Goal: Answer question/provide support: Share knowledge or assist other users

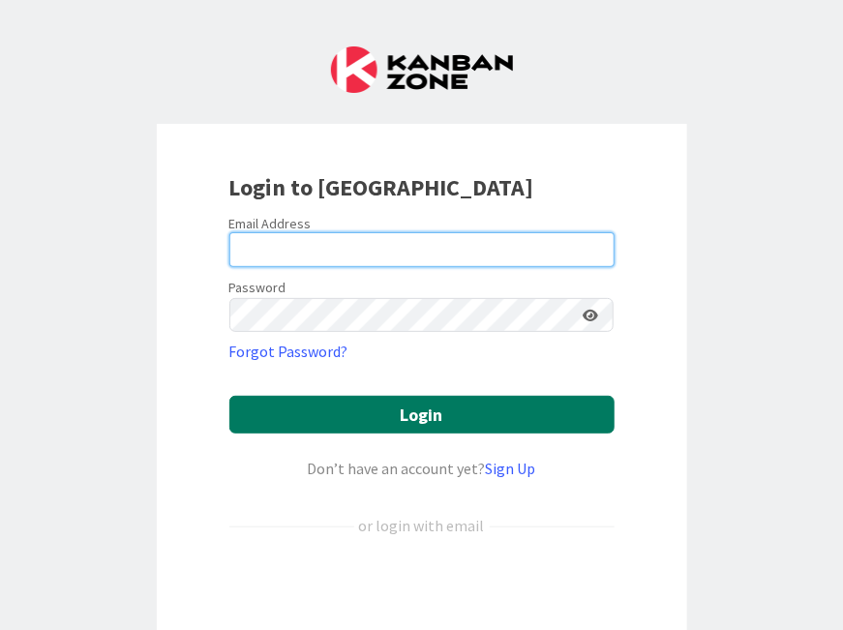
type input "[PERSON_NAME][EMAIL_ADDRESS][PERSON_NAME][DOMAIN_NAME][US_STATE]"
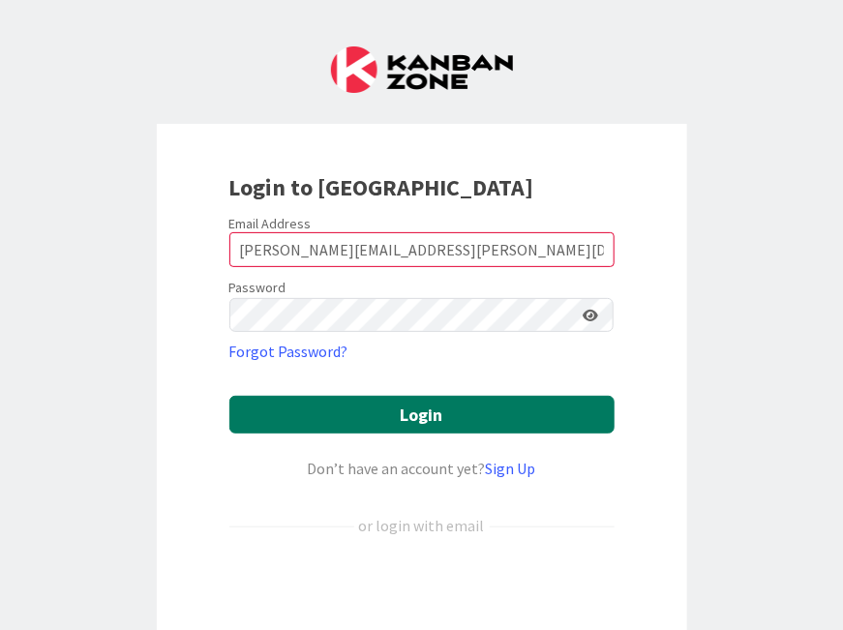
click at [319, 409] on button "Login" at bounding box center [421, 415] width 385 height 38
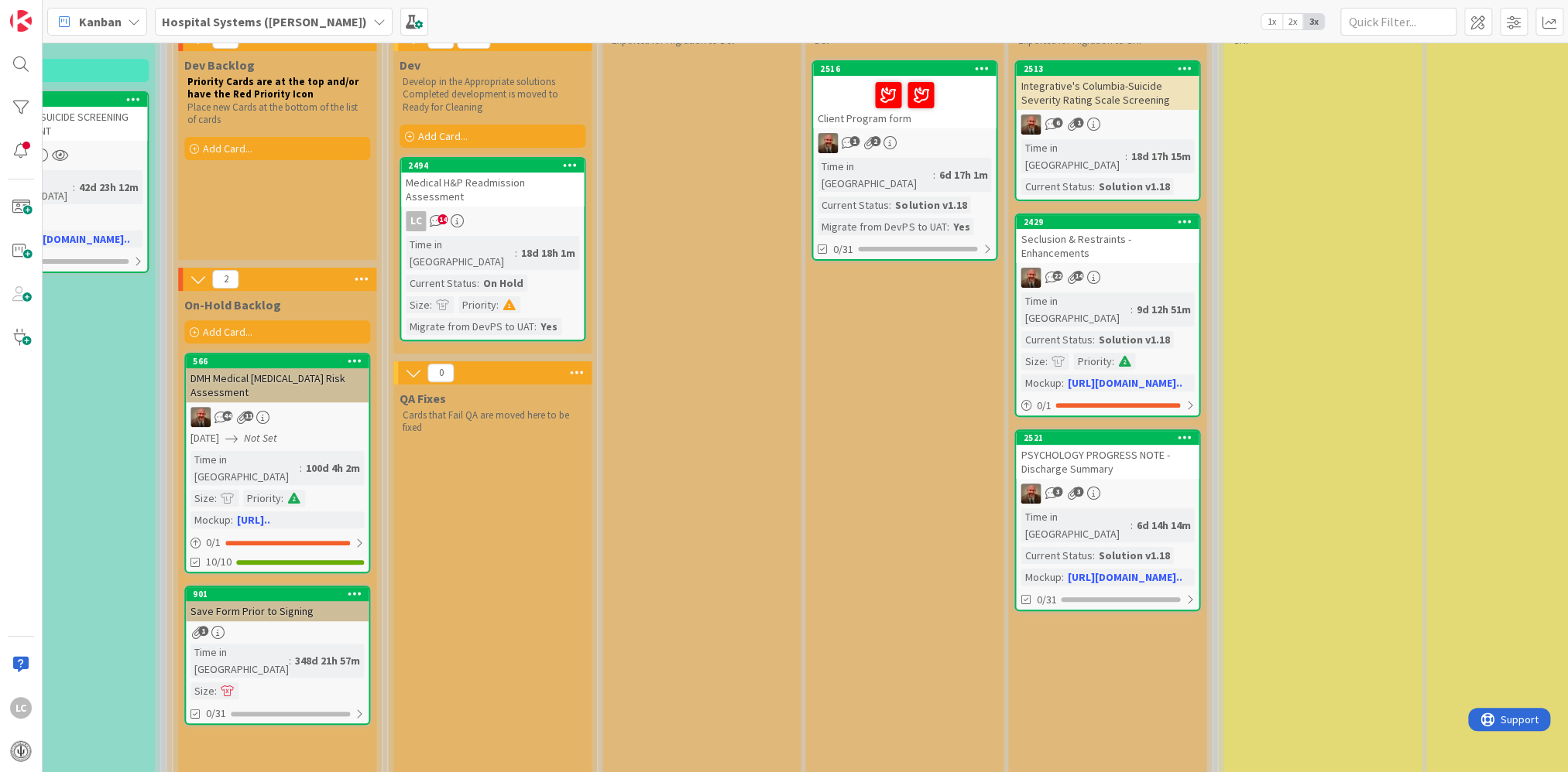
scroll to position [232, 1212]
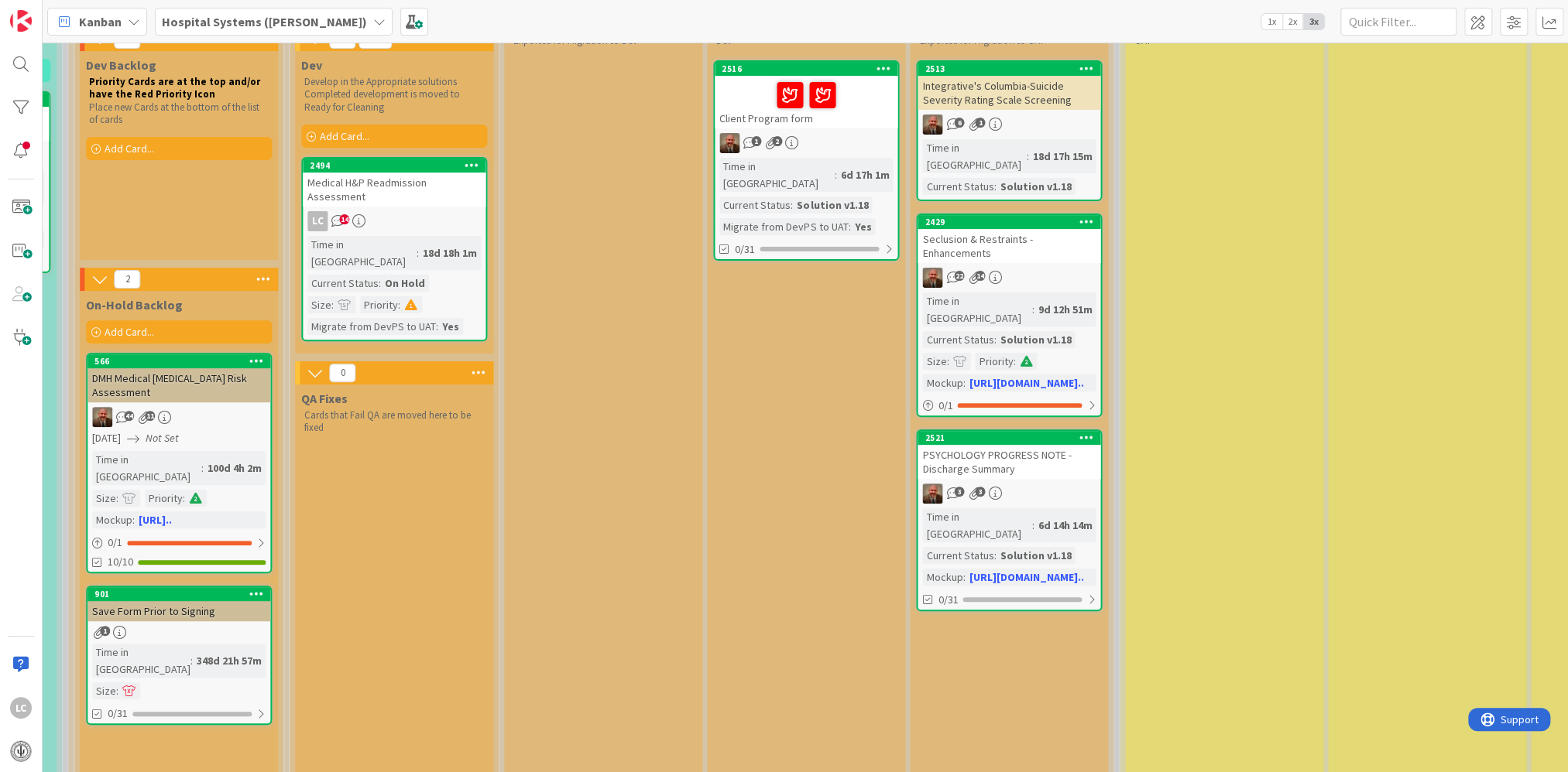
click at [674, 107] on div "Integrative's Columbia-Suicide Severity Rating Scale Screening" at bounding box center [1009, 93] width 182 height 34
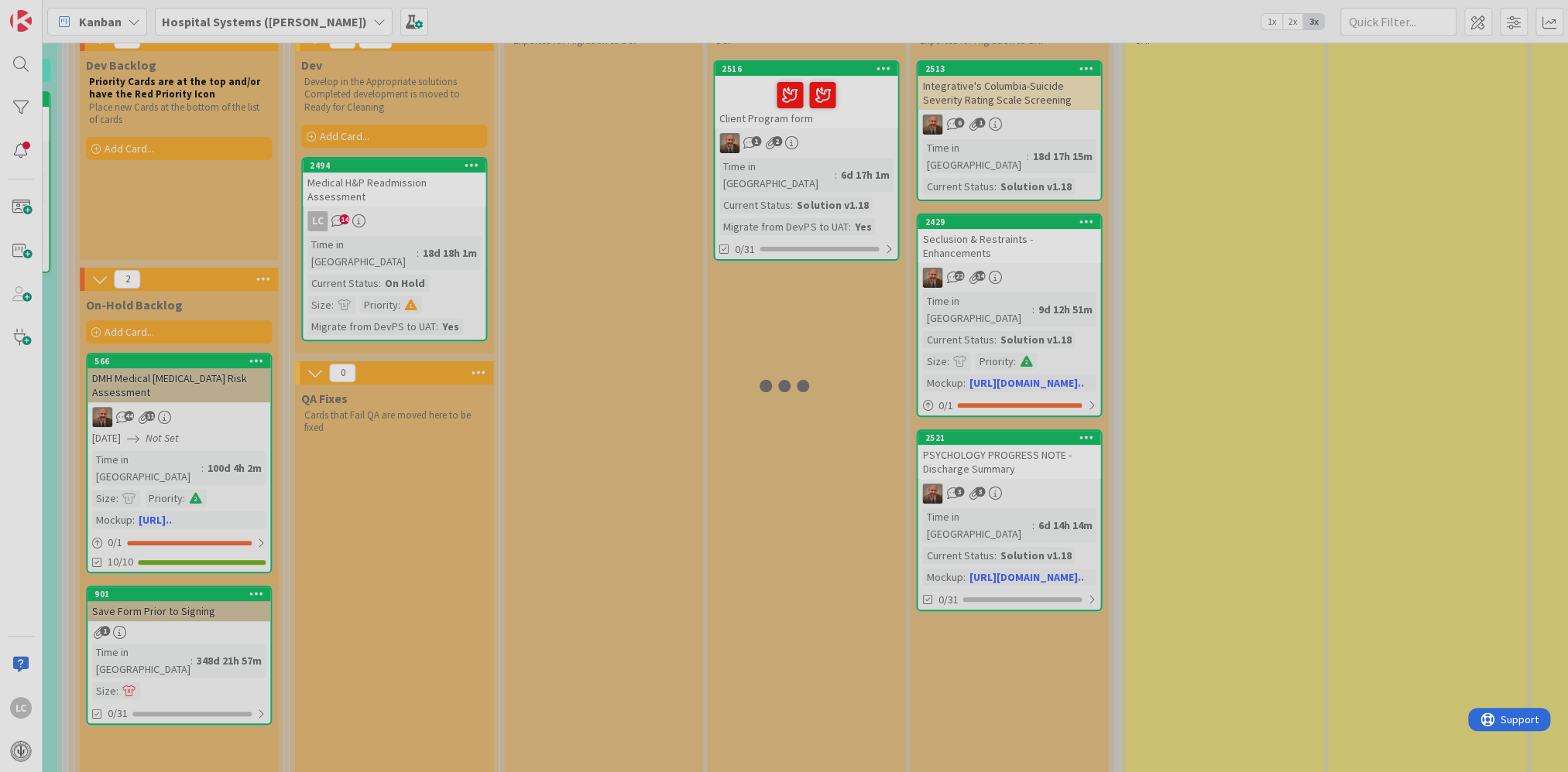
click at [674, 107] on div at bounding box center [784, 386] width 1568 height 772
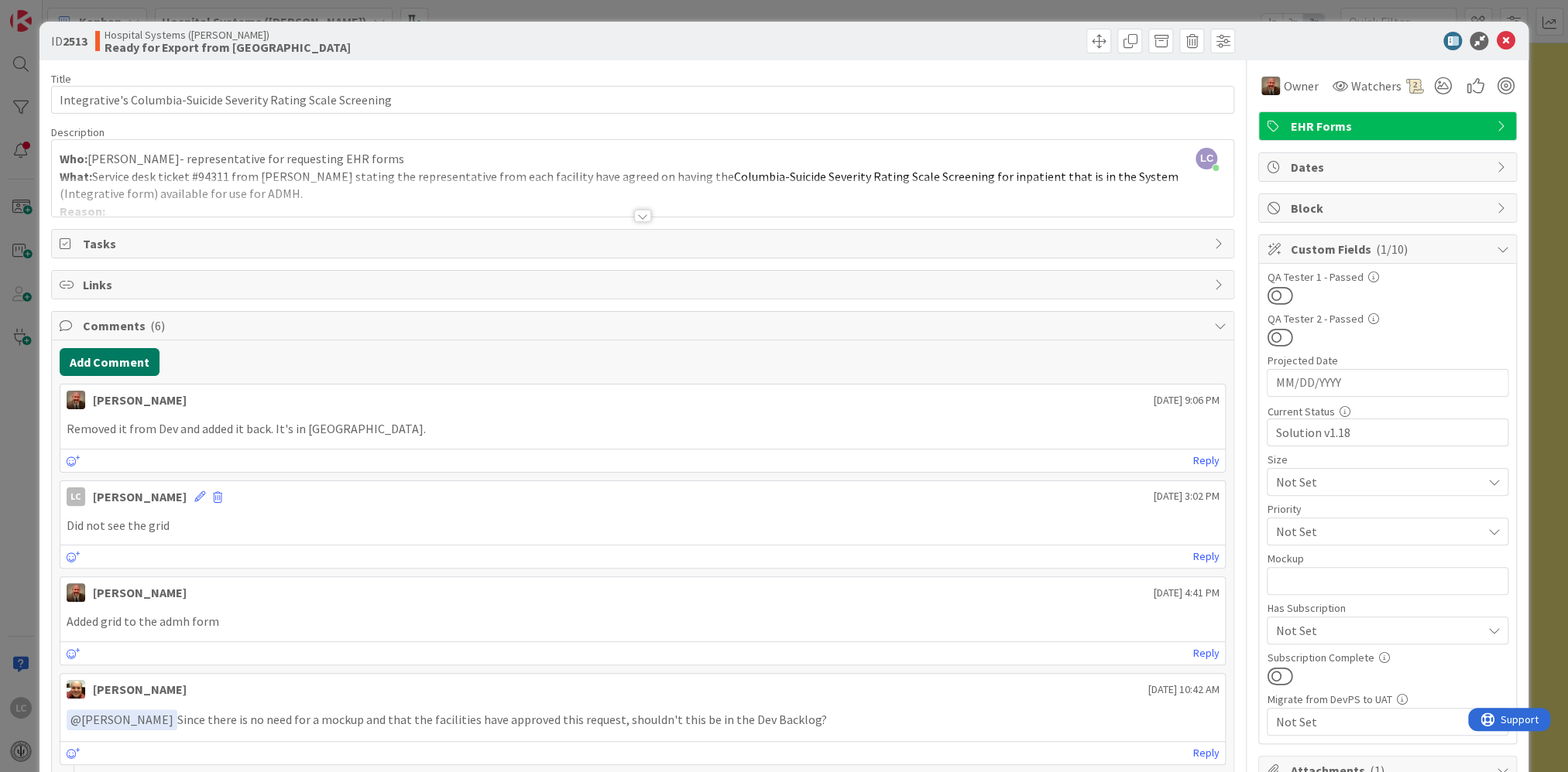
click at [97, 363] on button "Add Comment" at bounding box center [109, 362] width 100 height 28
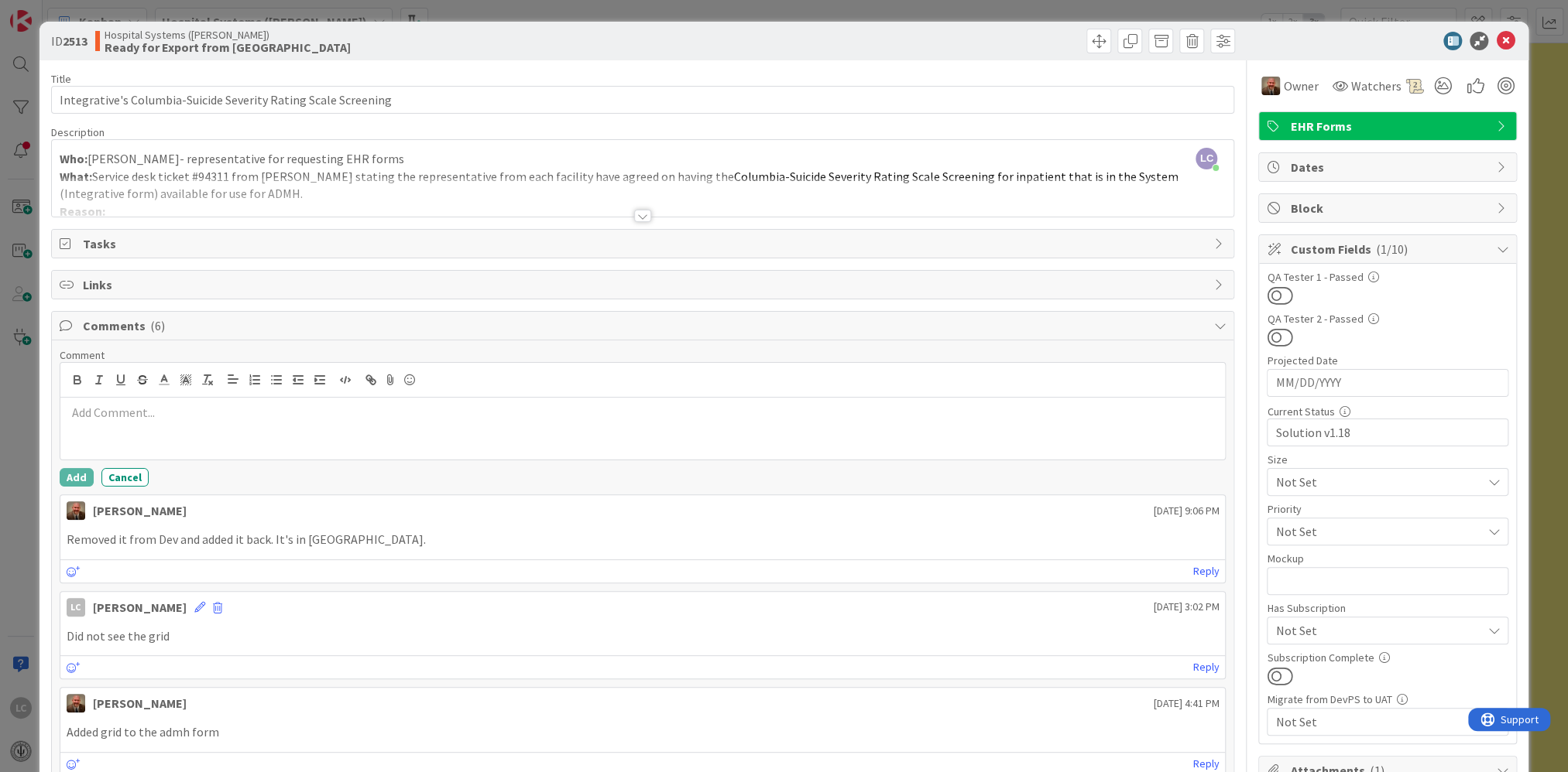
click at [91, 414] on p at bounding box center [643, 413] width 1153 height 18
click at [66, 472] on button "Add" at bounding box center [76, 477] width 34 height 18
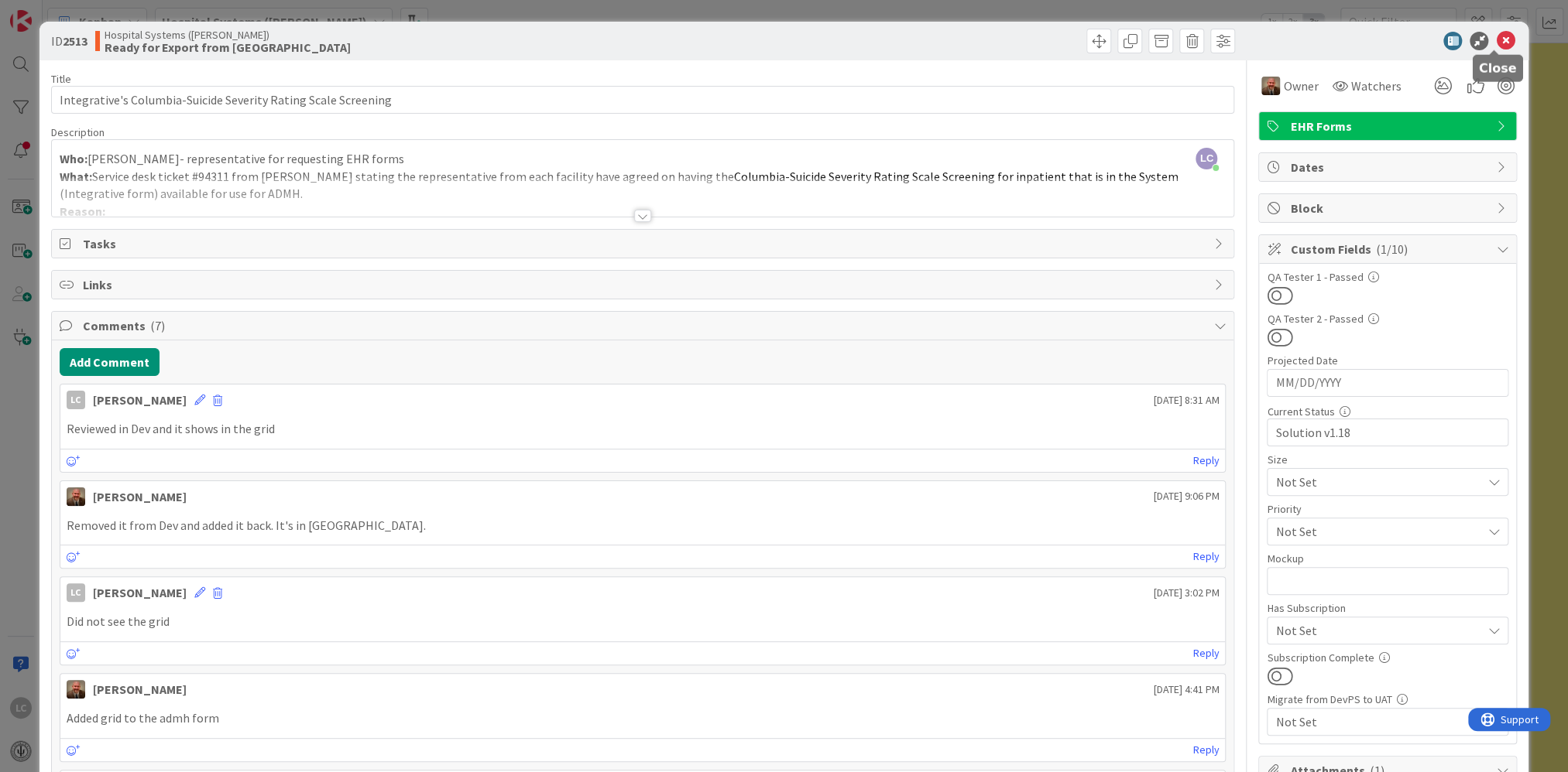
click at [674, 36] on icon at bounding box center [1505, 41] width 18 height 18
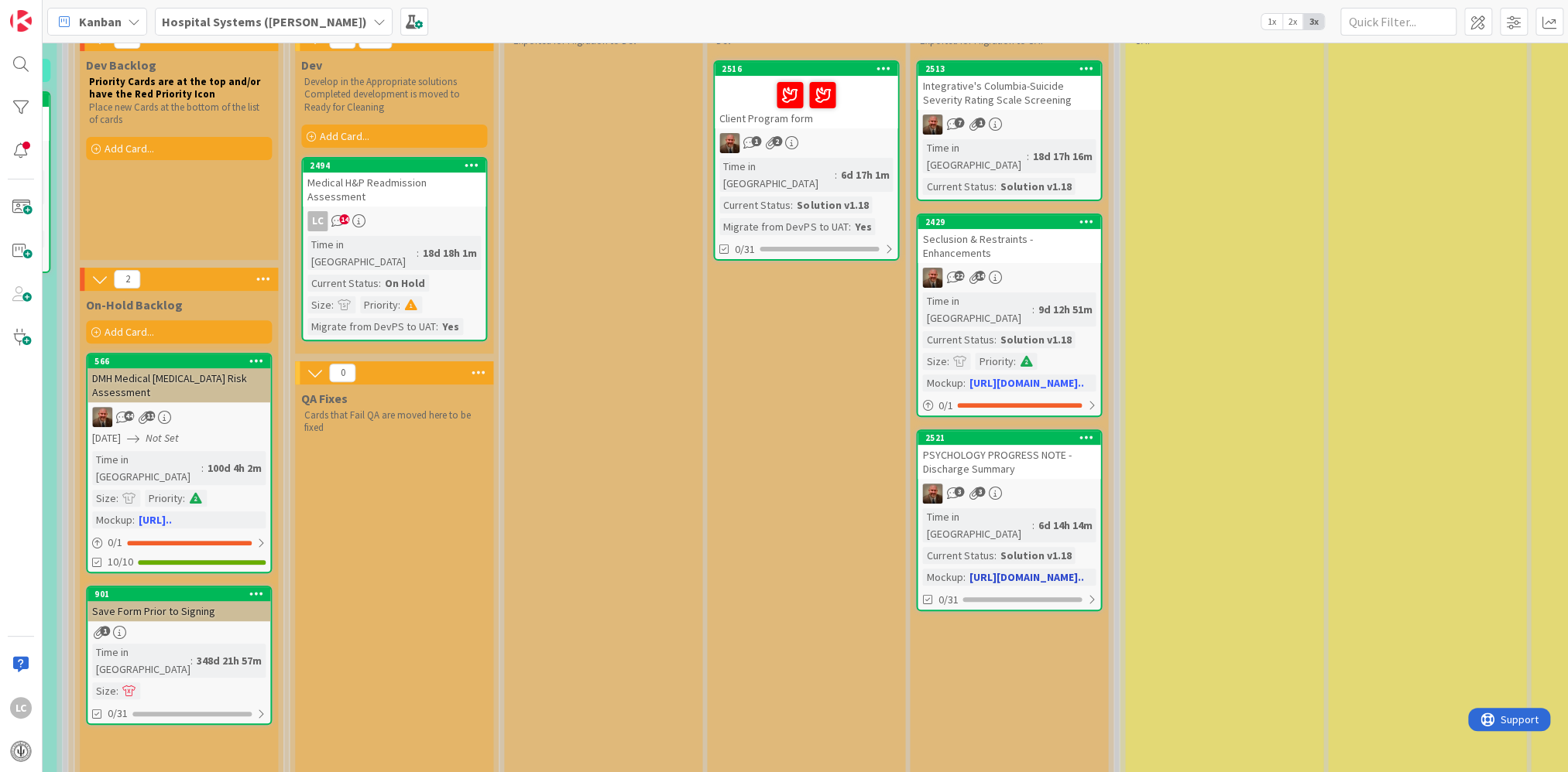
click at [674, 445] on div "PSYCHOLOGY PROGRESS NOTE - Discharge Summary" at bounding box center [1009, 462] width 182 height 34
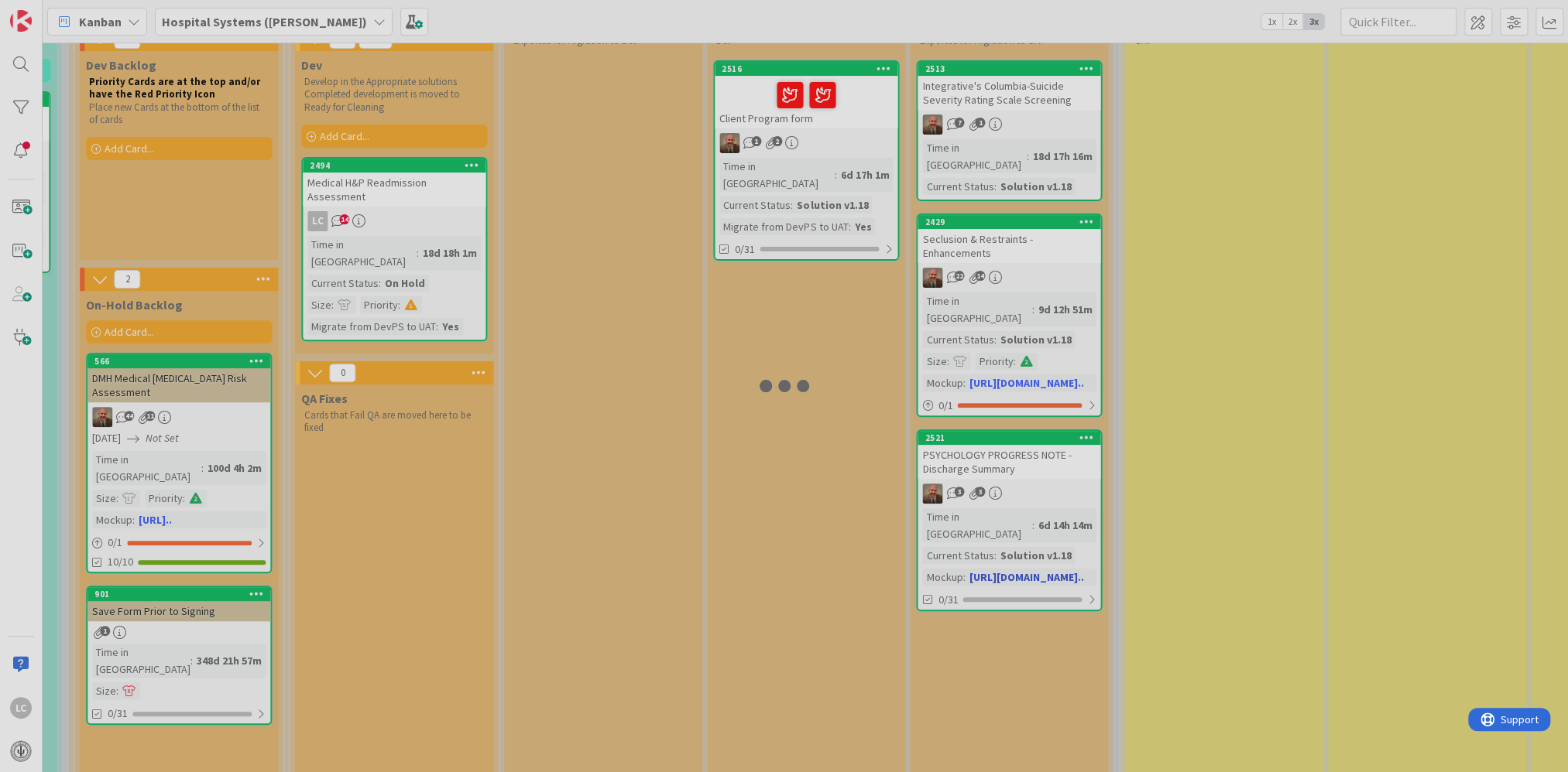
click at [674, 428] on div at bounding box center [784, 386] width 1568 height 772
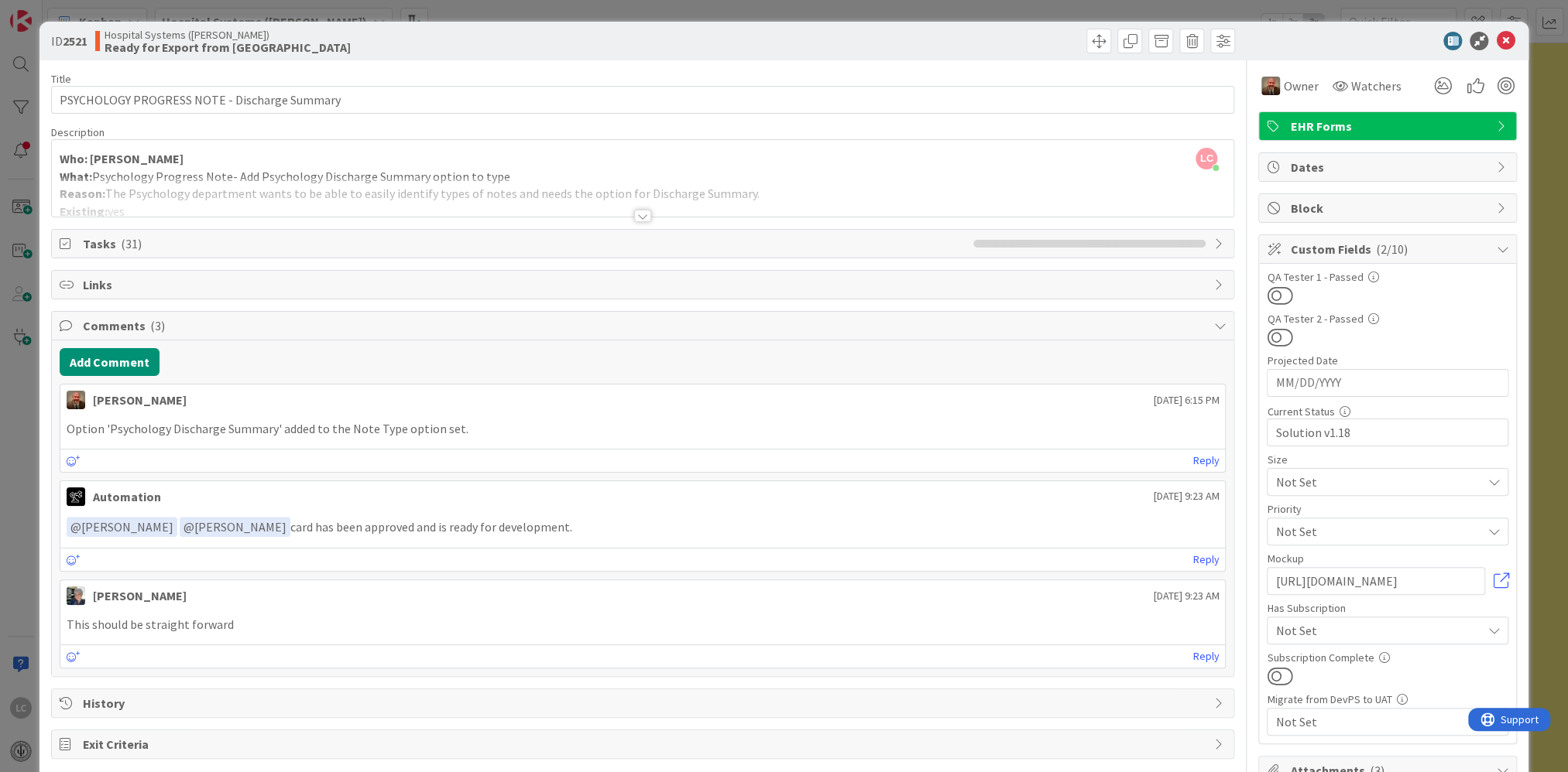
click at [636, 216] on div at bounding box center [642, 215] width 17 height 12
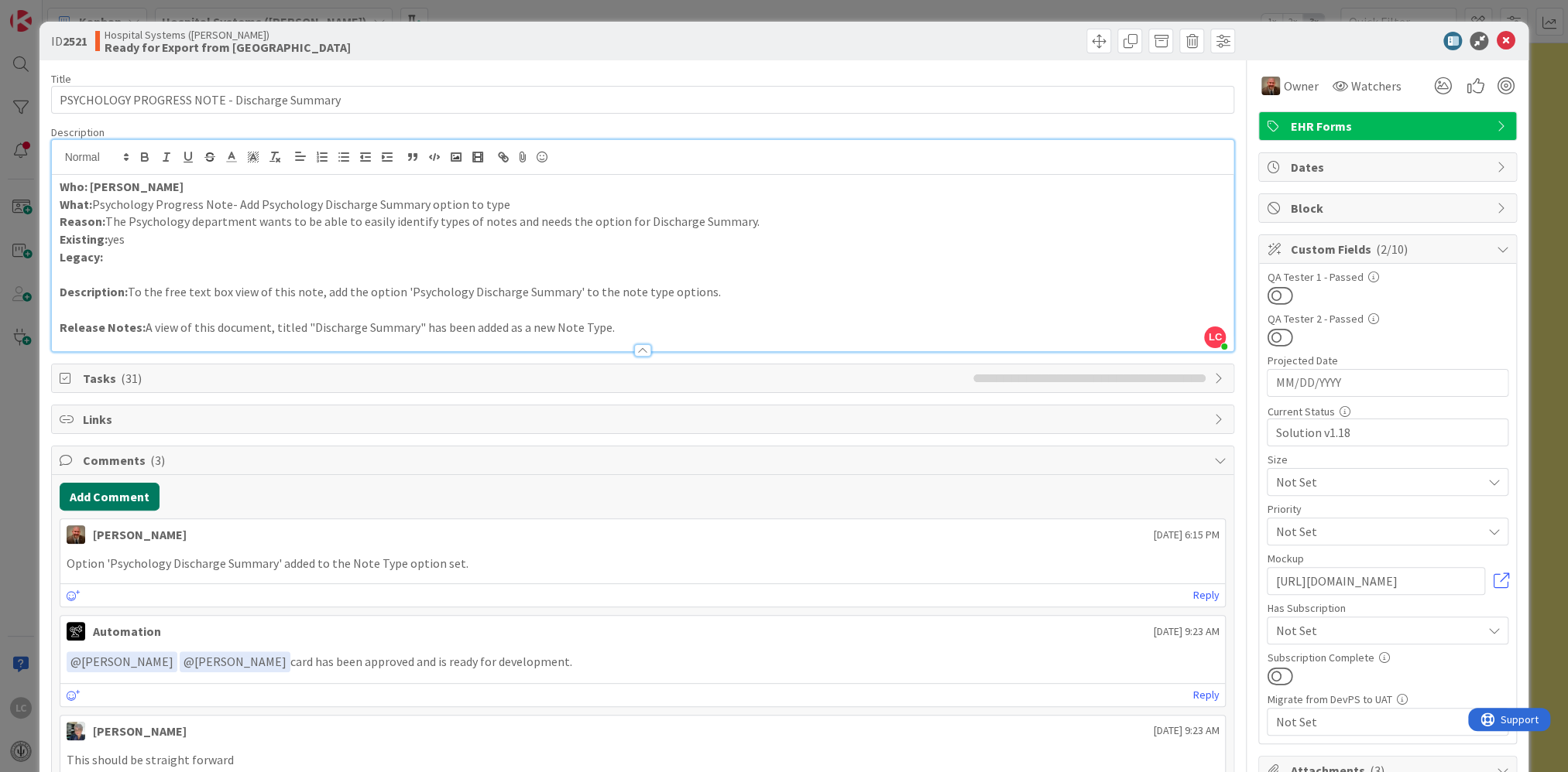
click at [86, 495] on button "Add Comment" at bounding box center [109, 497] width 100 height 28
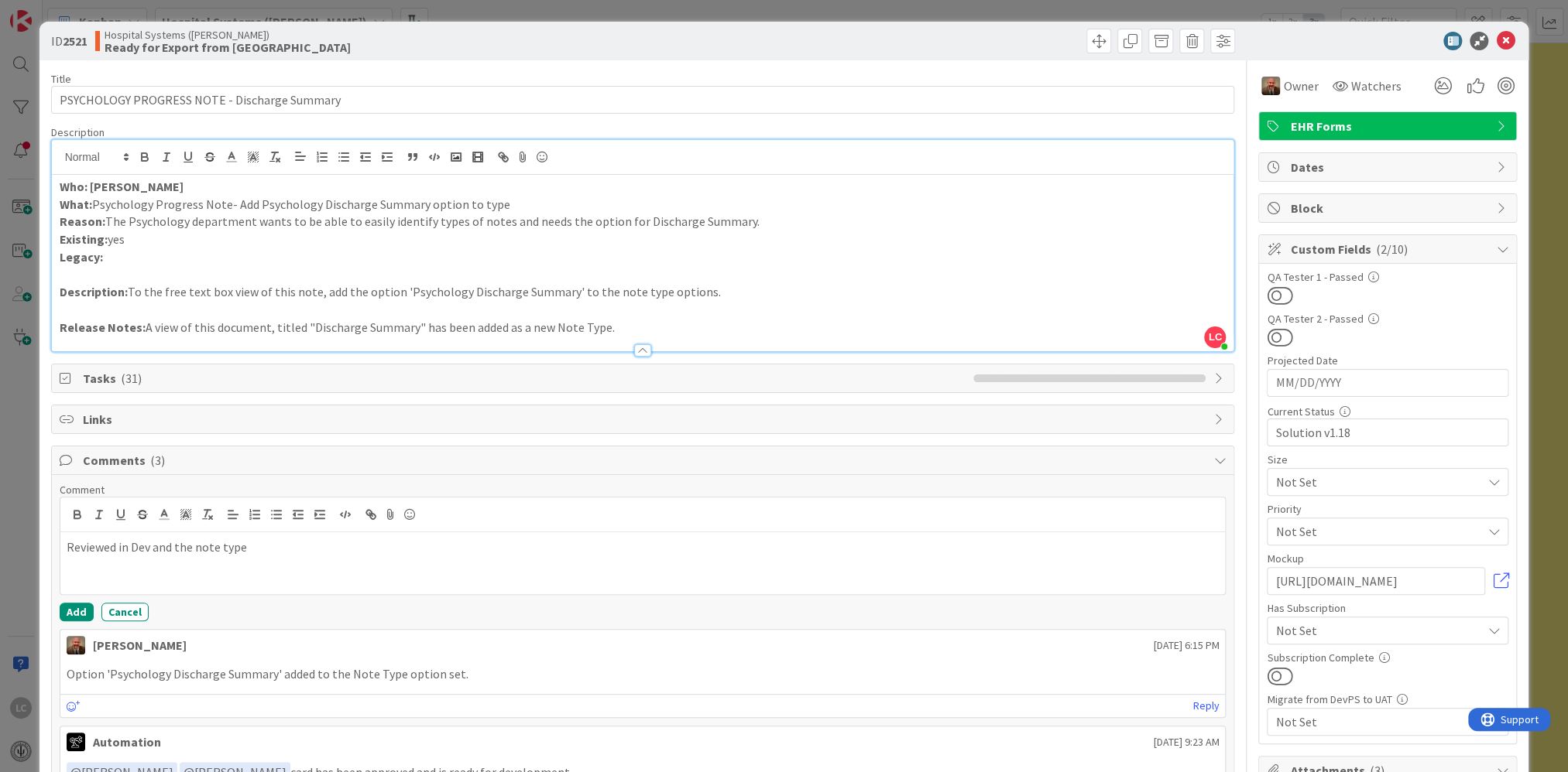
click at [314, 503] on p "Option 'Psychology Discharge Summary' added to the Note Type option set." at bounding box center [643, 674] width 1153 height 18
click at [174, 503] on p "Reviewed in Dev and the note type" at bounding box center [643, 547] width 1153 height 18
click at [343, 503] on p "Reviewed in Dev and Psychology Discharge Summary appear in the note type" at bounding box center [643, 547] width 1153 height 18
click at [65, 503] on button "Add" at bounding box center [76, 612] width 34 height 18
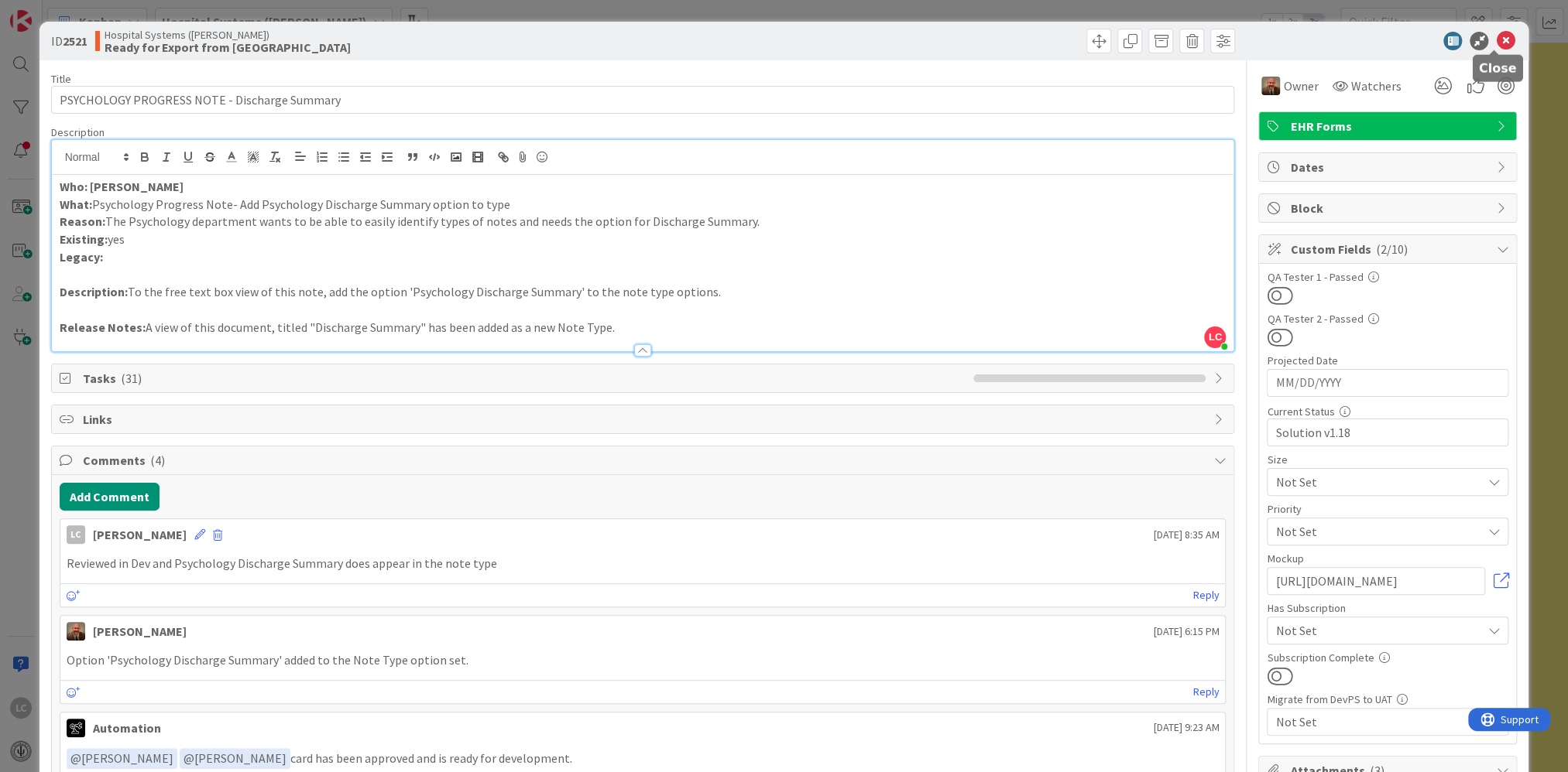
click at [674, 36] on icon at bounding box center [1505, 41] width 18 height 18
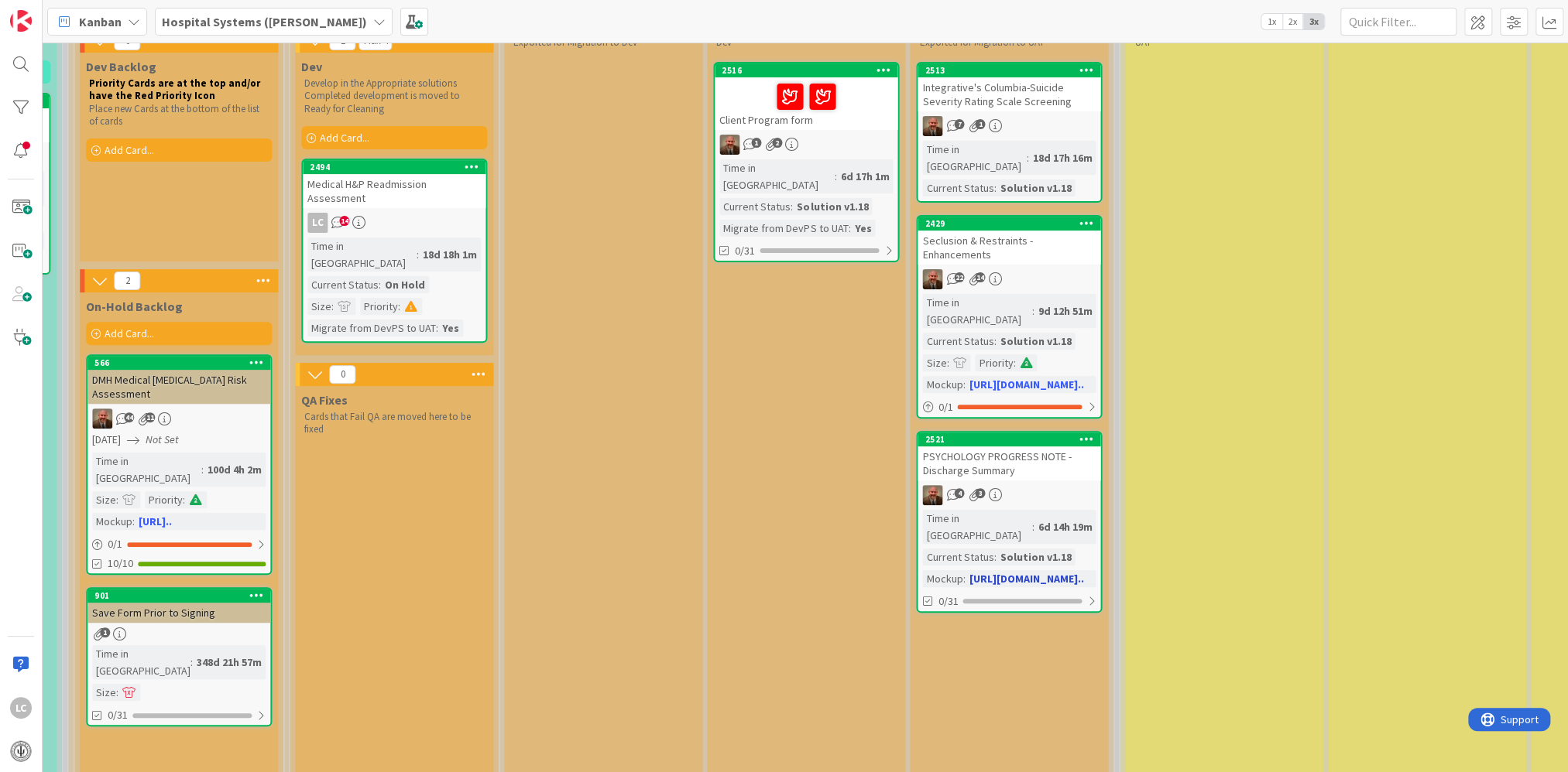
scroll to position [232, 1212]
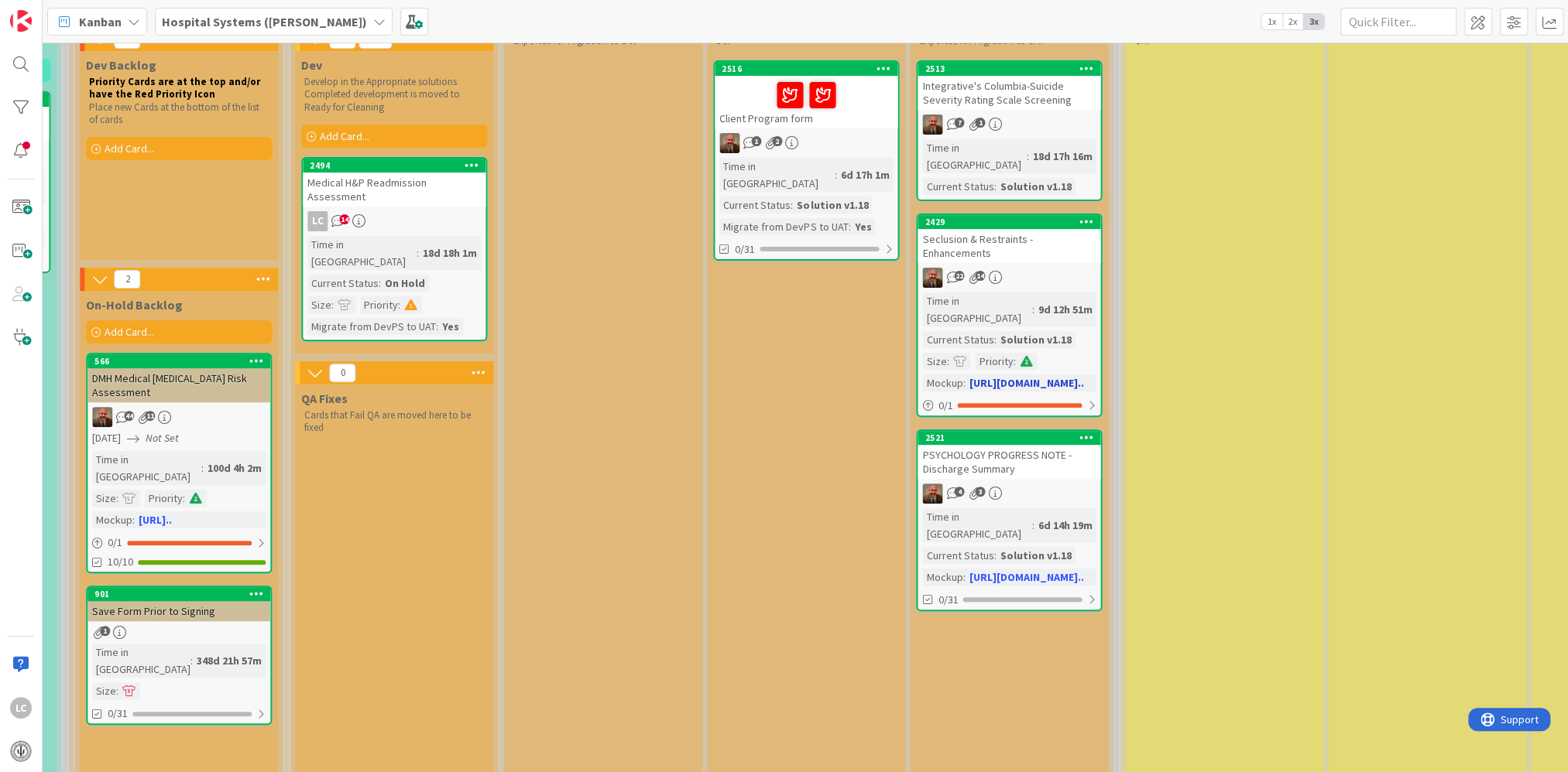
click at [674, 229] on div "Seclusion & Restraints - Enhancements" at bounding box center [1009, 246] width 182 height 34
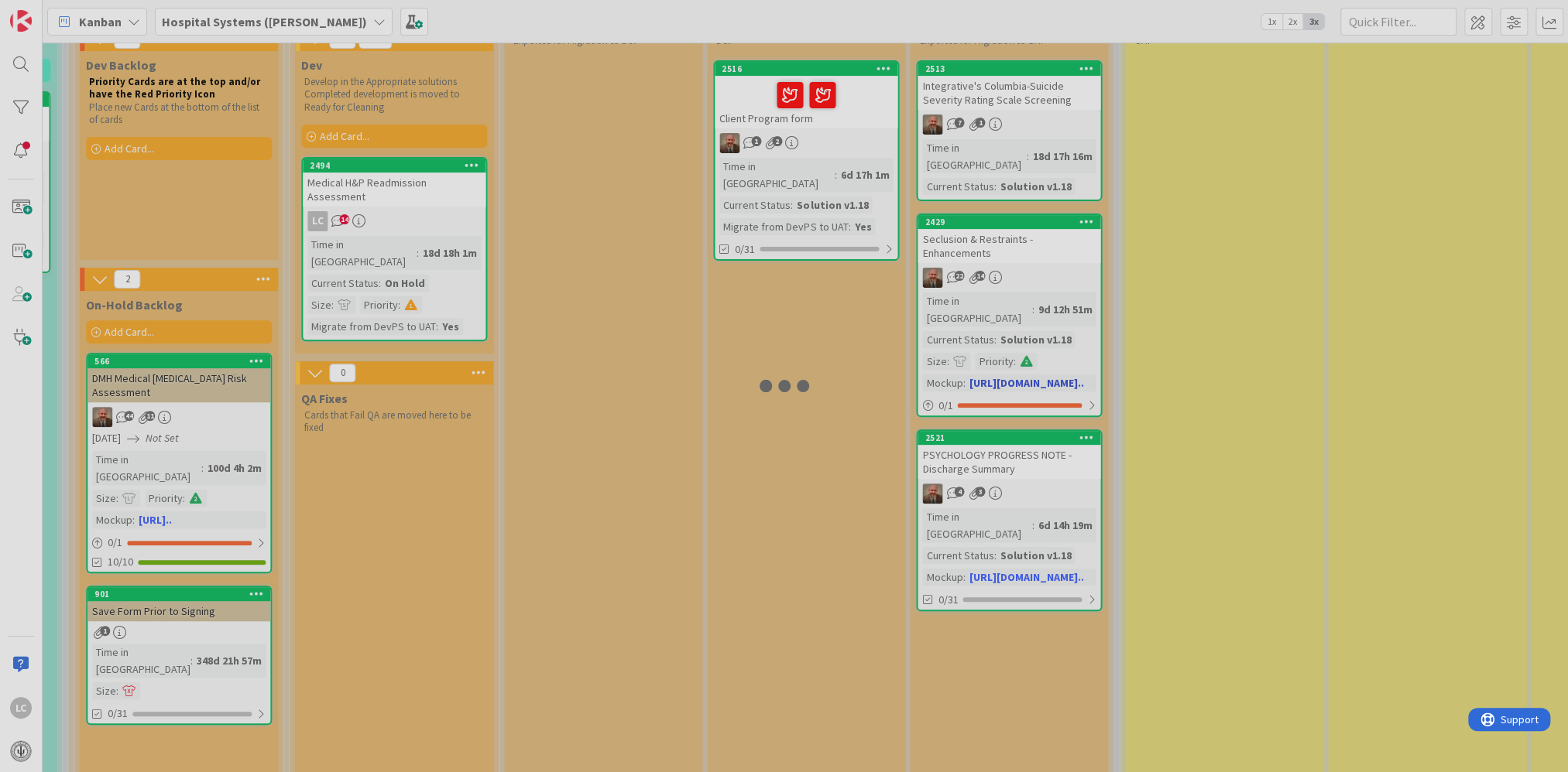
click at [674, 223] on div at bounding box center [784, 386] width 1568 height 772
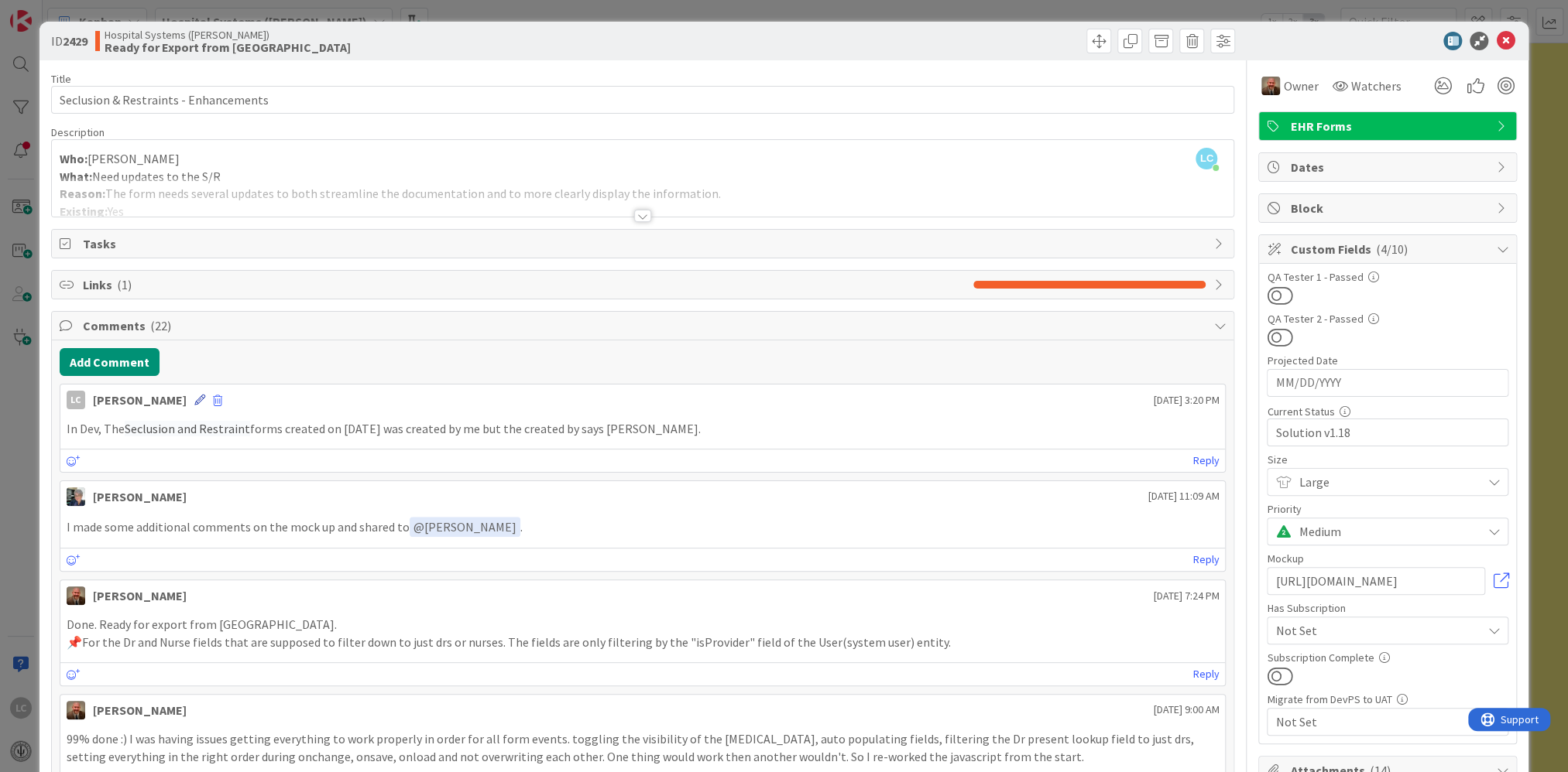
click at [205, 395] on icon at bounding box center [200, 400] width 11 height 11
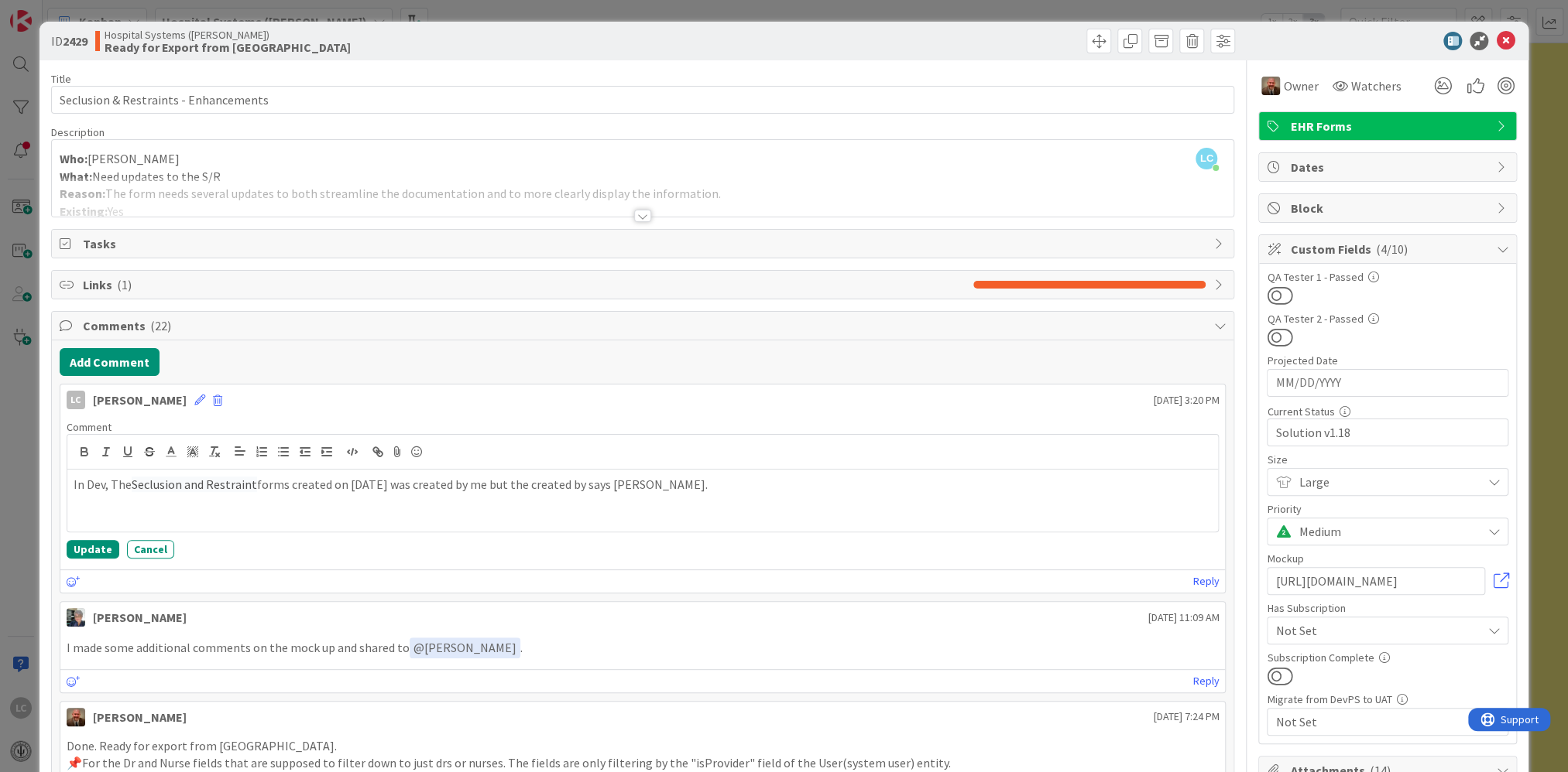
click at [636, 220] on div at bounding box center [642, 215] width 17 height 12
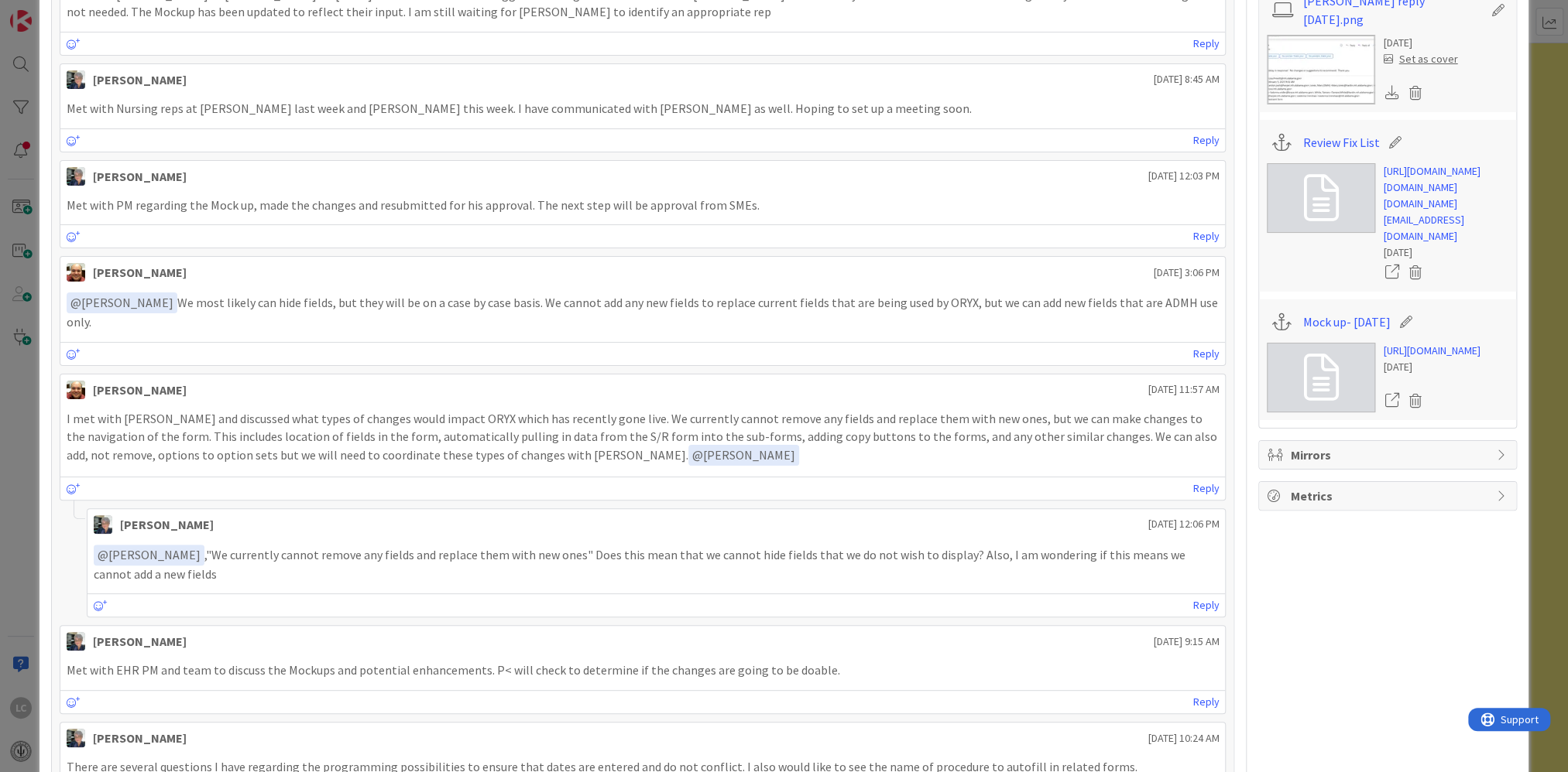
scroll to position [2245, 0]
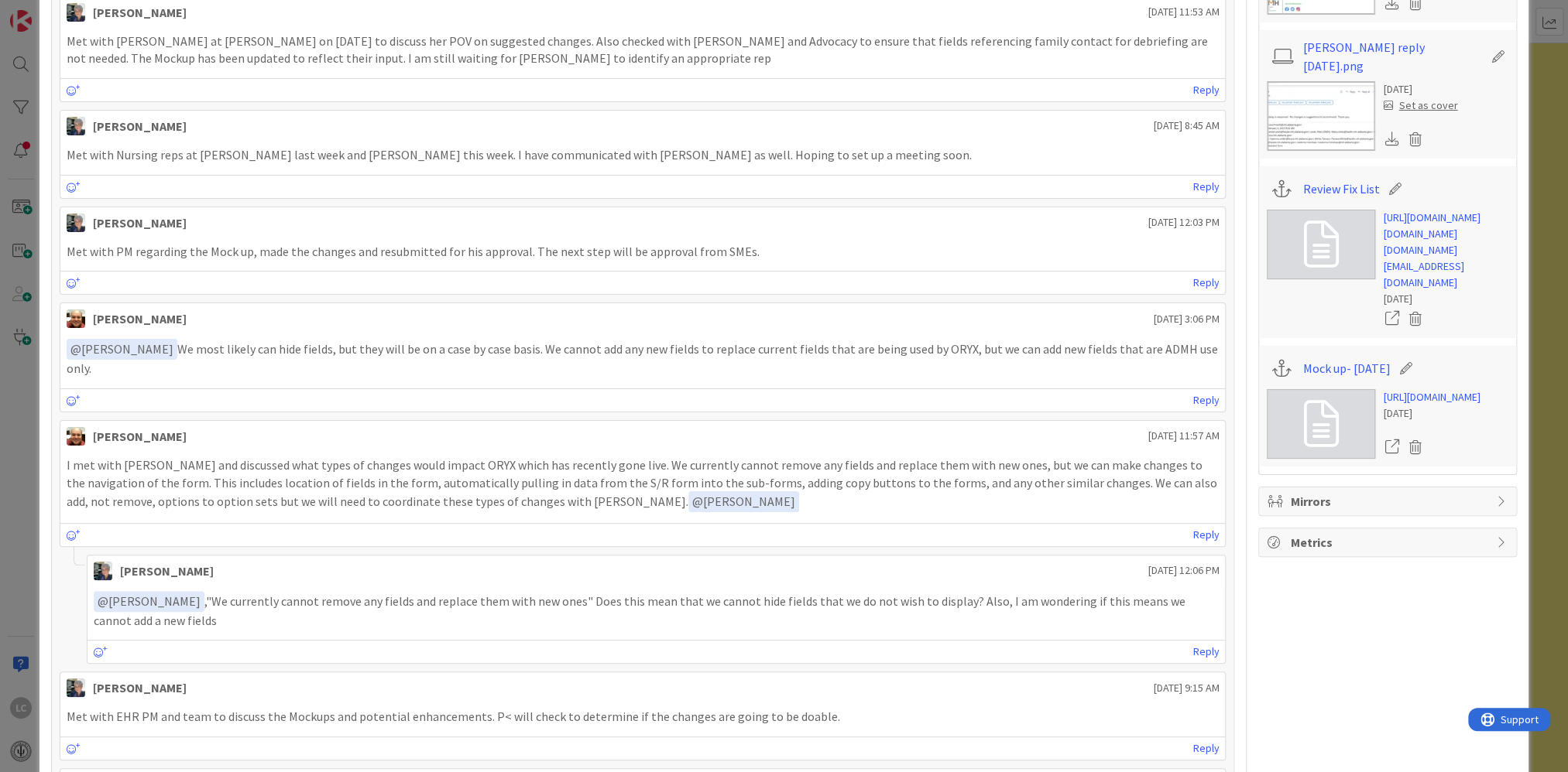
click at [674, 459] on link at bounding box center [1321, 424] width 108 height 70
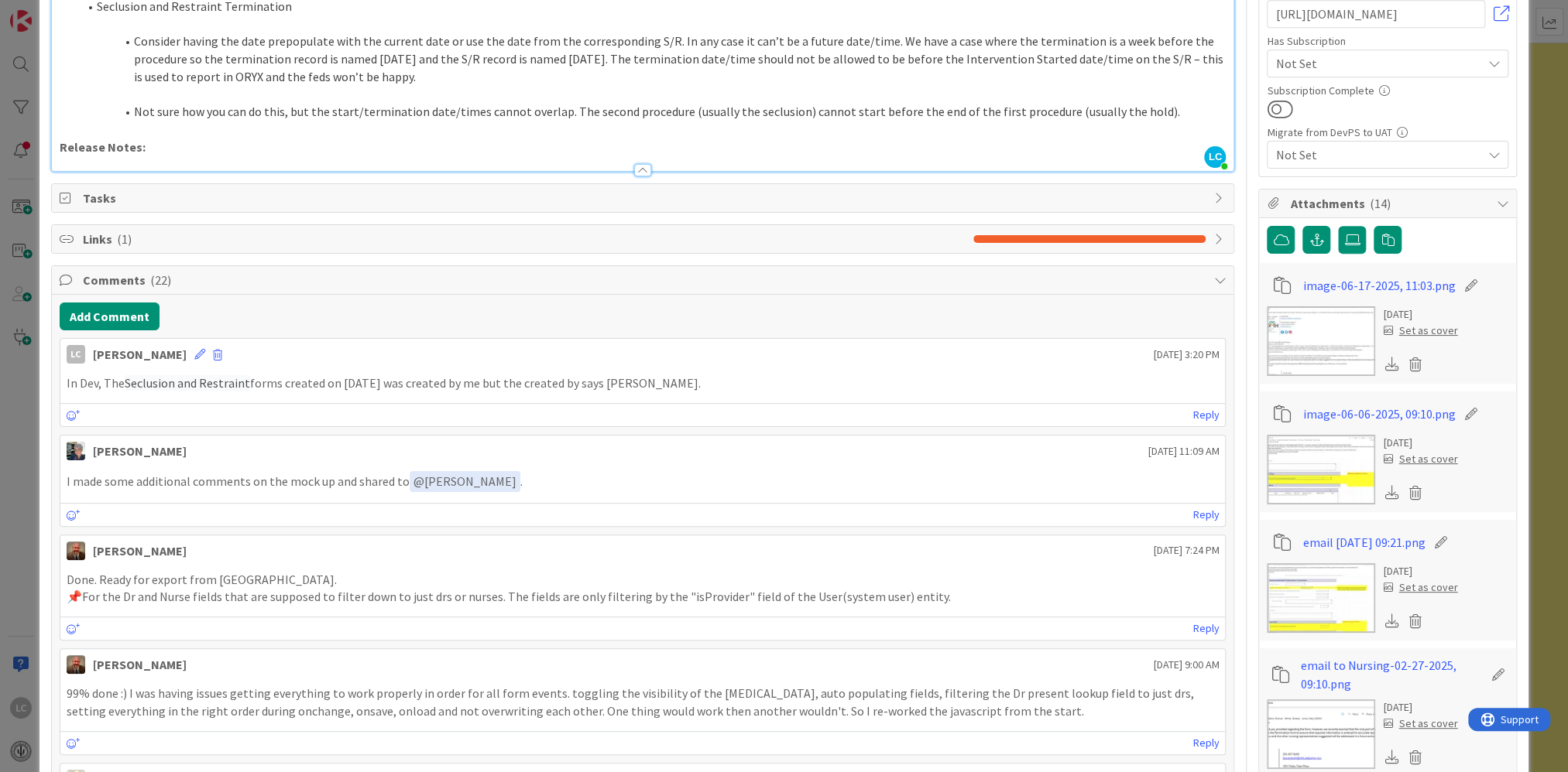
scroll to position [619, 0]
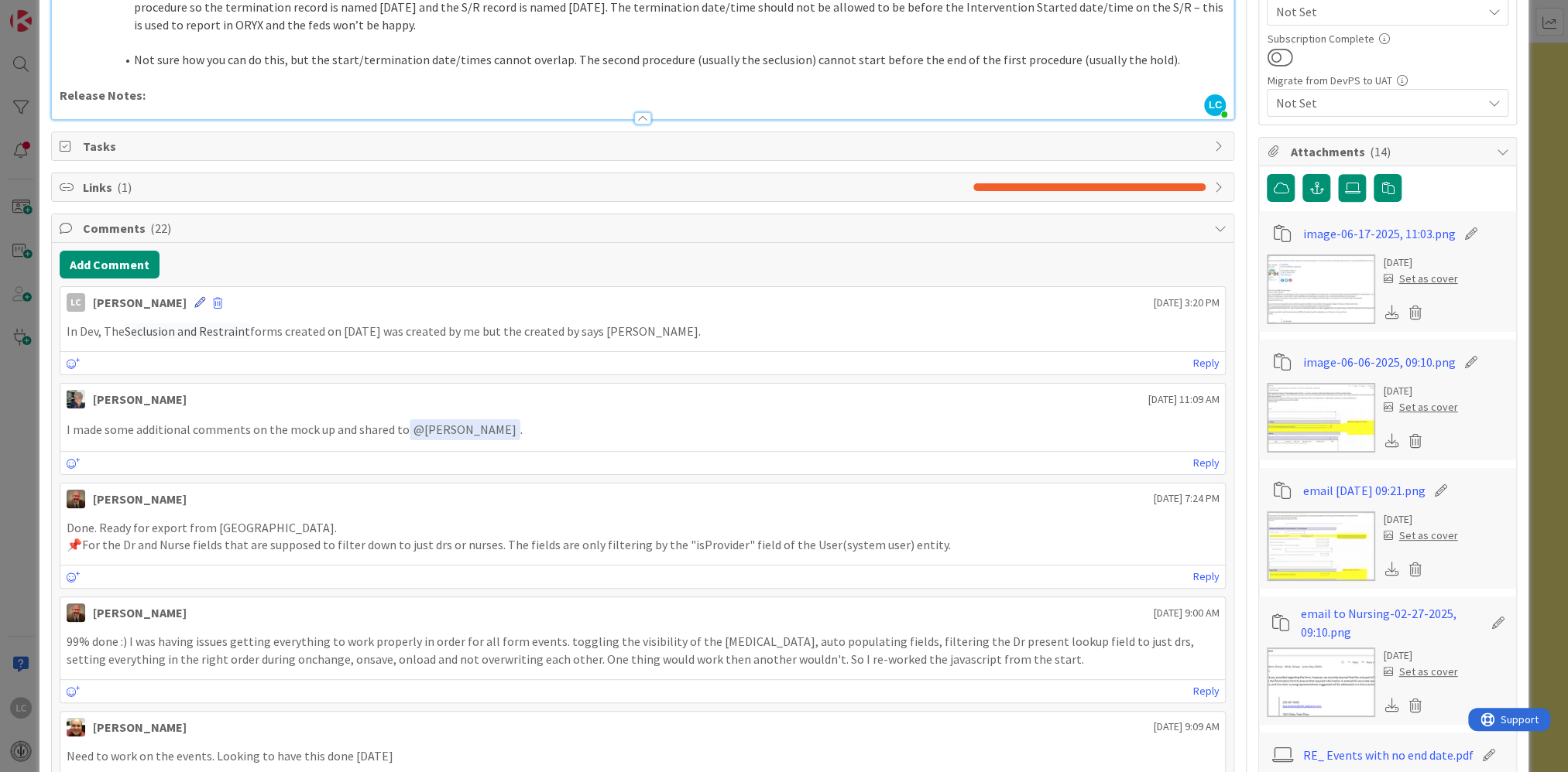
click at [205, 297] on icon at bounding box center [200, 302] width 11 height 11
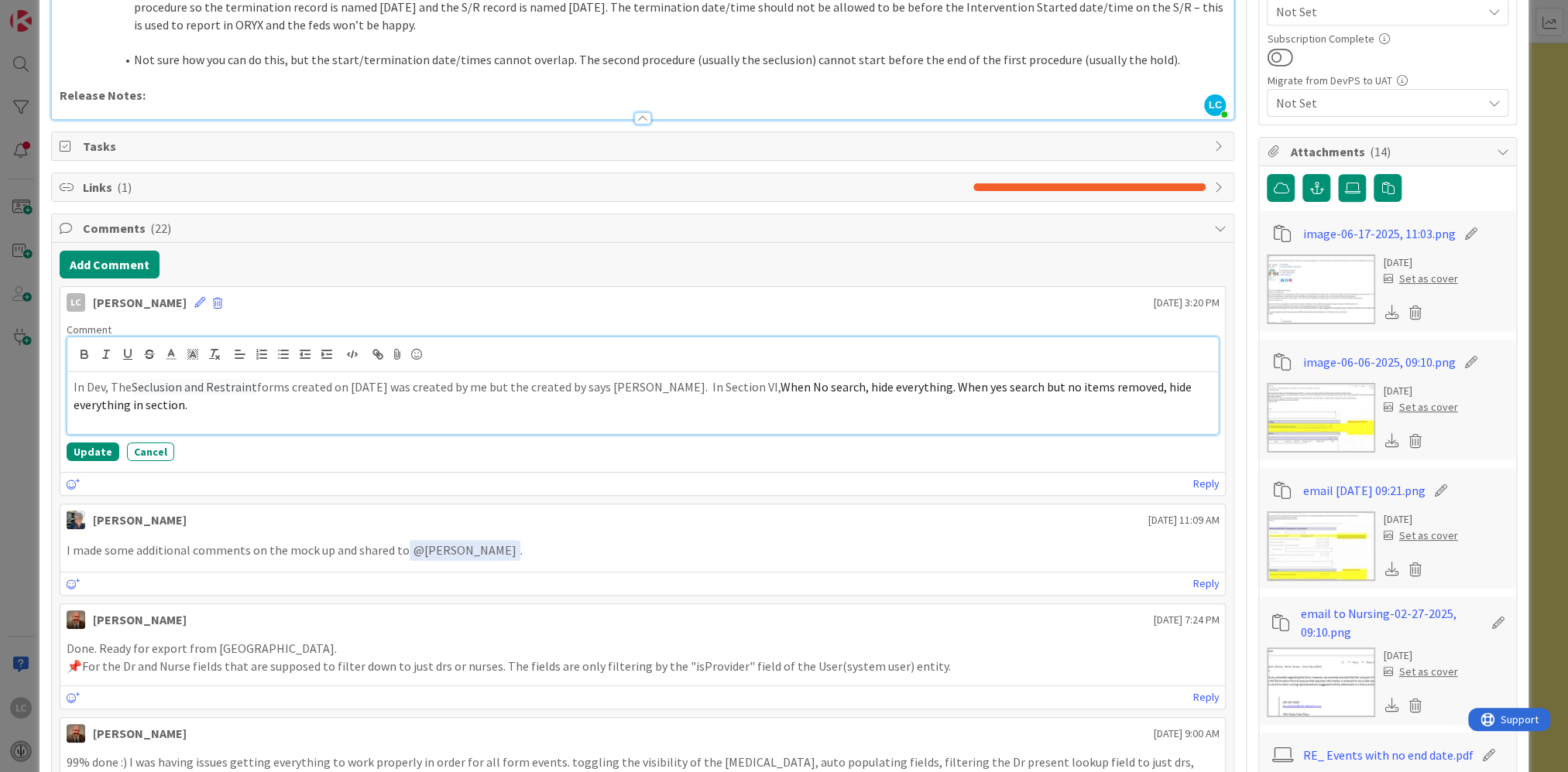
click at [674, 386] on p "In Dev, The Seclusion and Restraint forms created on [DATE] was created by me b…" at bounding box center [643, 396] width 1139 height 35
click at [108, 400] on span "When No search, hide everything. When yes search but no items removed, hide eve…" at bounding box center [634, 396] width 1121 height 34
click at [199, 402] on p "In Dev, The Seclusion and Restraint forms created on [DATE] was created by me b…" at bounding box center [643, 396] width 1139 height 35
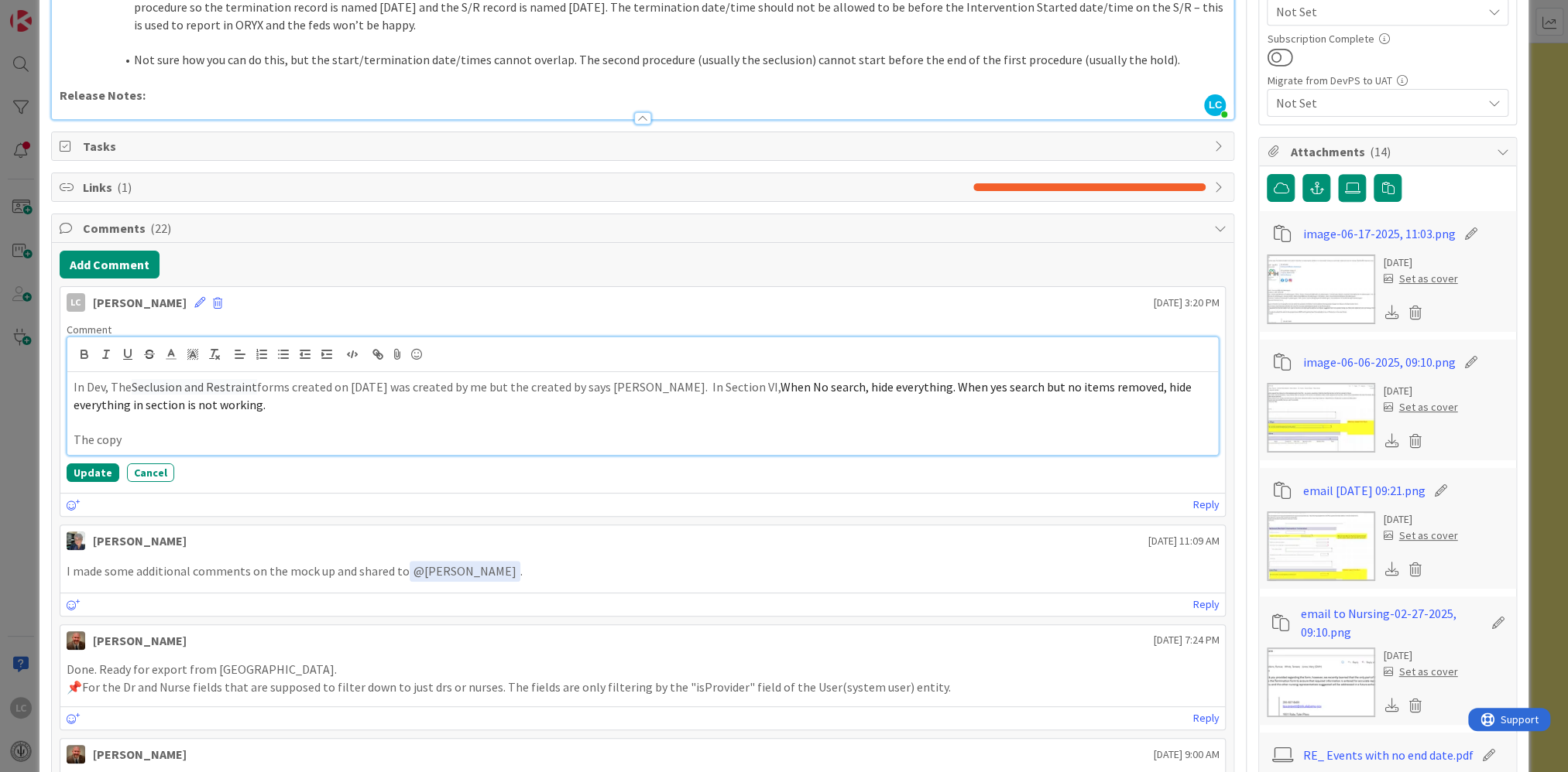
click at [651, 383] on p "In Dev, The Seclusion and Restraint forms created on [DATE] was created by me b…" at bounding box center [643, 396] width 1139 height 35
click at [130, 434] on p "The copy" at bounding box center [643, 440] width 1139 height 18
click at [74, 431] on p "The copy button" at bounding box center [643, 440] width 1139 height 18
drag, startPoint x: 235, startPoint y: 438, endPoint x: 248, endPoint y: 449, distance: 17.0
click at [236, 438] on p "When selecting the copy button" at bounding box center [643, 440] width 1139 height 18
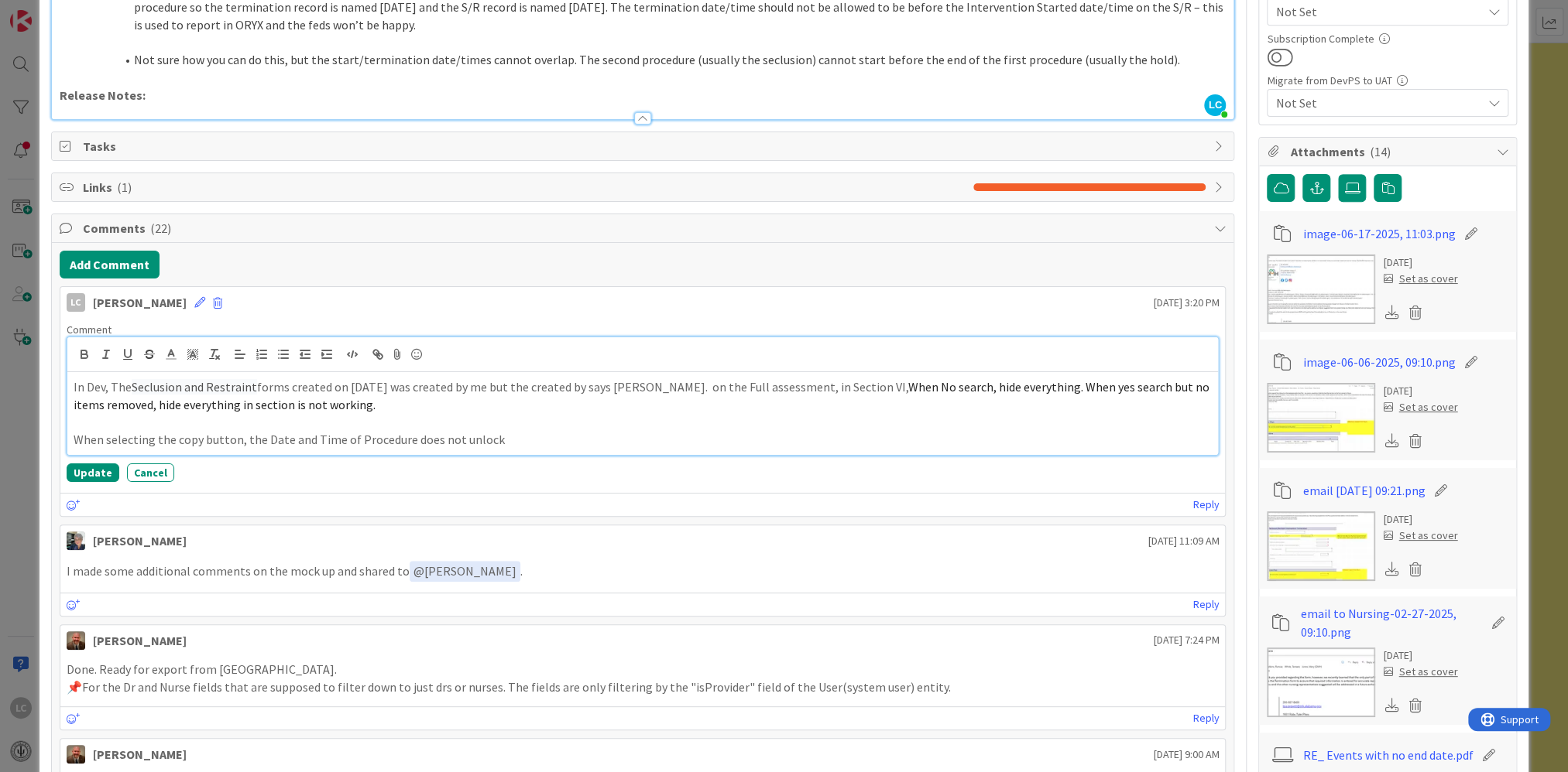
click at [487, 438] on p "When selecting the copy button, the Date and Time of Procedure does not unlock" at bounding box center [643, 440] width 1139 height 18
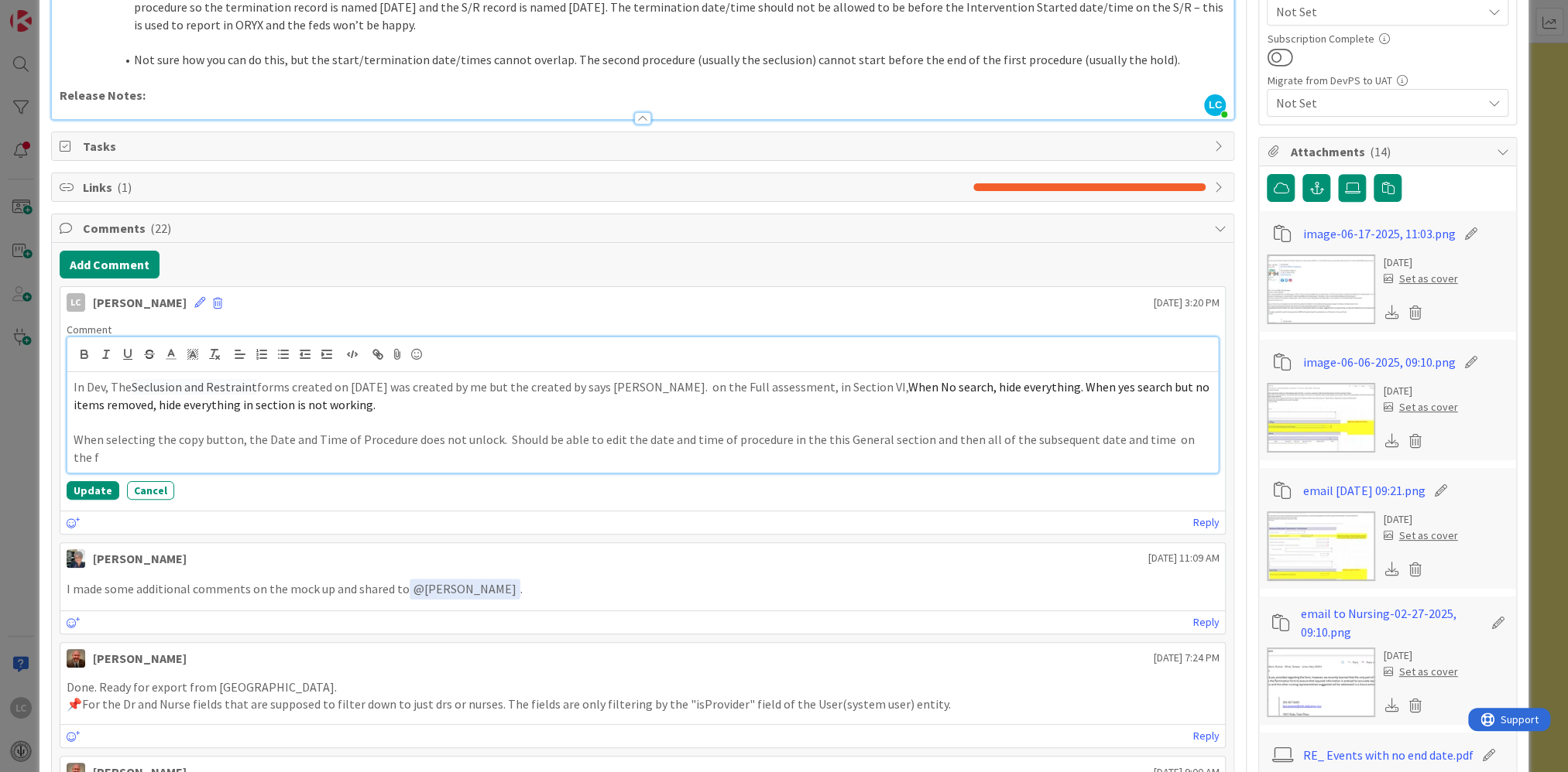
click at [674, 437] on p "When selecting the copy button, the Date and Time of Procedure does not unlock.…" at bounding box center [643, 449] width 1139 height 35
click at [451, 454] on p "When selecting the copy button, the Date and Time of Procedure does not unlock.…" at bounding box center [643, 449] width 1139 height 35
click at [522, 455] on p "When selecting the copy button, the Date and Time of Procedure does not unlock.…" at bounding box center [643, 449] width 1139 height 35
drag, startPoint x: 118, startPoint y: 384, endPoint x: 147, endPoint y: 385, distance: 29.0
click at [147, 385] on p "In Dev, The Seclusion and Restraint forms created on [DATE] was created by me b…" at bounding box center [643, 396] width 1139 height 35
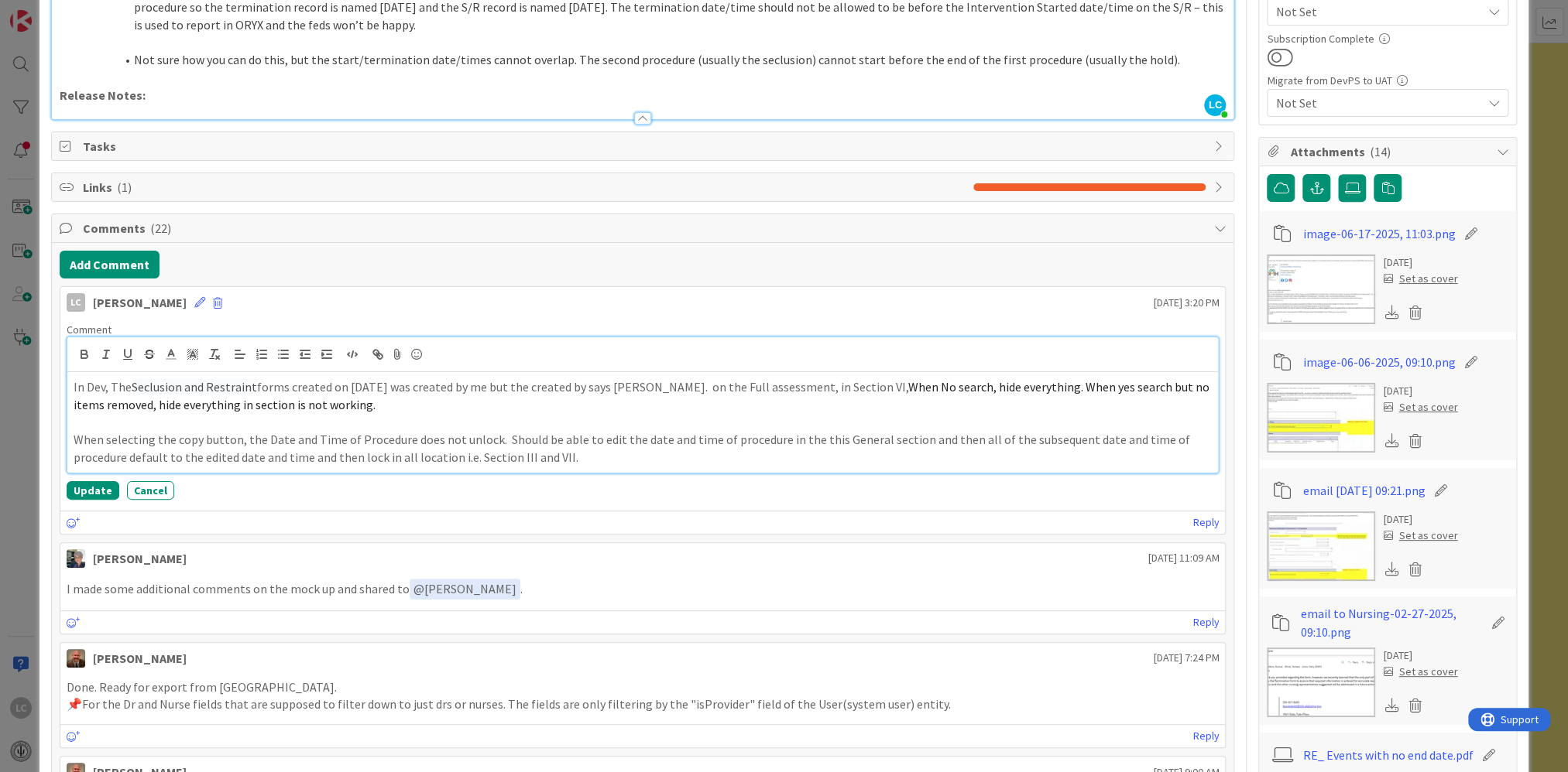
click at [113, 390] on p "In Dev, The Seclusion and Restraint forms created on [DATE] was created by me b…" at bounding box center [643, 396] width 1139 height 35
drag, startPoint x: 113, startPoint y: 384, endPoint x: 458, endPoint y: 386, distance: 345.0
click at [458, 386] on p "In Dev, The Seclusion and Restraint forms created on [DATE] was created by me b…" at bounding box center [643, 396] width 1139 height 35
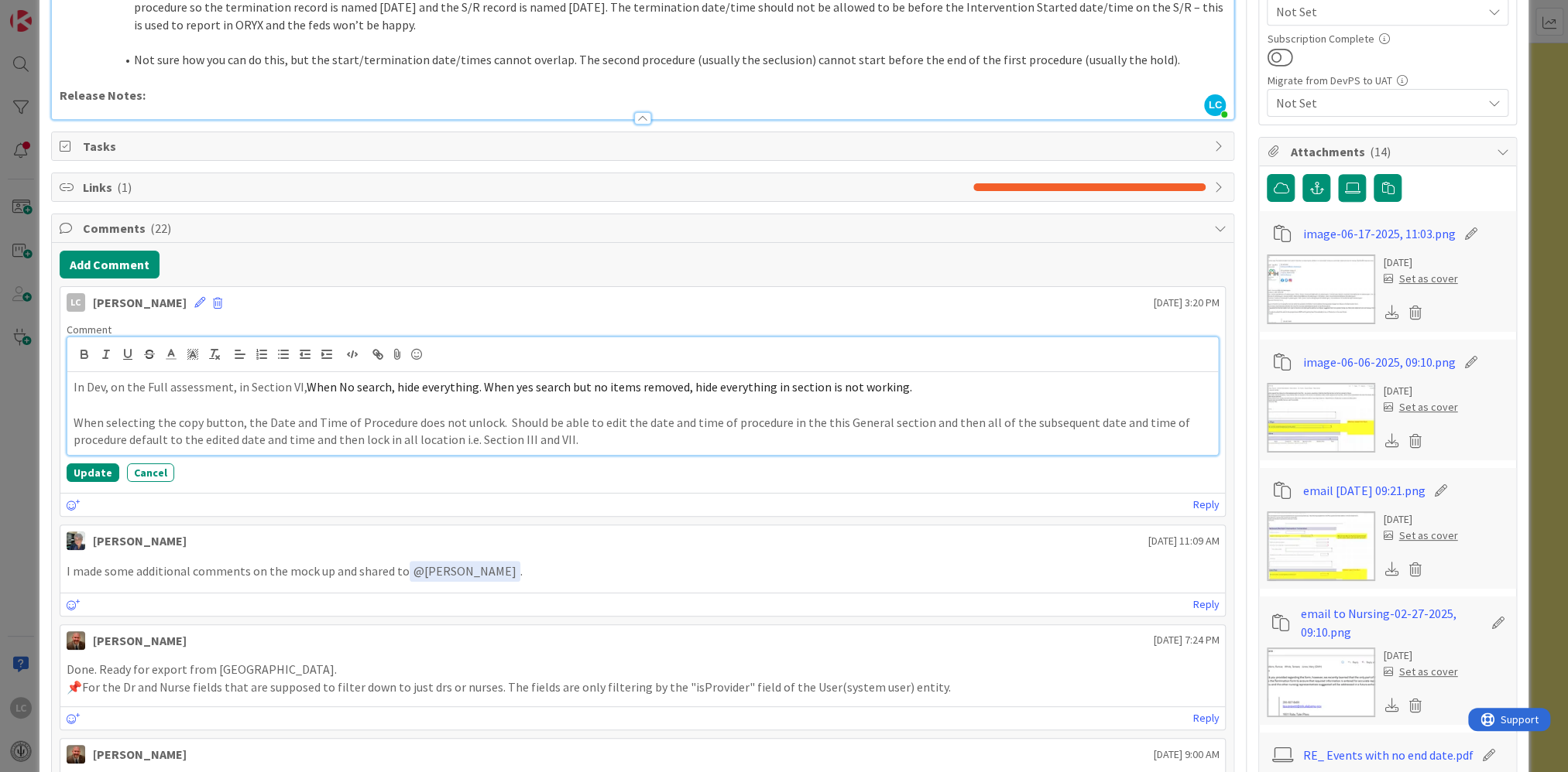
click at [227, 385] on p "In Dev, on the Full assessment, in Section VI, When No search, hide everything.…" at bounding box center [643, 387] width 1139 height 18
click at [247, 382] on p "In Dev, on the Full assessment for Seclusion, in Section VI, When No search, hi…" at bounding box center [643, 387] width 1139 height 18
click at [87, 471] on button "Update" at bounding box center [93, 472] width 53 height 18
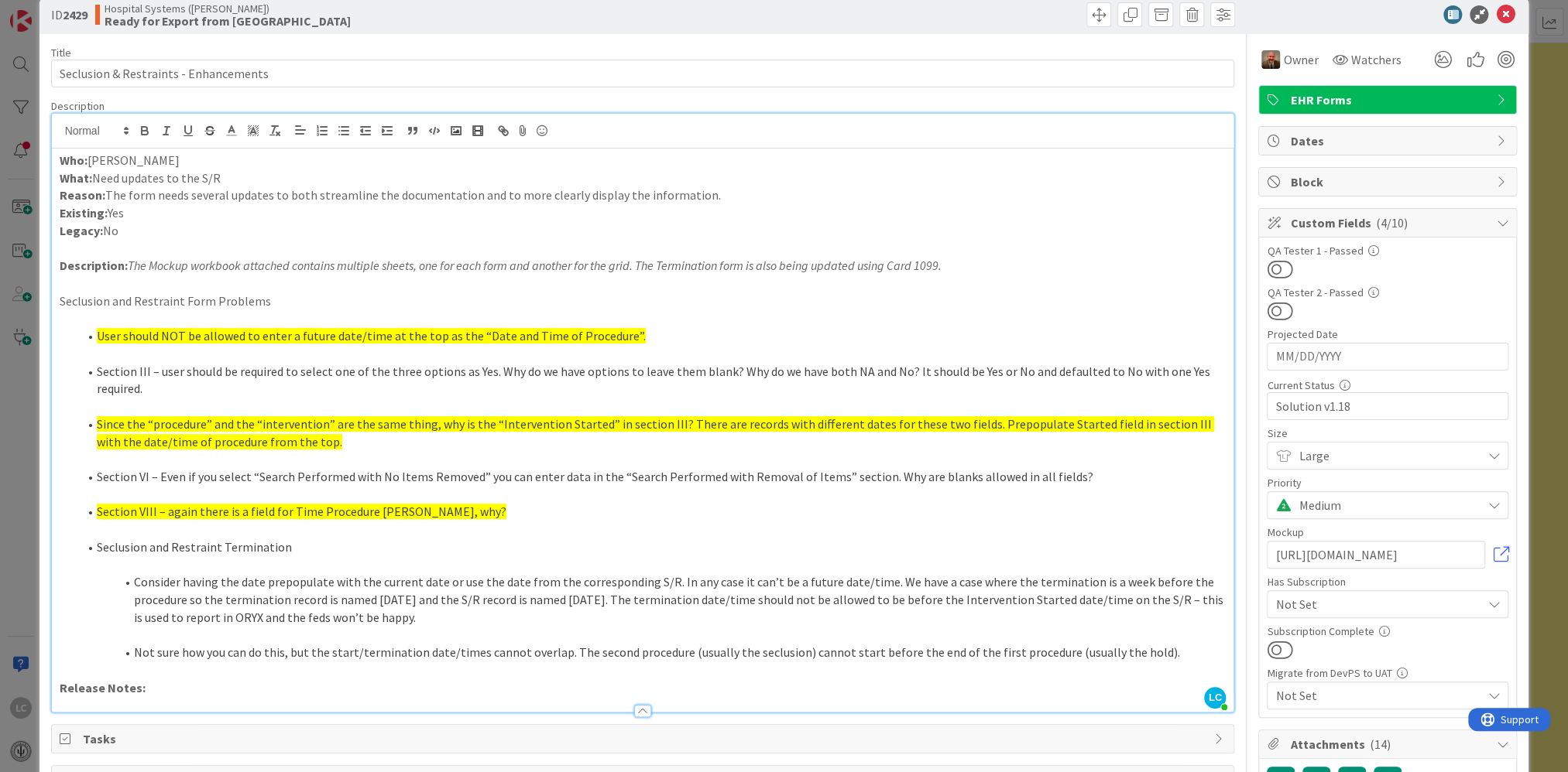
scroll to position [0, 0]
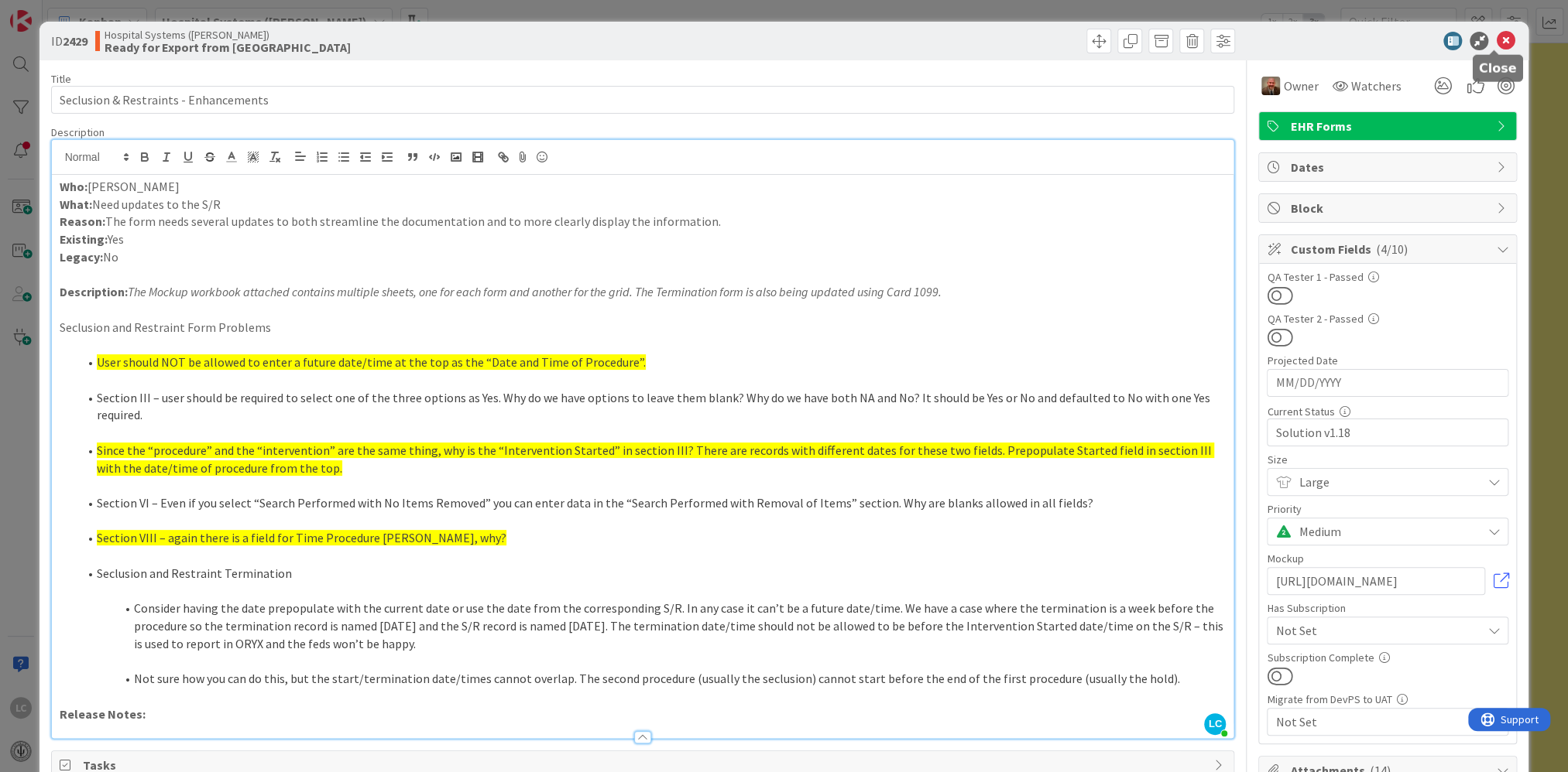
click at [674, 36] on icon at bounding box center [1505, 41] width 18 height 18
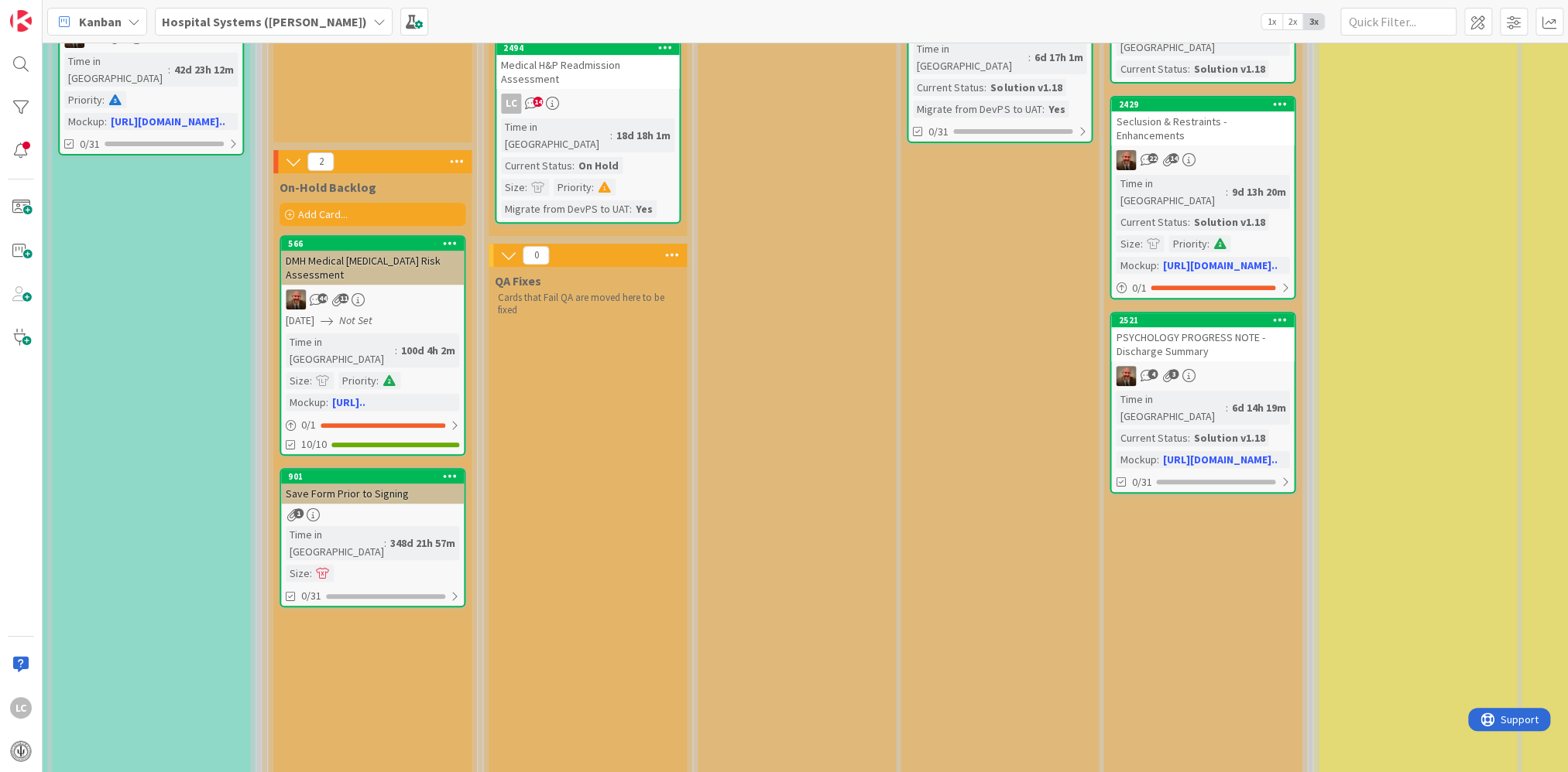
scroll to position [232, 1018]
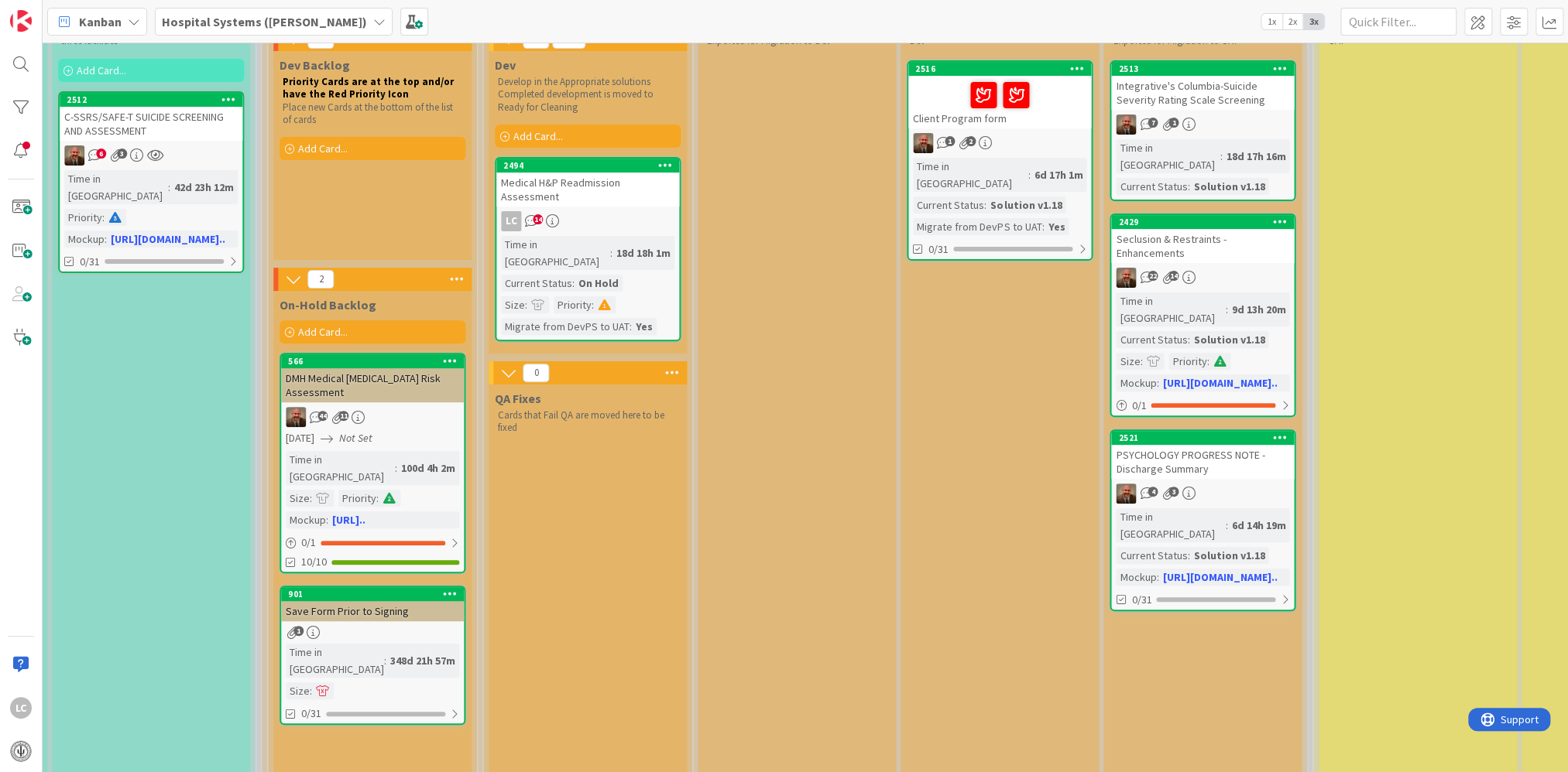
click at [515, 503] on div "1 Backlog Add Card... 1061 Med Refill - [PERSON_NAME] Time in [GEOGRAPHIC_DATA]…" at bounding box center [805, 407] width 1526 height 730
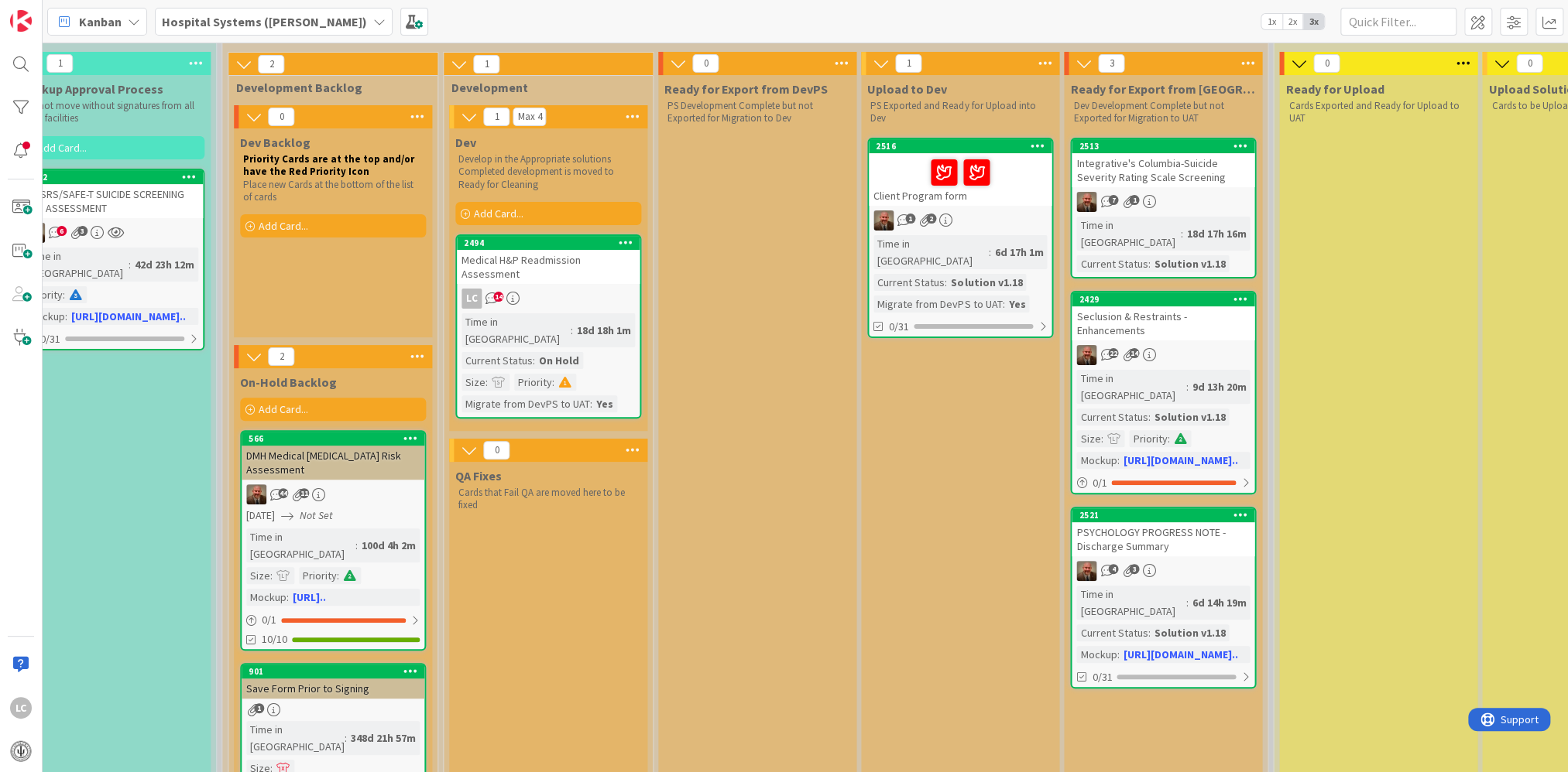
scroll to position [154, 888]
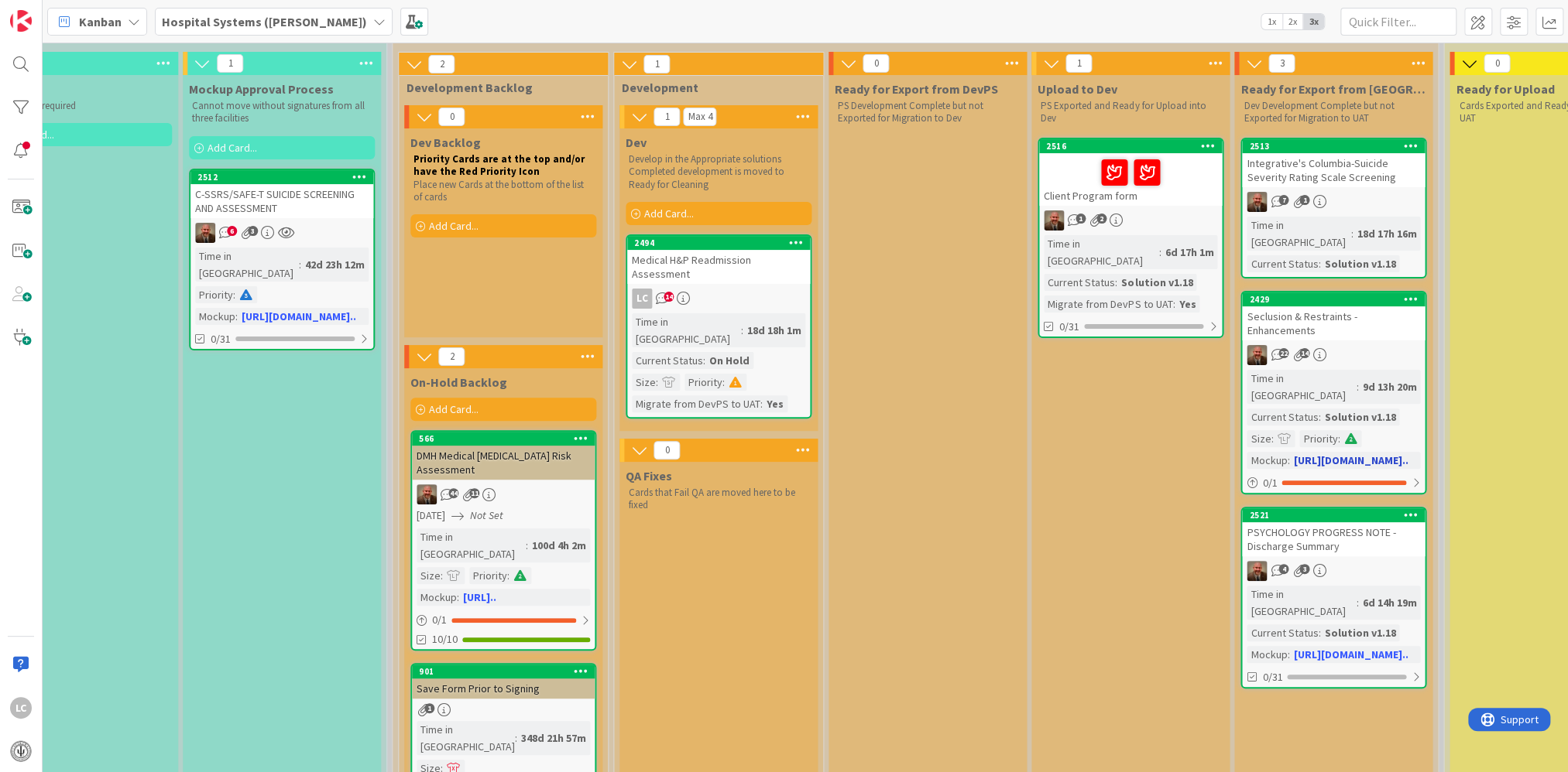
click at [674, 312] on div "Seclusion & Restraints - Enhancements" at bounding box center [1333, 323] width 182 height 34
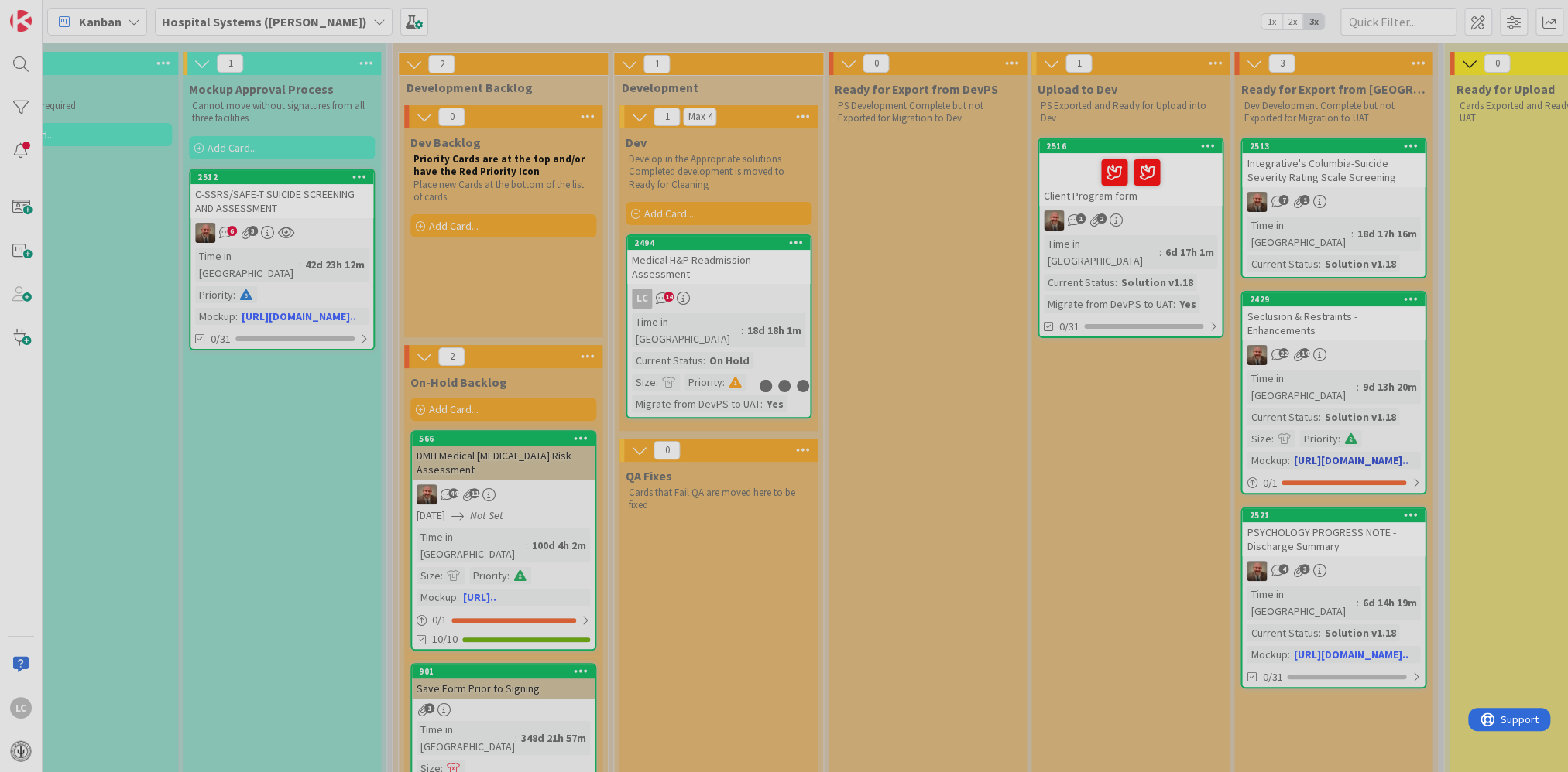
click at [674, 312] on div at bounding box center [784, 386] width 1568 height 772
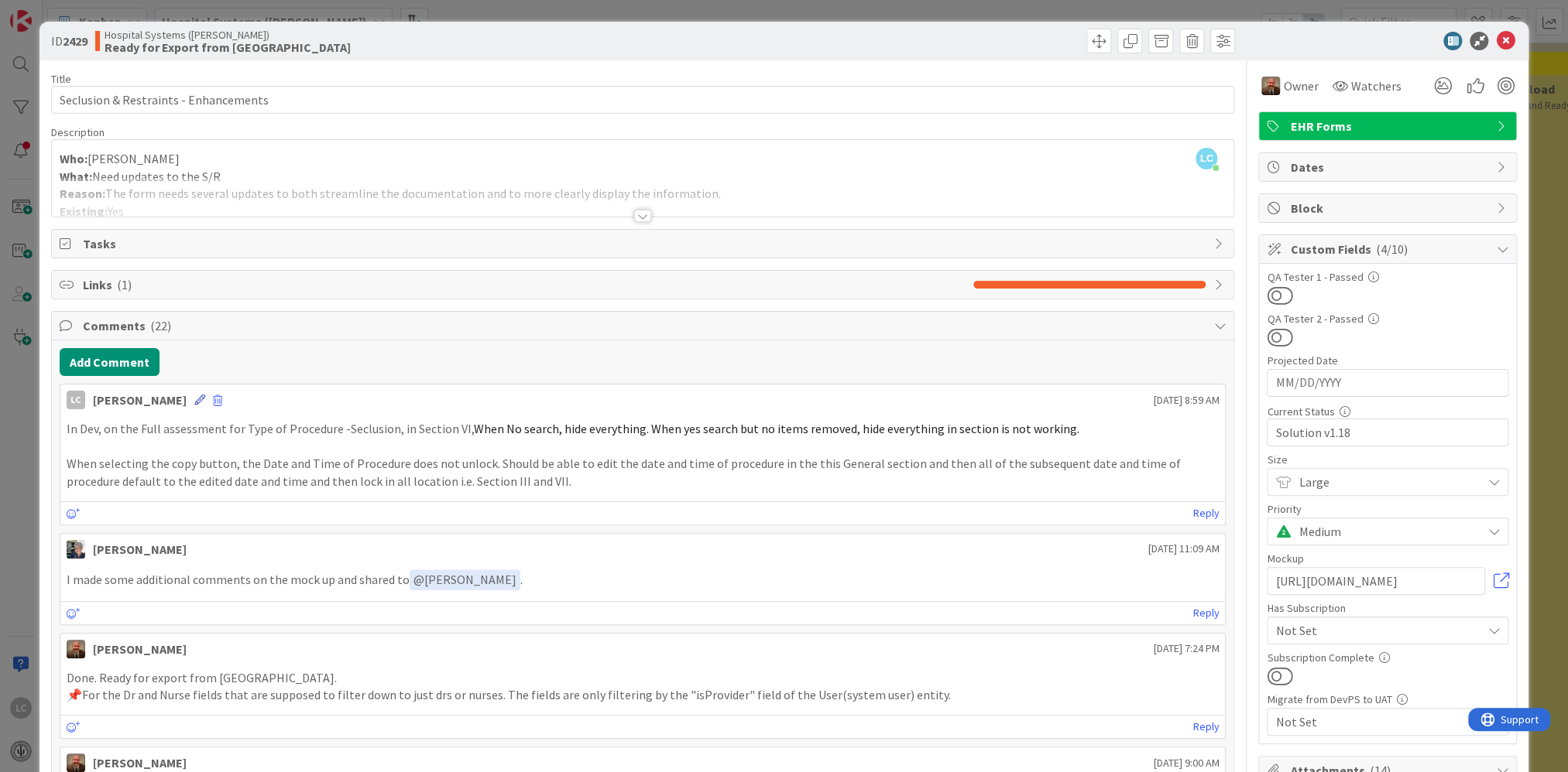
click at [205, 396] on icon at bounding box center [200, 400] width 11 height 11
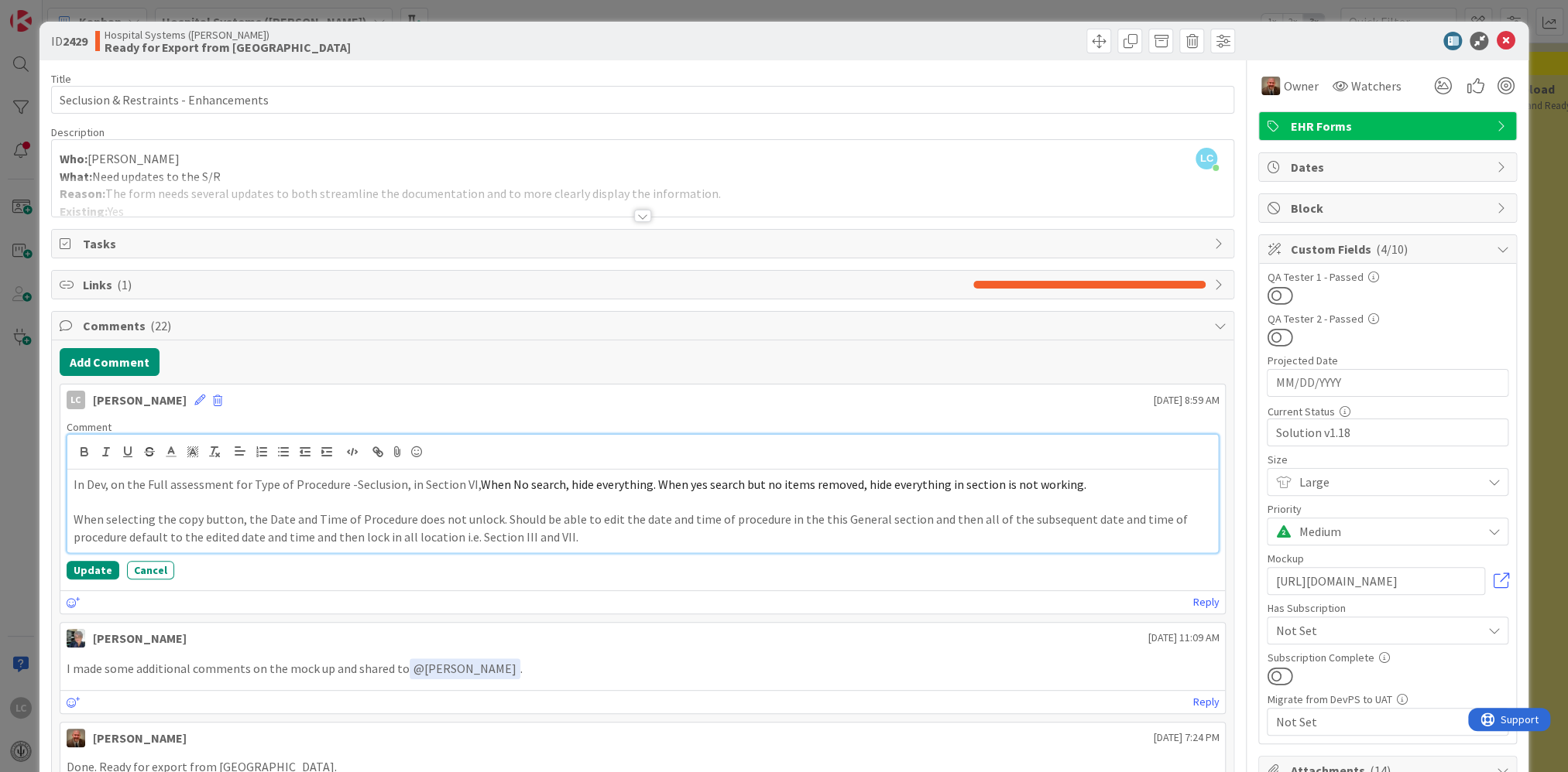
click at [74, 482] on p "In Dev, on the Full assessment for Type of Procedure -Seclusion, in Section VI,…" at bounding box center [643, 485] width 1139 height 18
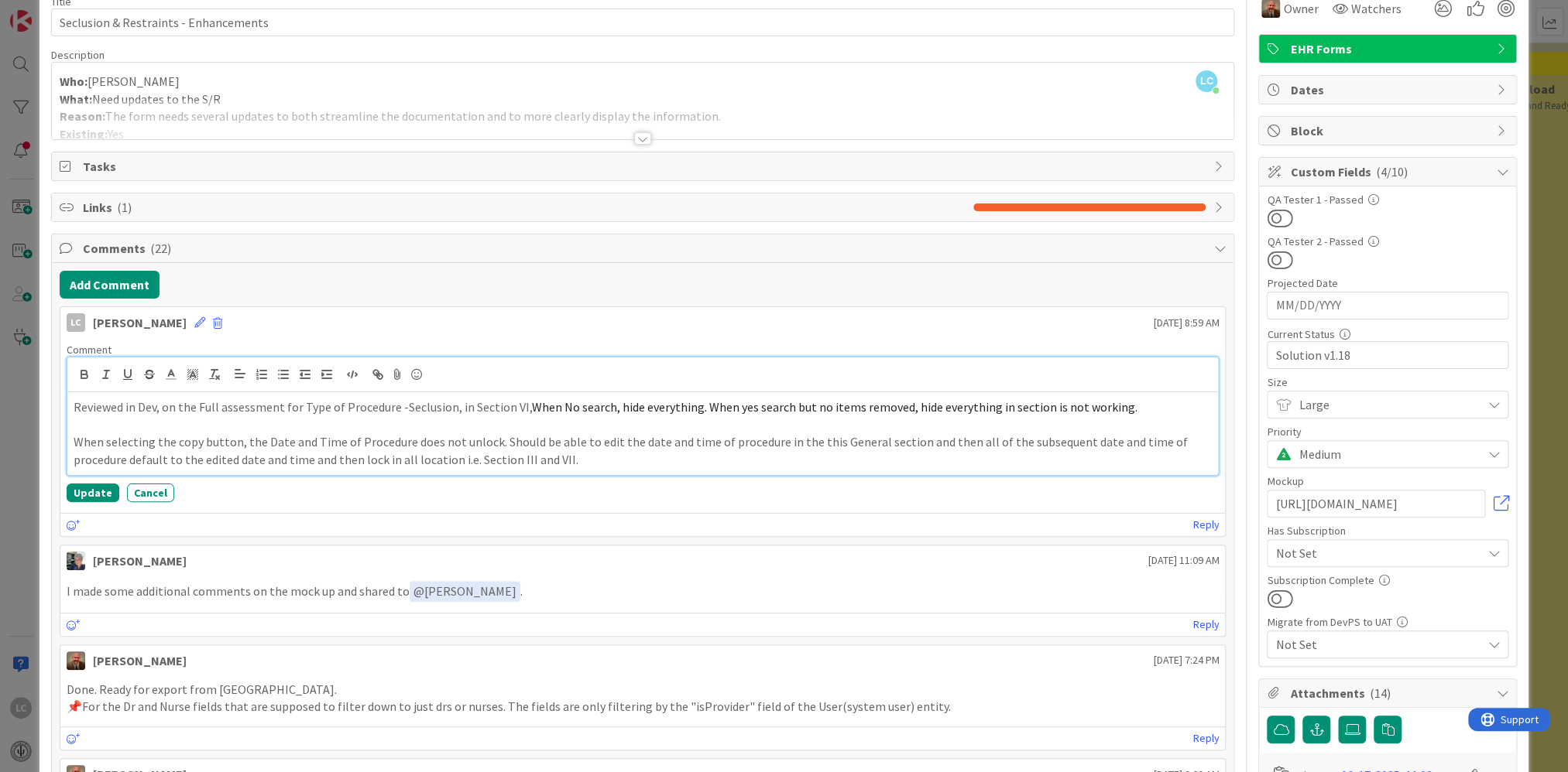
click at [588, 456] on p "When selecting the copy button, the Date and Time of Procedure does not unlock.…" at bounding box center [643, 451] width 1139 height 35
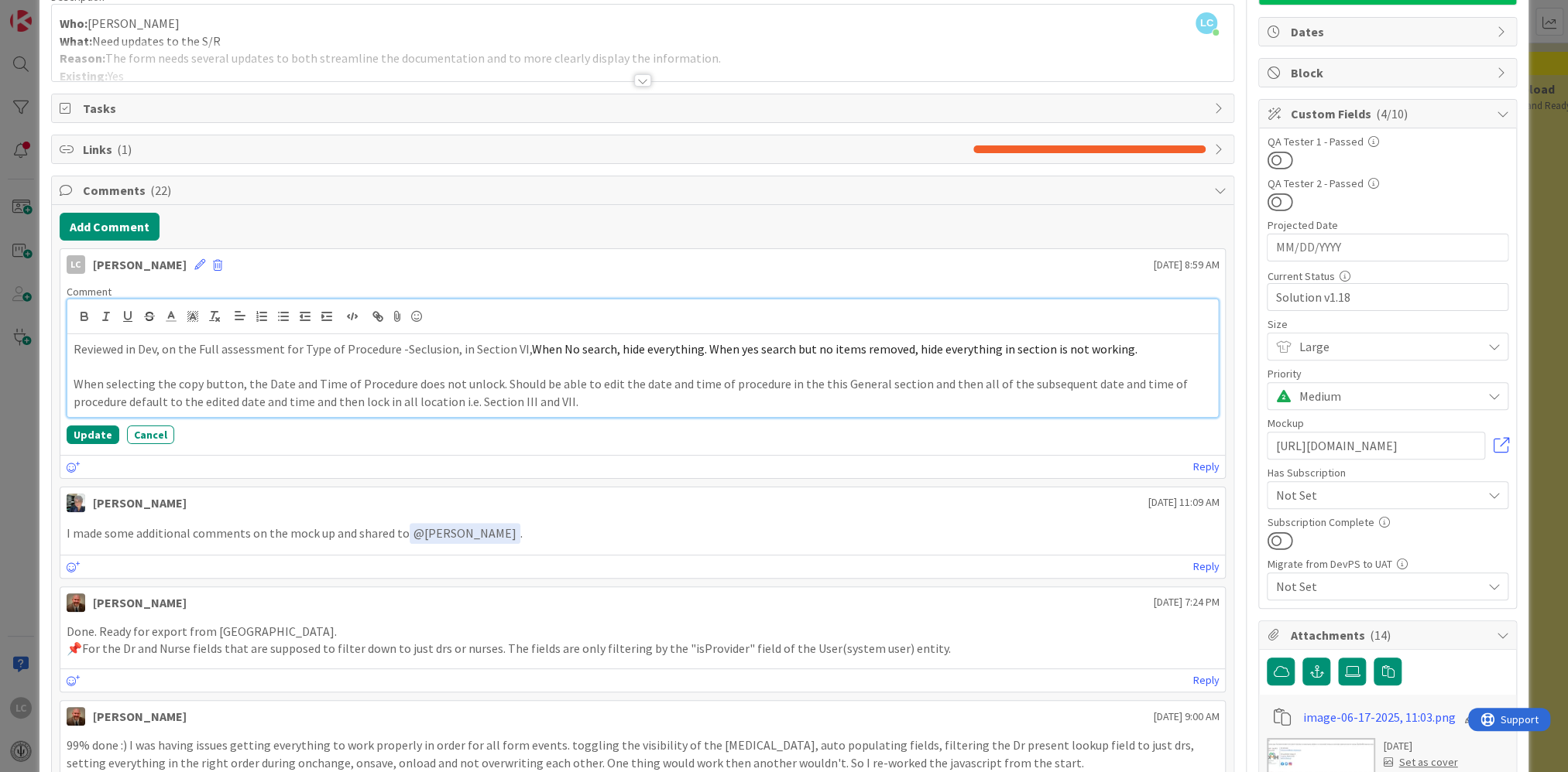
scroll to position [0, 0]
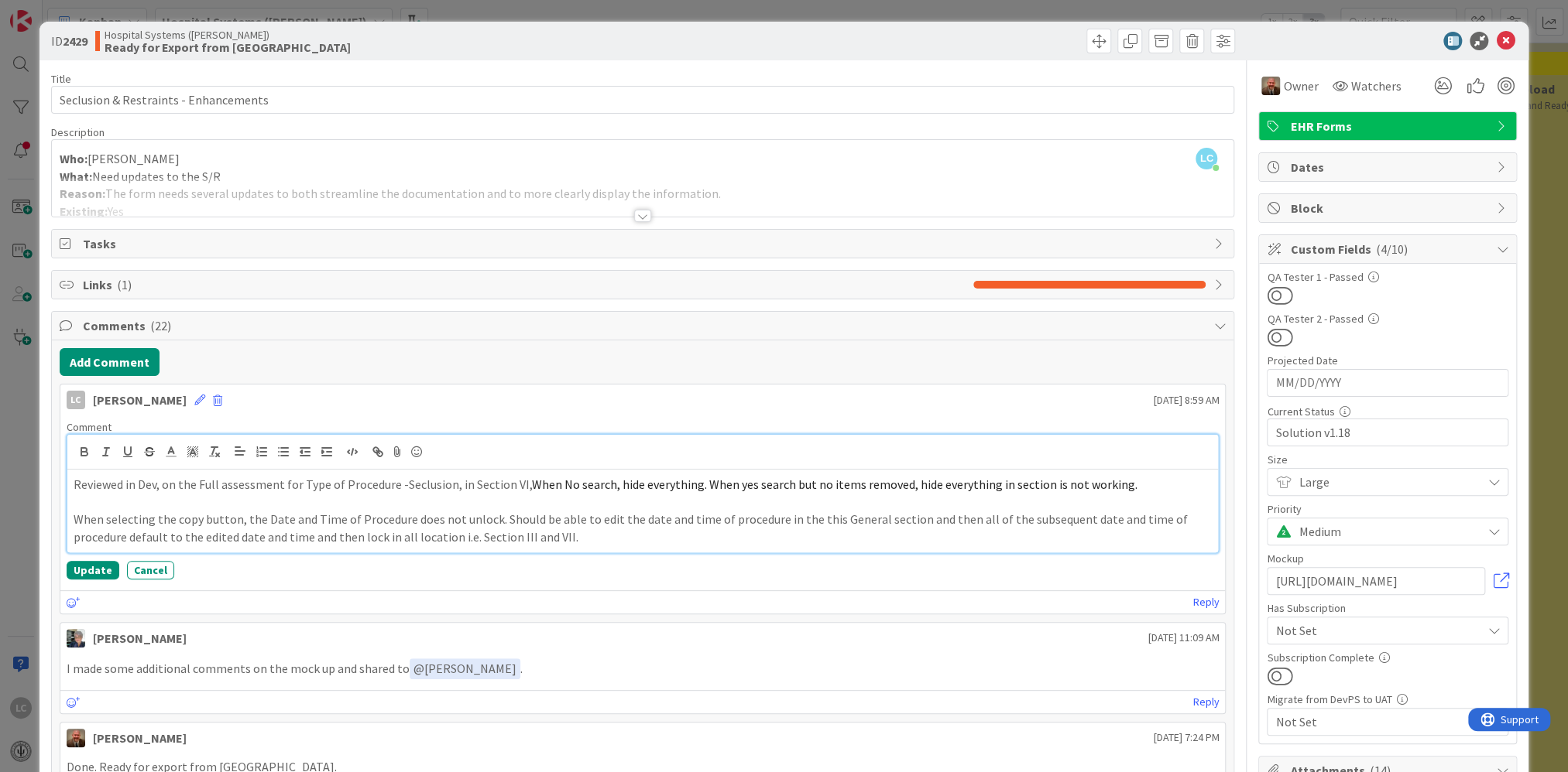
click at [577, 503] on p "When selecting the copy button, the Date and Time of Procedure does not unlock.…" at bounding box center [643, 528] width 1139 height 35
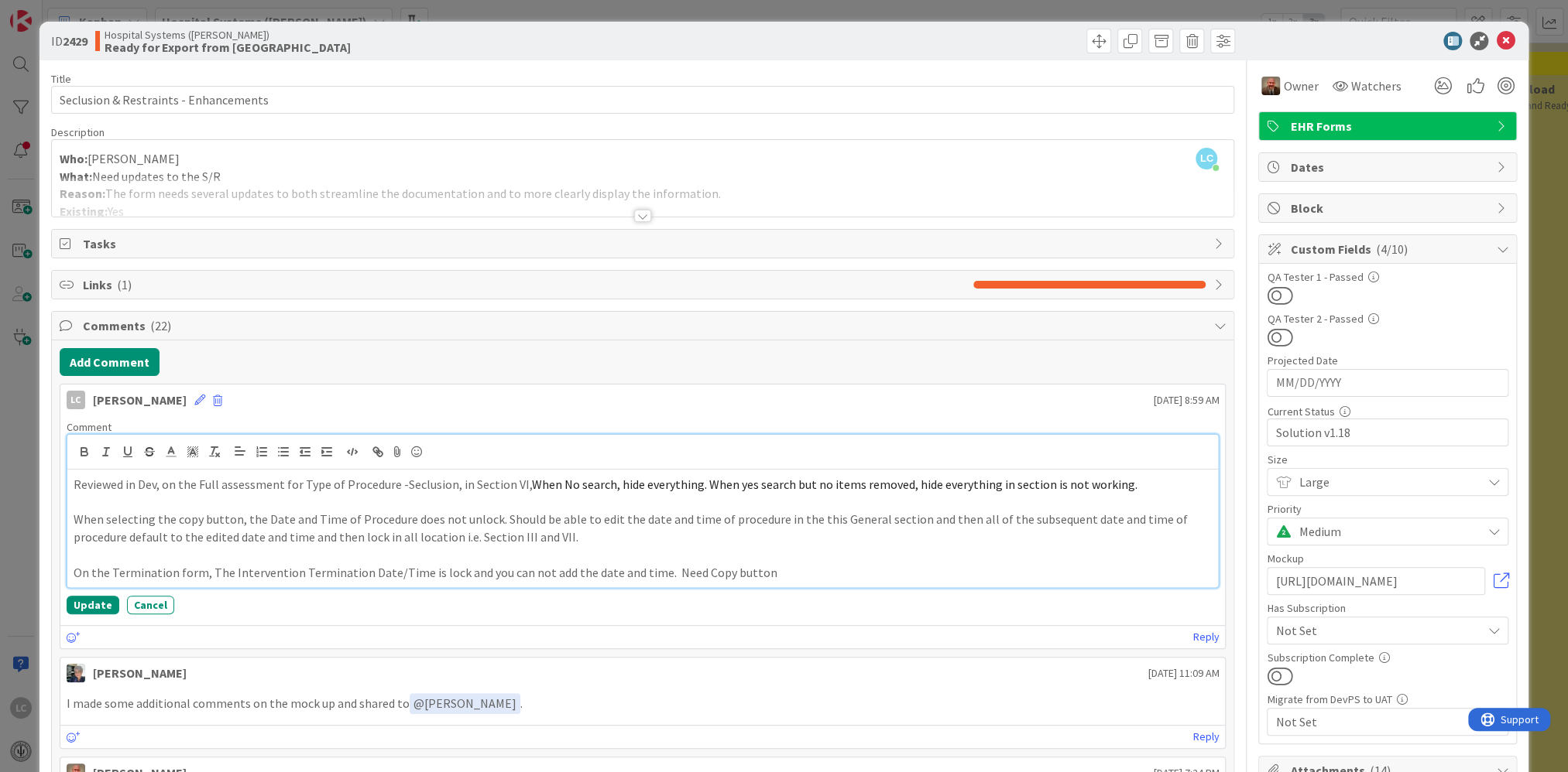
click at [660, 503] on p "On the Termination form, The Intervention Termination Date/Time is lock and you…" at bounding box center [643, 573] width 1139 height 18
click at [416, 503] on p "On the Termination form, The Intervention Termination Date/Time is lock and you…" at bounding box center [643, 573] width 1139 height 18
click at [417, 503] on p "On the Termination form, The Intervention Termination Date/Time allows for a fu…" at bounding box center [643, 573] width 1139 height 18
click at [534, 503] on p "On the Termination form, The Intervention Termination Date/Time allows for a fu…" at bounding box center [643, 573] width 1139 height 18
click at [674, 503] on p "On the Termination form, The Intervention Termination Date/Time allows for a fu…" at bounding box center [643, 573] width 1139 height 18
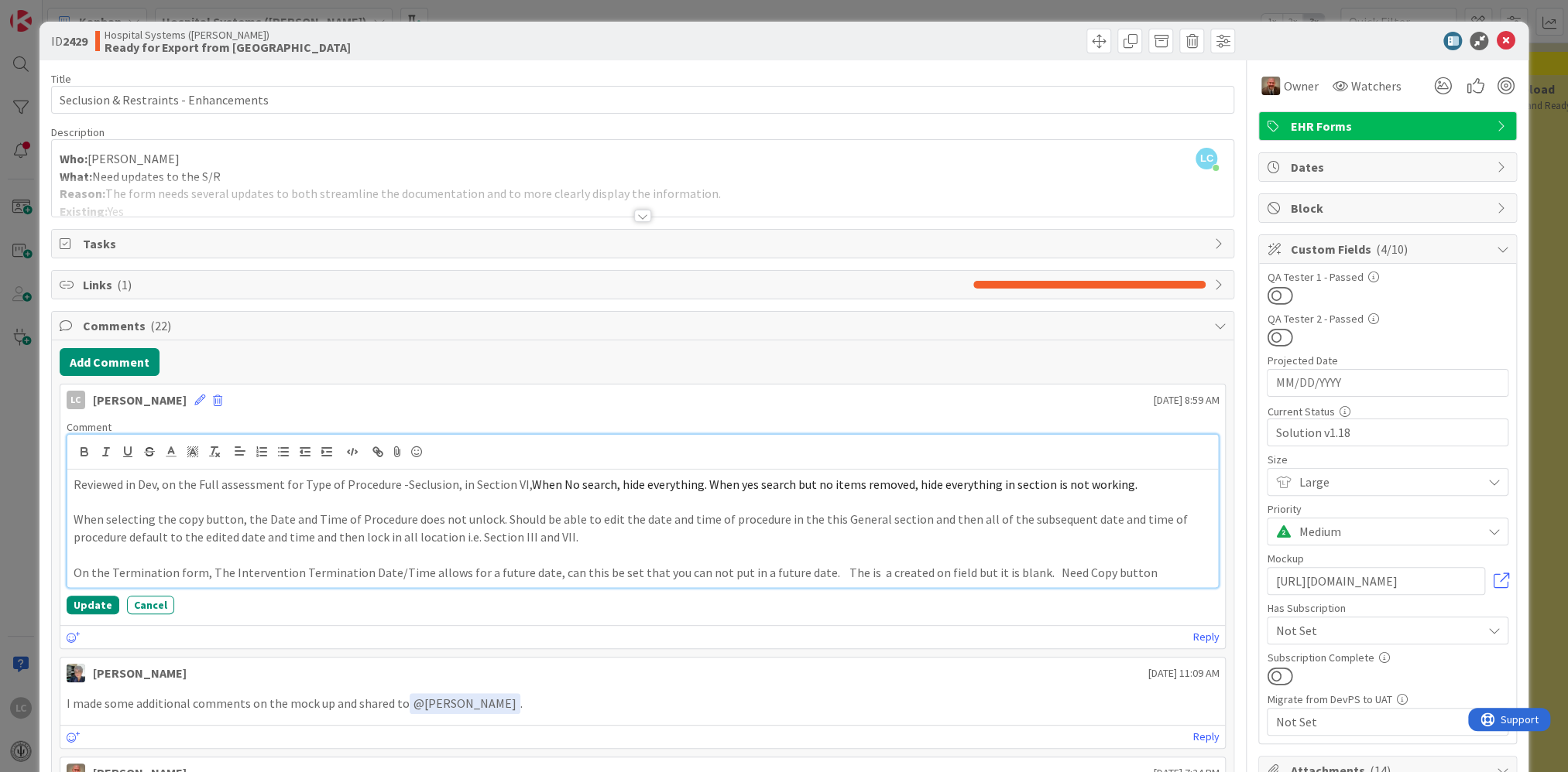
click at [207, 503] on p "On the Termination form, The Intervention Termination Date/Time allows for a fu…" at bounding box center [643, 573] width 1139 height 18
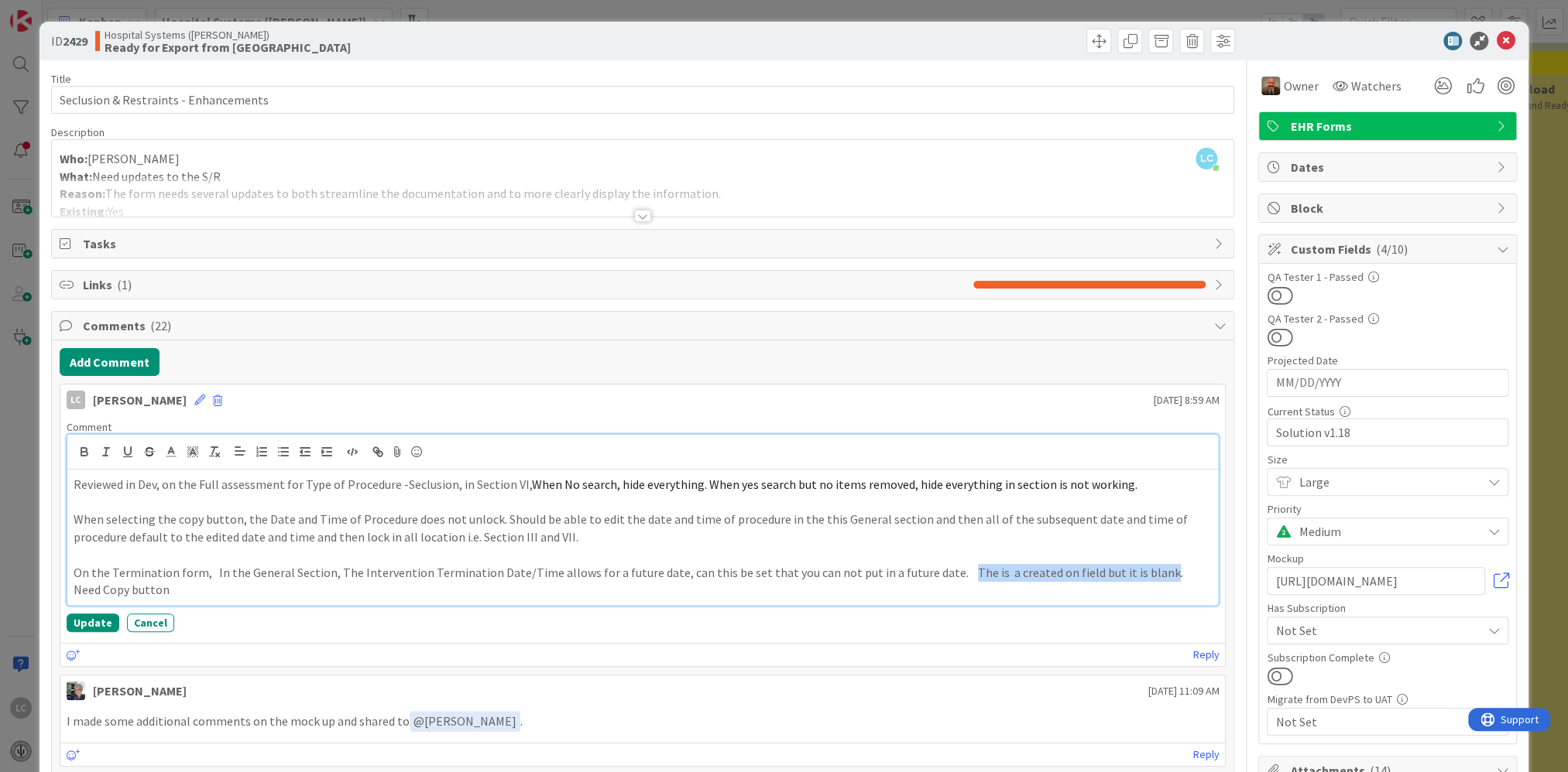
drag, startPoint x: 941, startPoint y: 568, endPoint x: 1135, endPoint y: 567, distance: 194.0
click at [674, 503] on p "On the Termination form, In the General Section, The Intervention Termination D…" at bounding box center [643, 582] width 1139 height 35
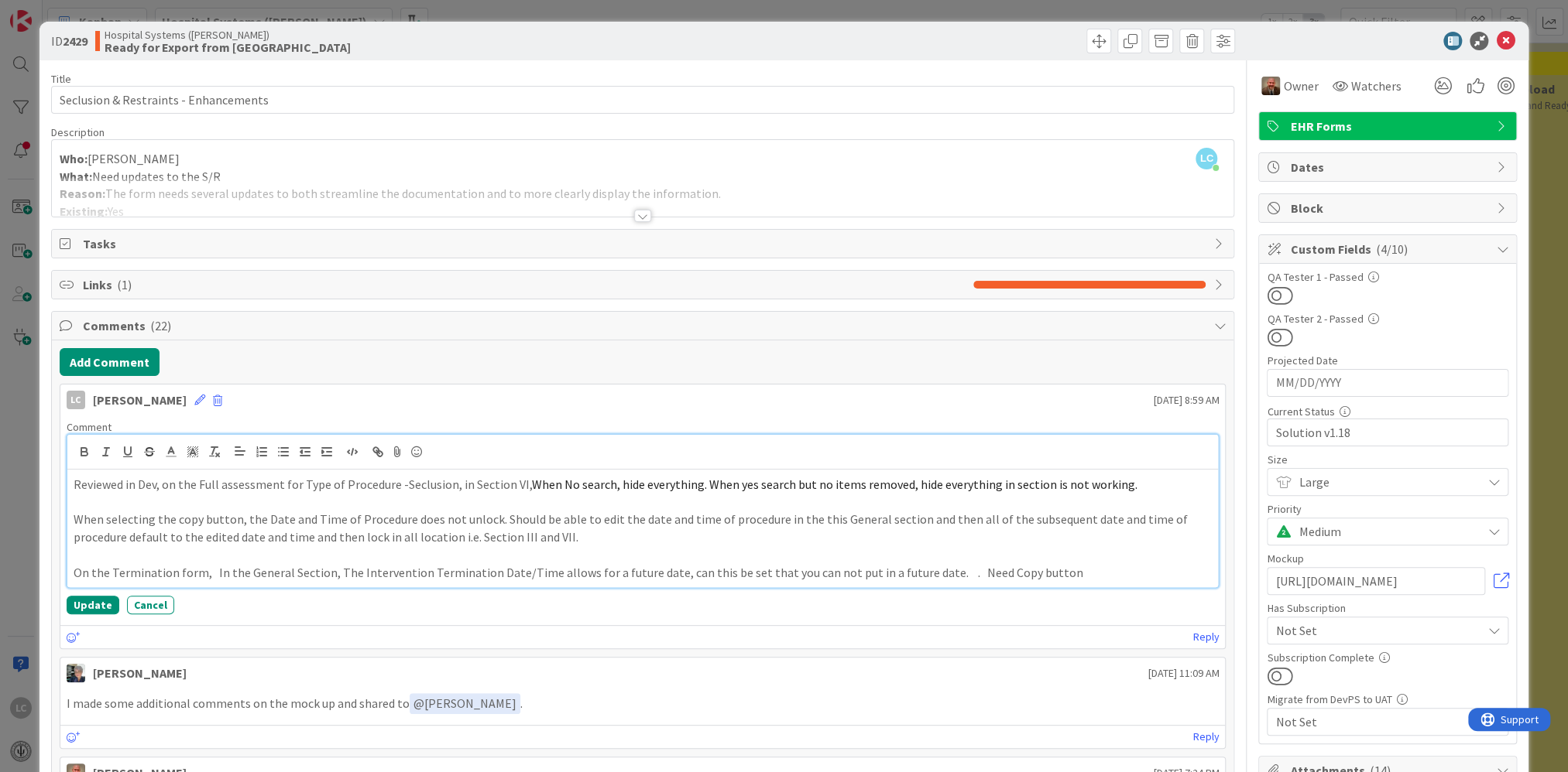
click at [333, 503] on p "On the Termination form, In the General Section, The Intervention Termination D…" at bounding box center [643, 573] width 1139 height 18
click at [330, 503] on p "On the Termination form, In the General Section, The Intervention Termination D…" at bounding box center [643, 573] width 1139 height 18
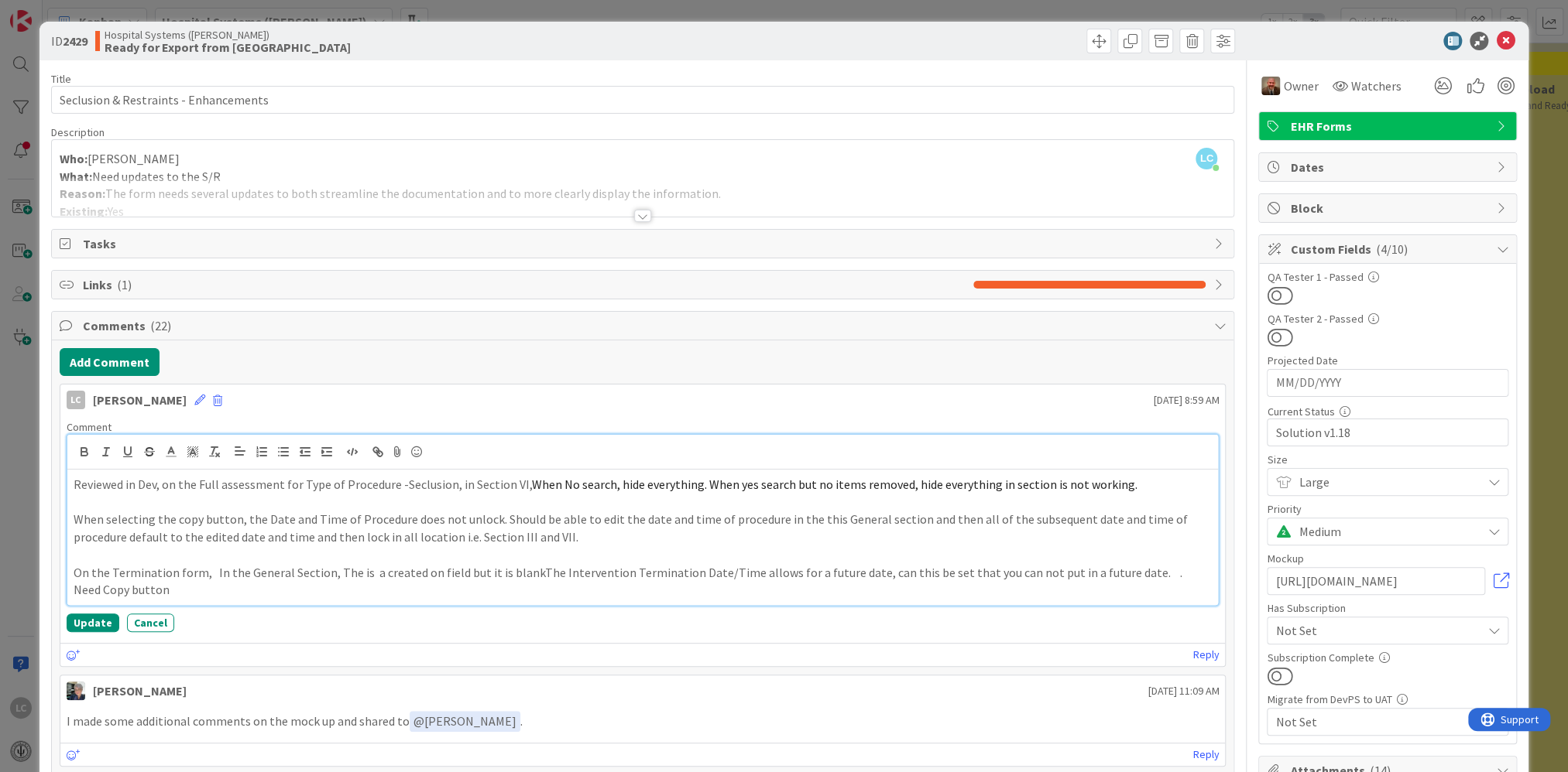
click at [336, 503] on p "On the Termination form, In the General Section, The is a created on field but …" at bounding box center [643, 582] width 1139 height 35
click at [343, 503] on p "On the Termination form, In the General Section, the is a created on field but …" at bounding box center [643, 582] width 1139 height 35
click at [674, 503] on p "On the Termination form, In the General Section, there is a created on field bu…" at bounding box center [643, 582] width 1139 height 35
drag, startPoint x: 1183, startPoint y: 571, endPoint x: 1194, endPoint y: 571, distance: 11.0
click at [674, 503] on p "On the Termination form, In the General Section, there is a created on field bu…" at bounding box center [643, 582] width 1139 height 35
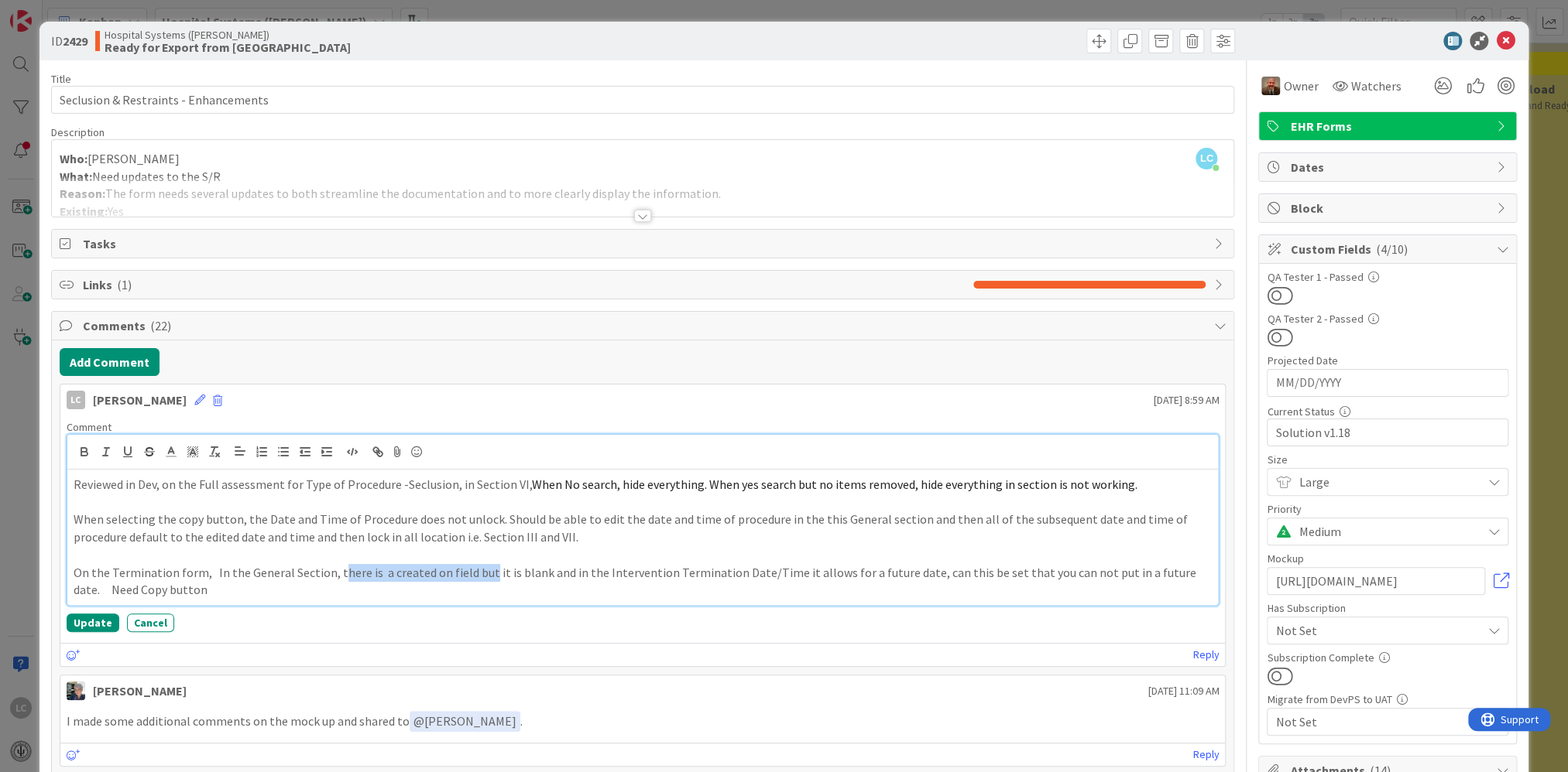
drag, startPoint x: 332, startPoint y: 568, endPoint x: 482, endPoint y: 572, distance: 150.1
click at [482, 503] on p "On the Termination form, In the General Section, there is a created on field bu…" at bounding box center [643, 582] width 1139 height 35
click at [478, 503] on div "Reviewed in Dev, on the Full assessment for Type of Procedure -Seclusion, in Se…" at bounding box center [643, 537] width 1152 height 135
click at [343, 503] on p "On the Termination form, In the General Section, there is a created on field bu…" at bounding box center [643, 582] width 1139 height 35
drag, startPoint x: 330, startPoint y: 570, endPoint x: 571, endPoint y: 570, distance: 241.0
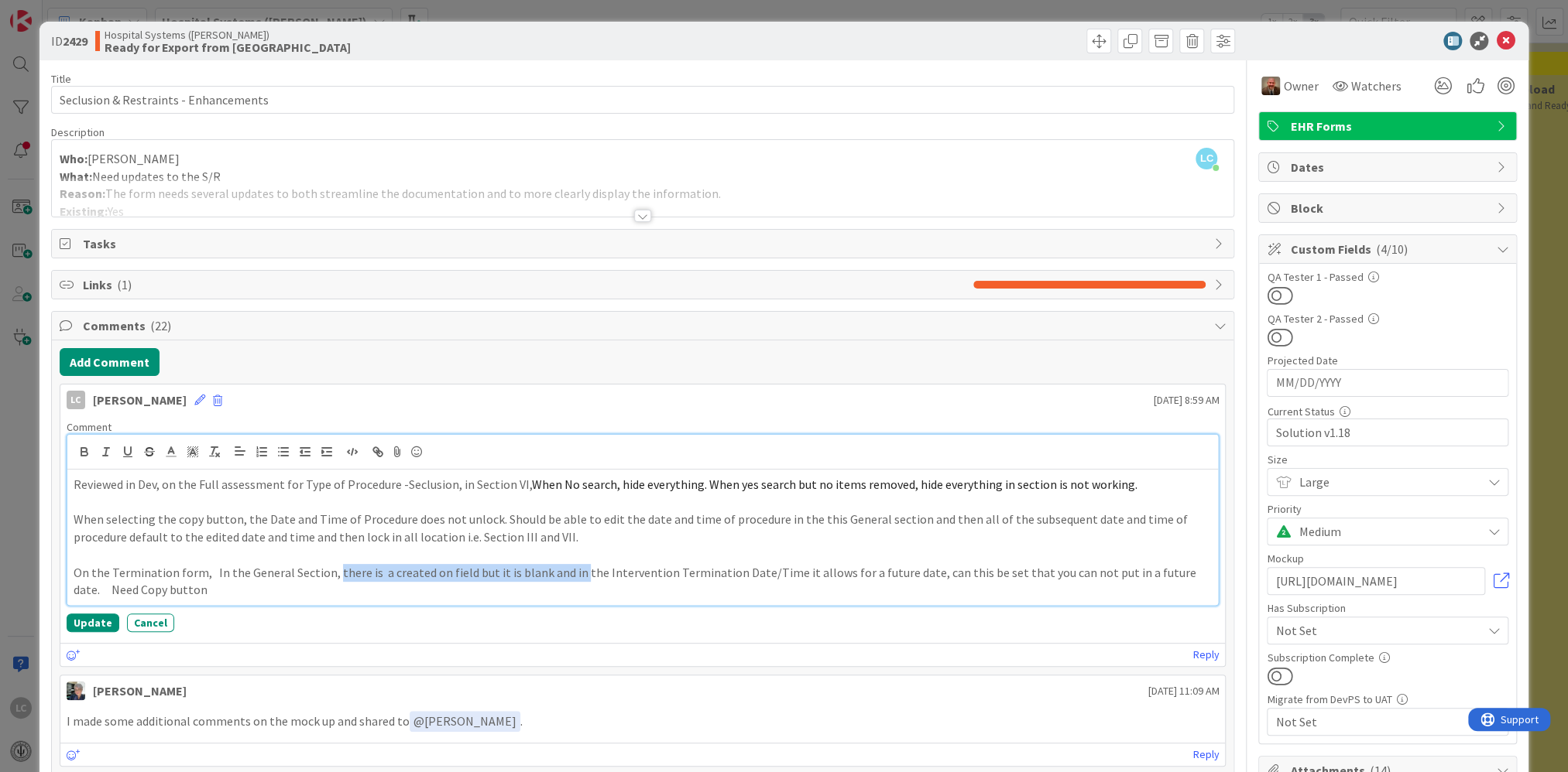
click at [571, 503] on p "On the Termination form, In the General Section, there is a created on field bu…" at bounding box center [643, 582] width 1139 height 35
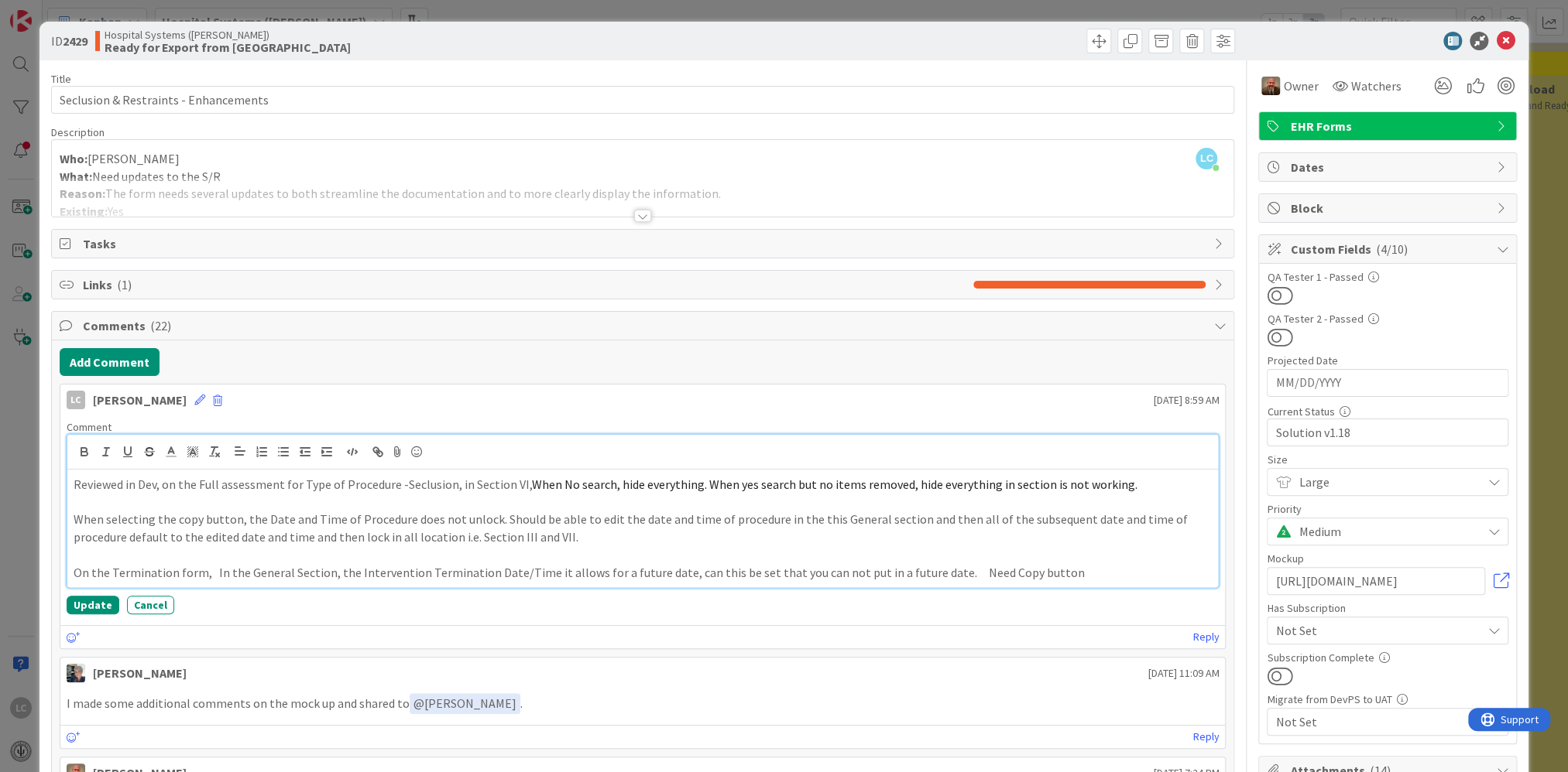
click at [207, 503] on p "On the Termination form, In the General Section, the Intervention Termination D…" at bounding box center [643, 573] width 1139 height 18
click at [535, 503] on p "On the Termination form, in the General Section, the Intervention Termination D…" at bounding box center [643, 573] width 1139 height 18
click at [674, 503] on p "On the Termination form, in the General Section, the Intervention Termination D…" at bounding box center [643, 573] width 1139 height 18
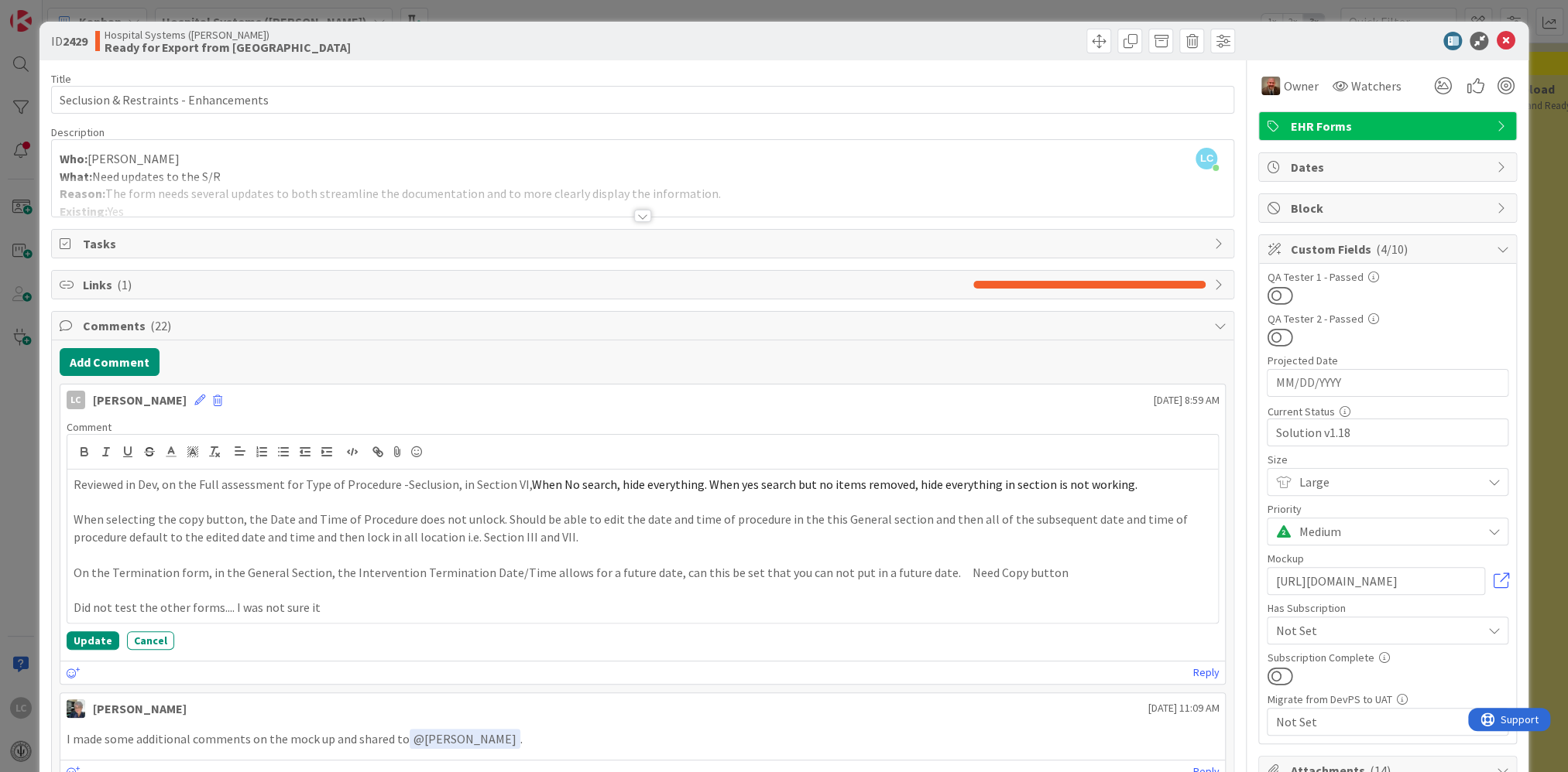
click at [640, 216] on div at bounding box center [642, 215] width 17 height 12
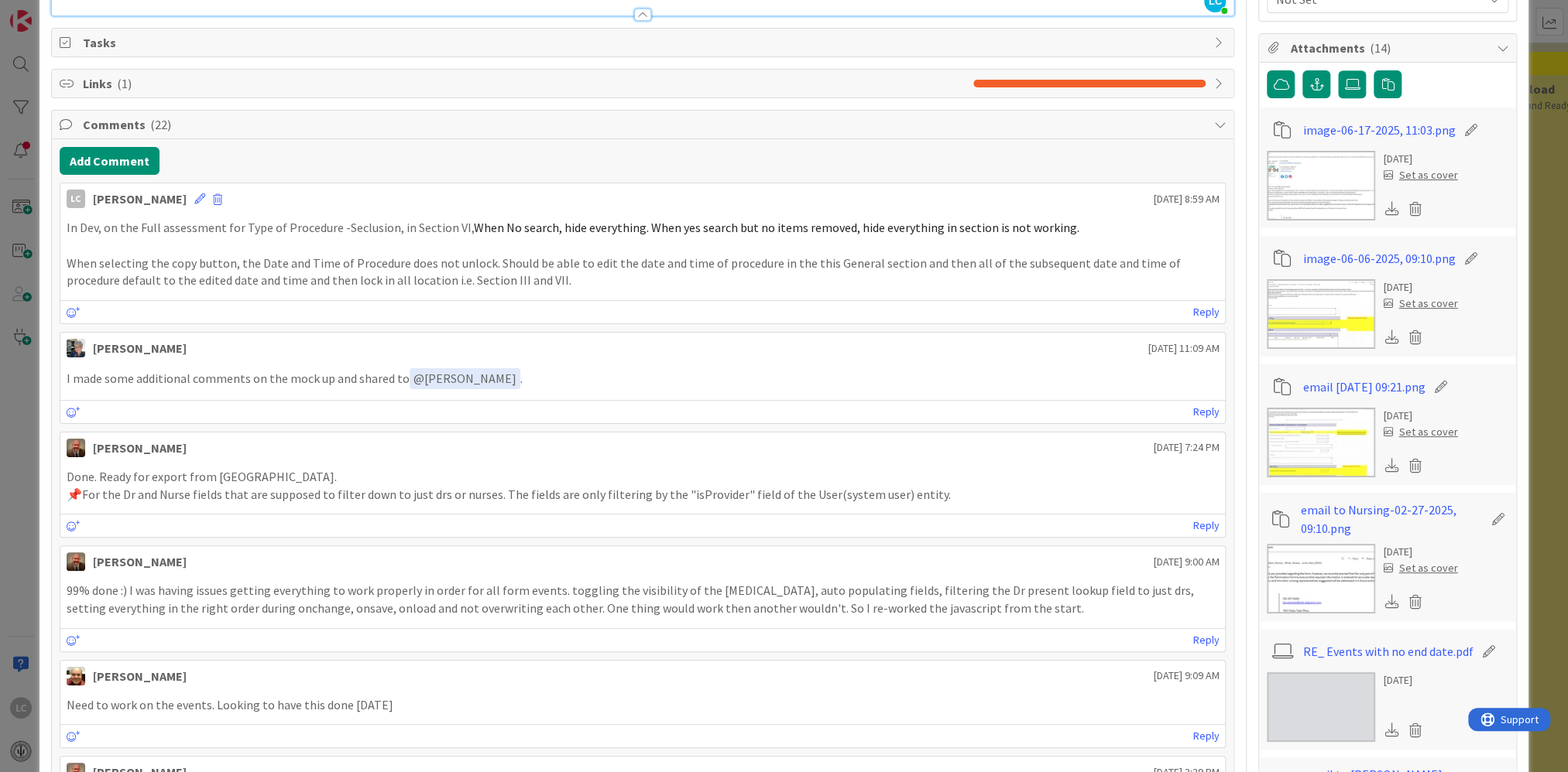
scroll to position [697, 0]
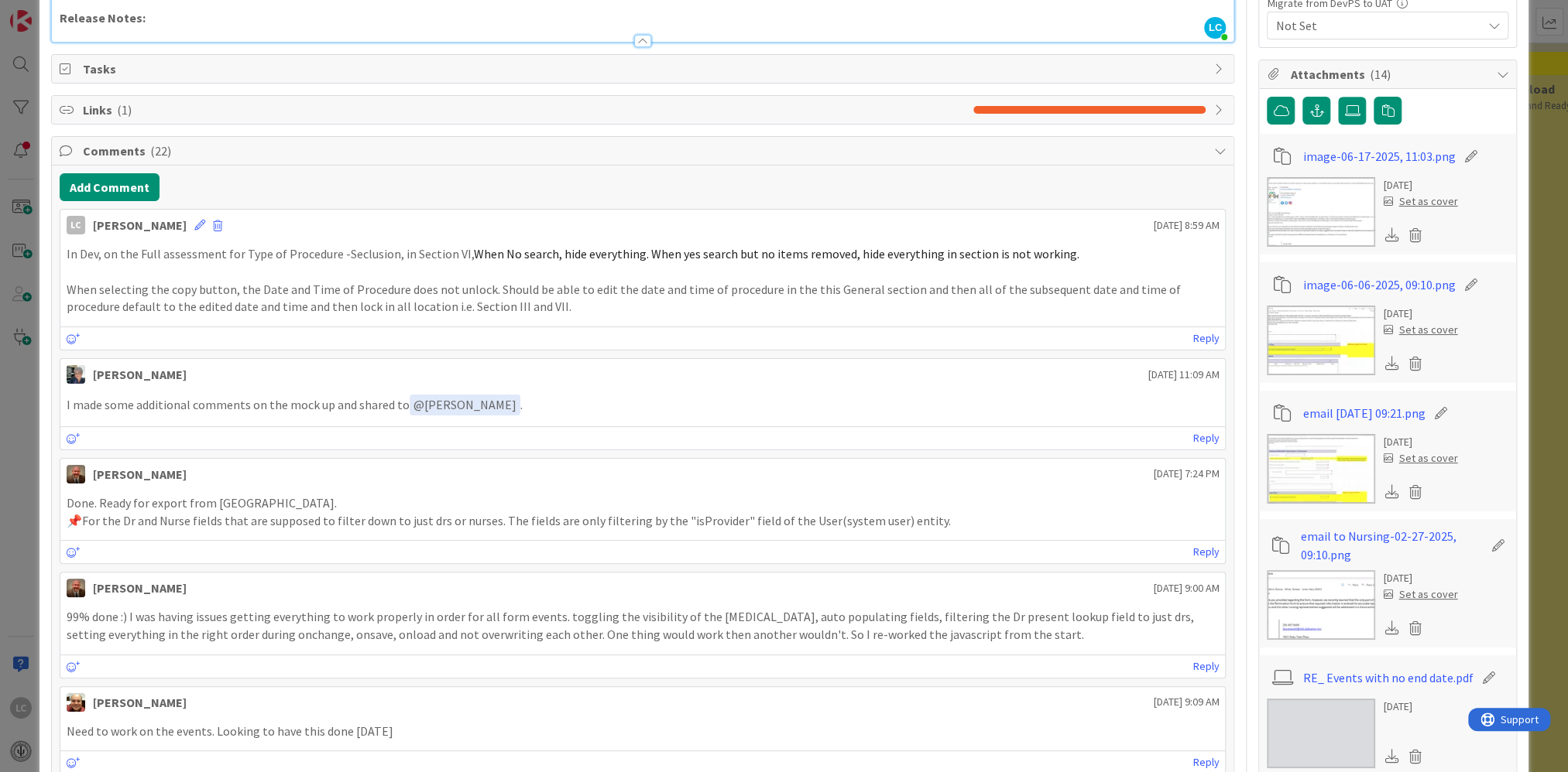
click at [532, 312] on p "When selecting the copy button, the Date and Time of Procedure does not unlock.…" at bounding box center [643, 298] width 1153 height 35
click at [530, 303] on p "When selecting the copy button, the Date and Time of Procedure does not unlock.…" at bounding box center [643, 298] width 1153 height 35
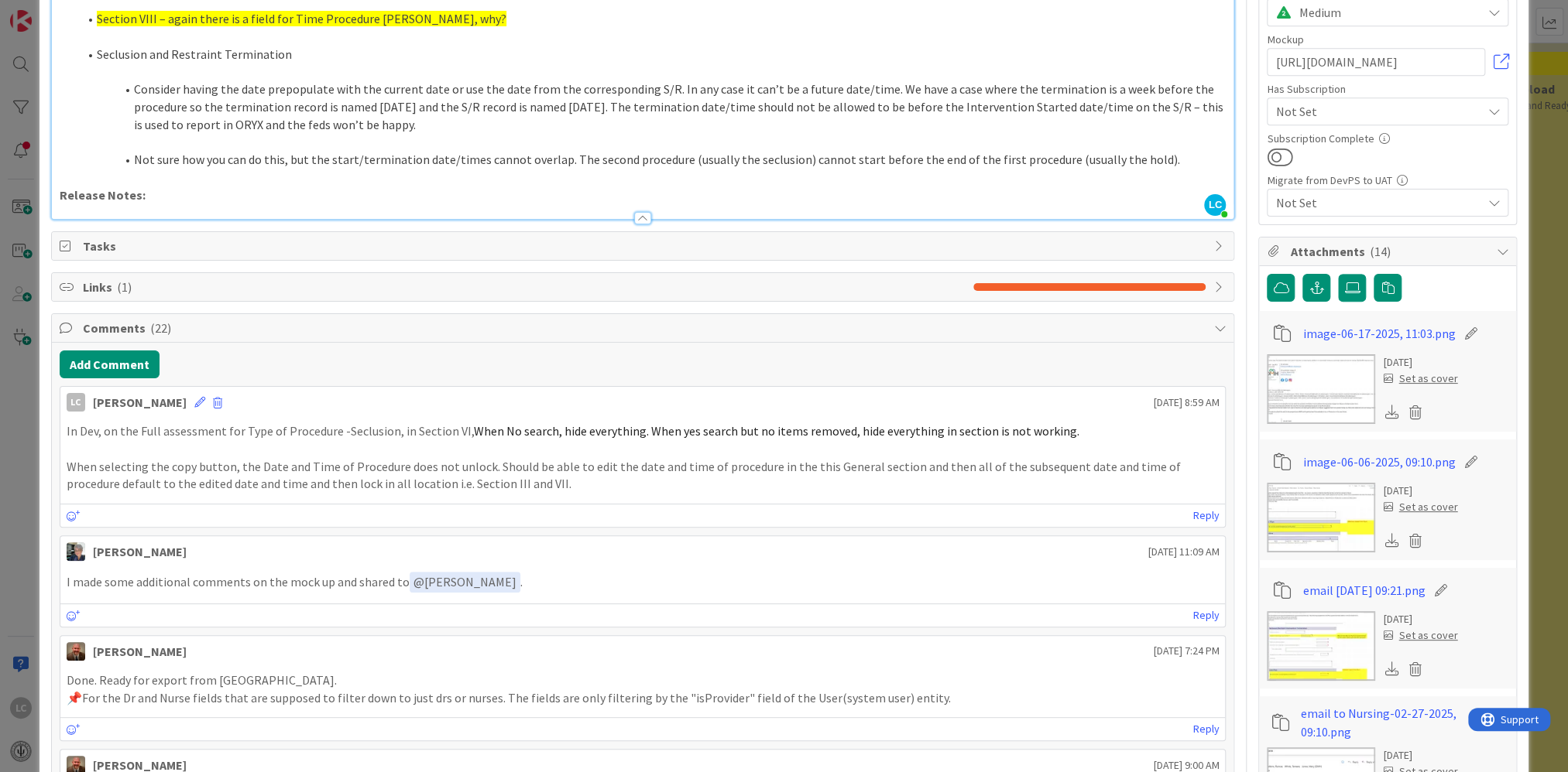
scroll to position [464, 0]
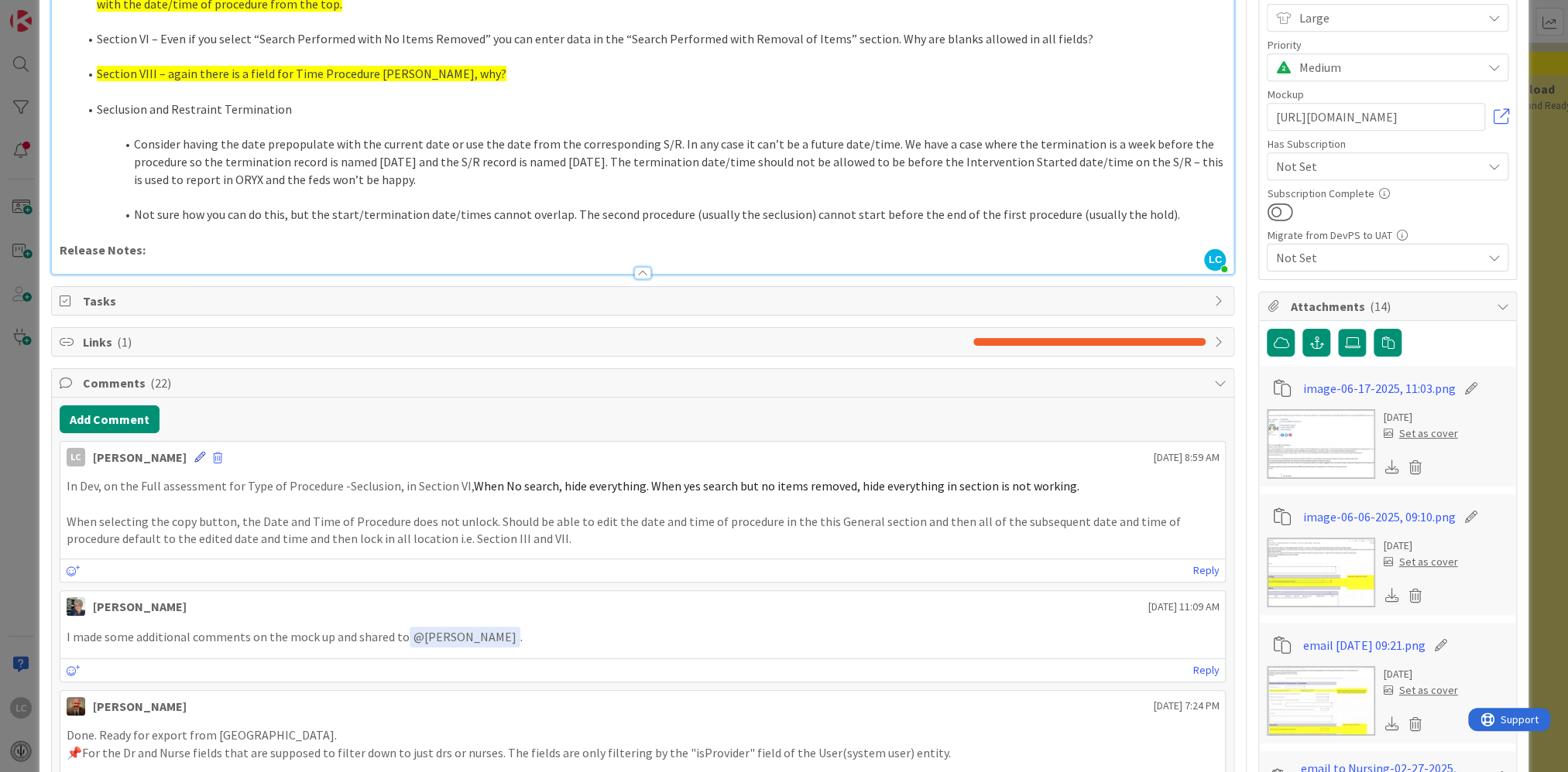
click at [205, 455] on icon at bounding box center [200, 458] width 11 height 11
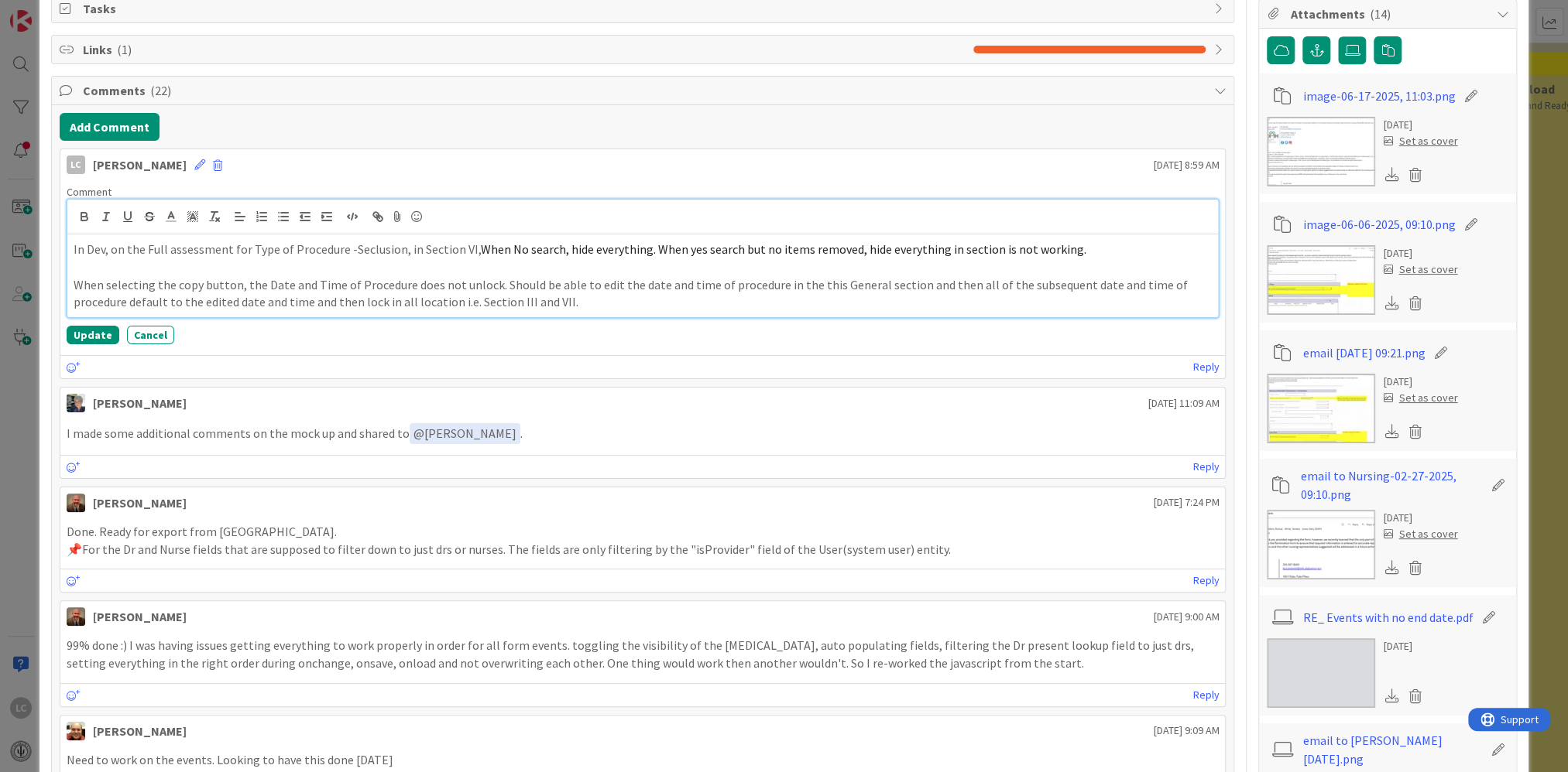
scroll to position [774, 0]
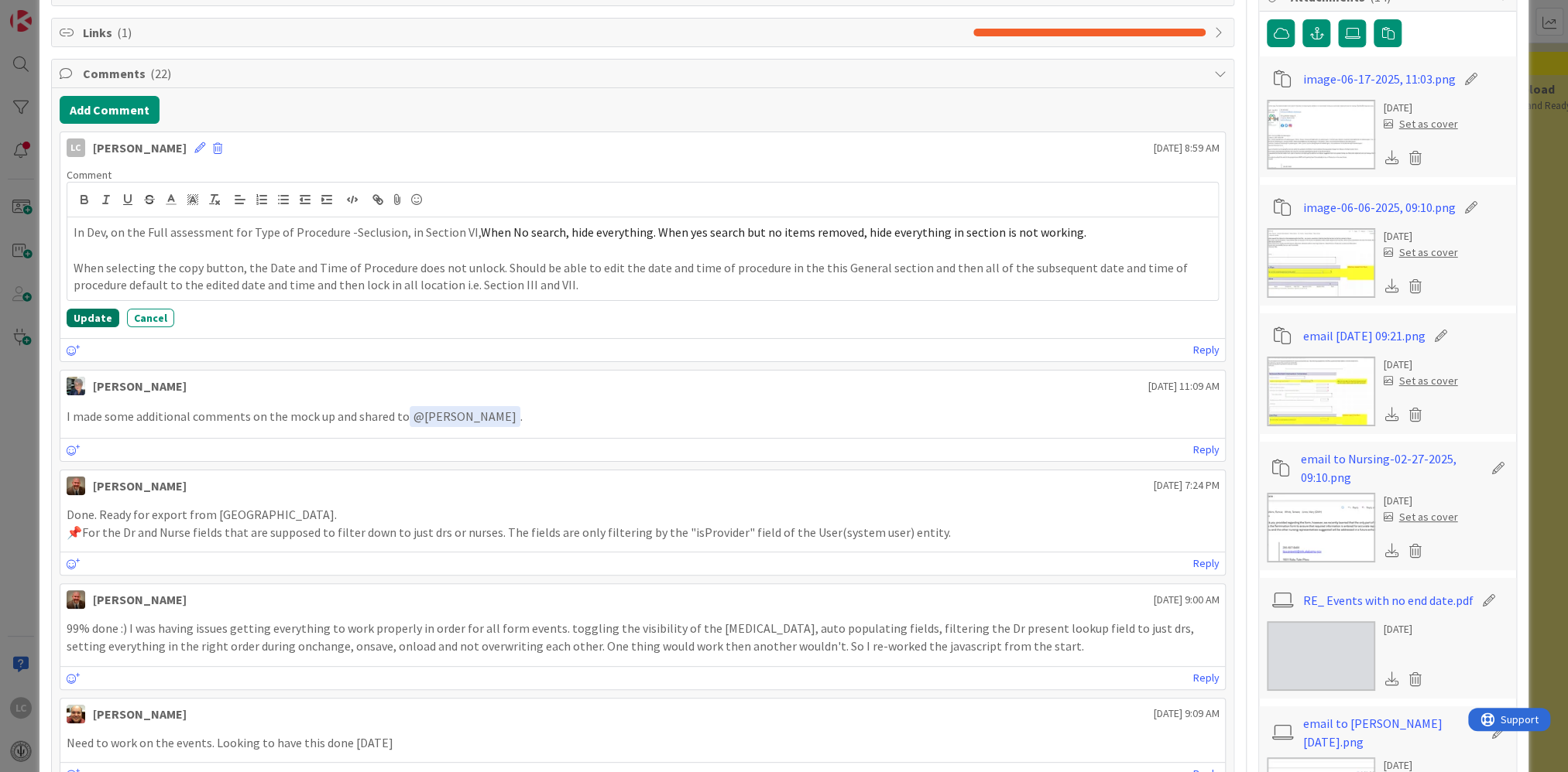
click at [88, 317] on button "Update" at bounding box center [93, 318] width 53 height 18
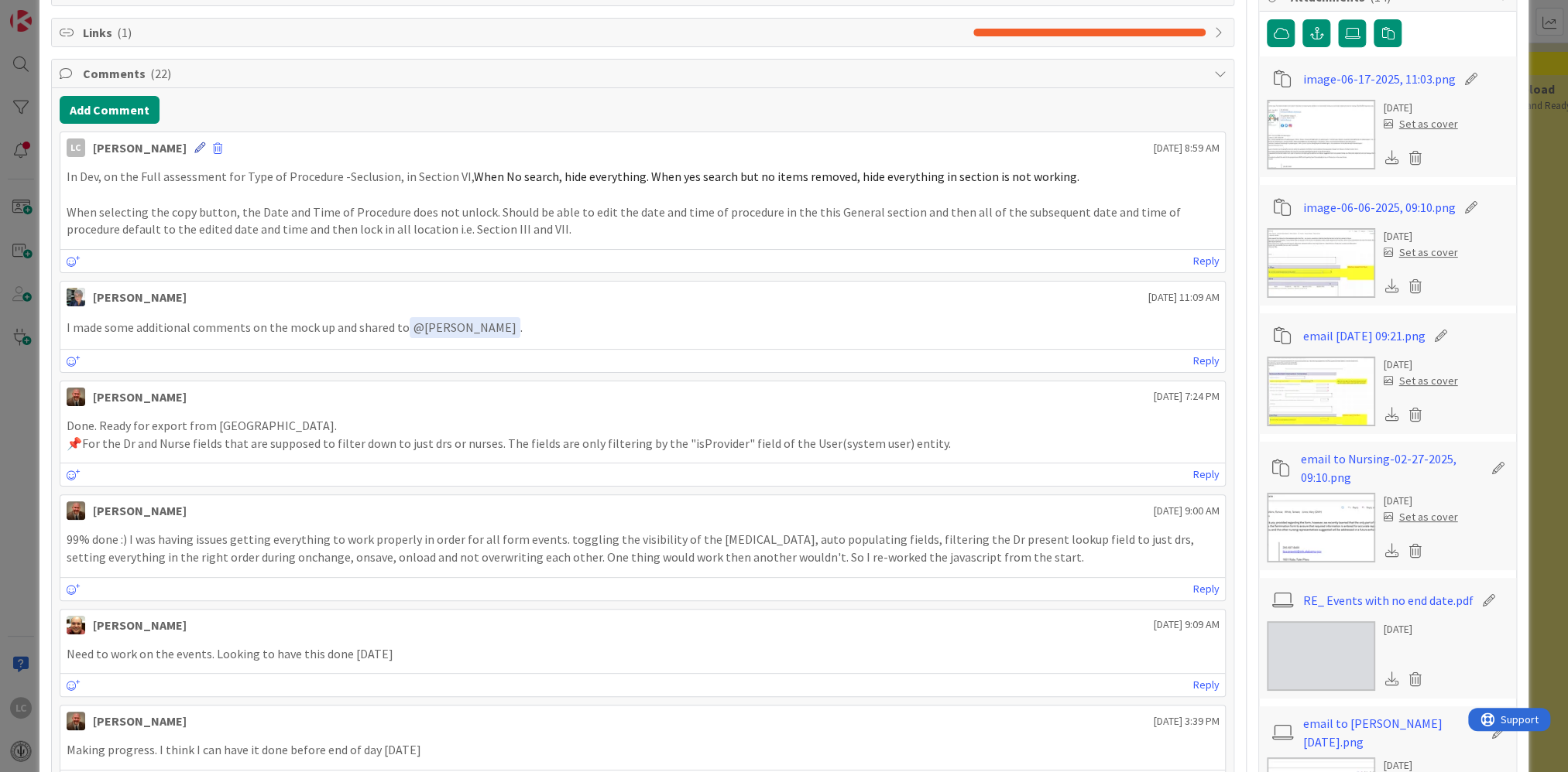
click at [205, 144] on icon at bounding box center [200, 148] width 11 height 11
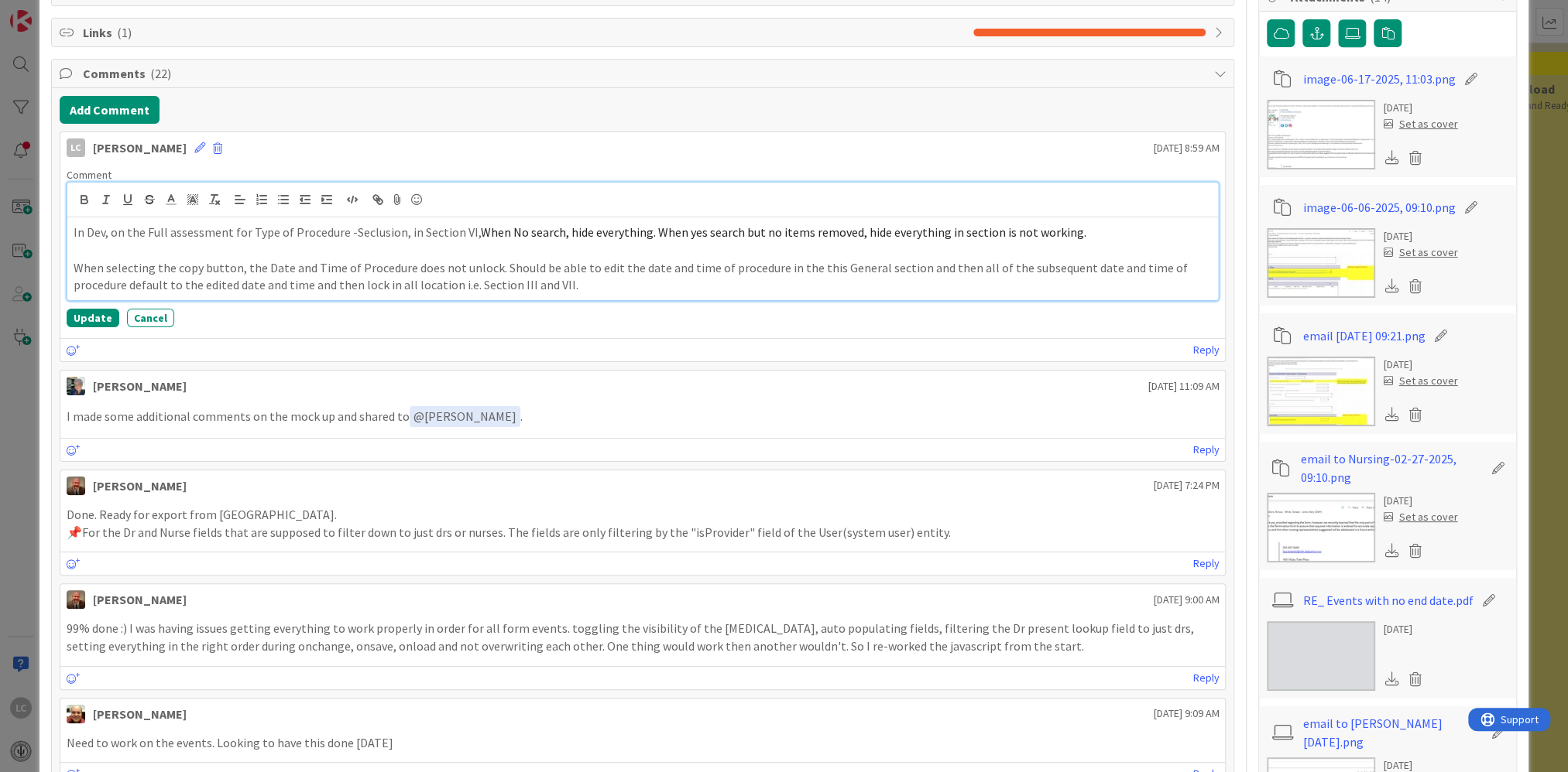
click at [585, 281] on p "When selecting the copy button, the Date and Time of Procedure does not unlock.…" at bounding box center [643, 277] width 1139 height 35
click at [205, 145] on icon at bounding box center [200, 148] width 11 height 11
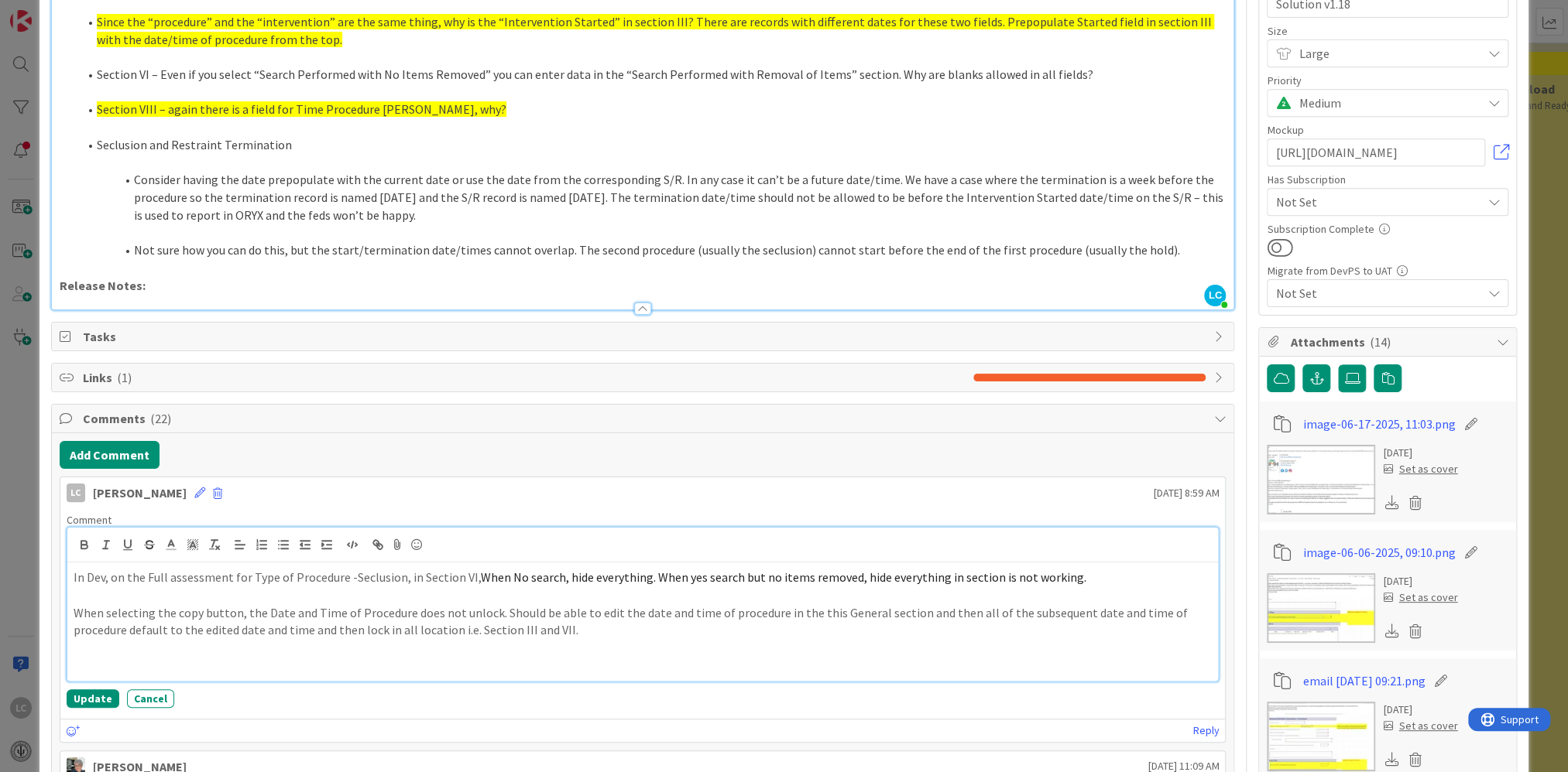
scroll to position [464, 0]
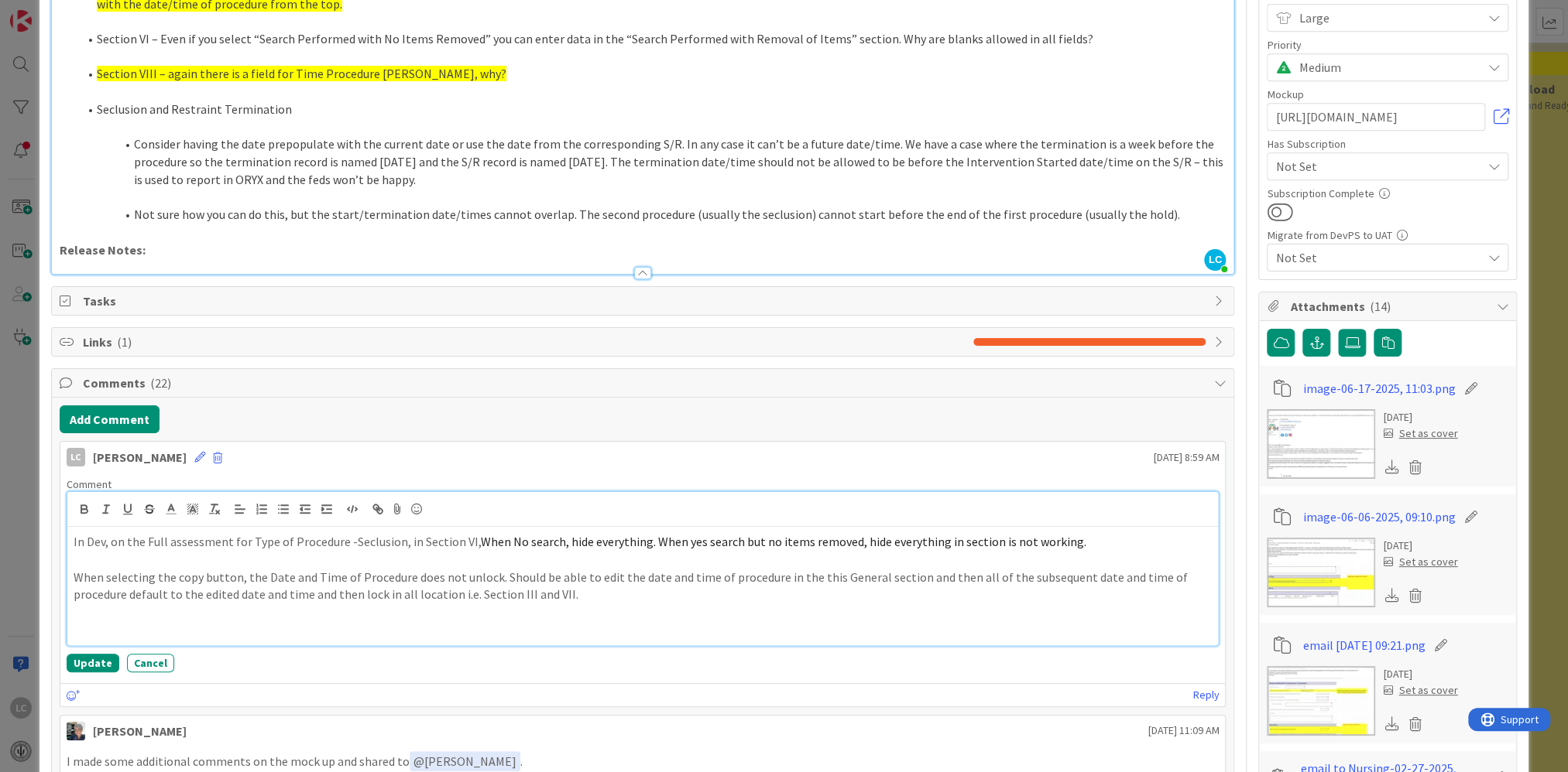
click at [107, 503] on p at bounding box center [643, 613] width 1139 height 18
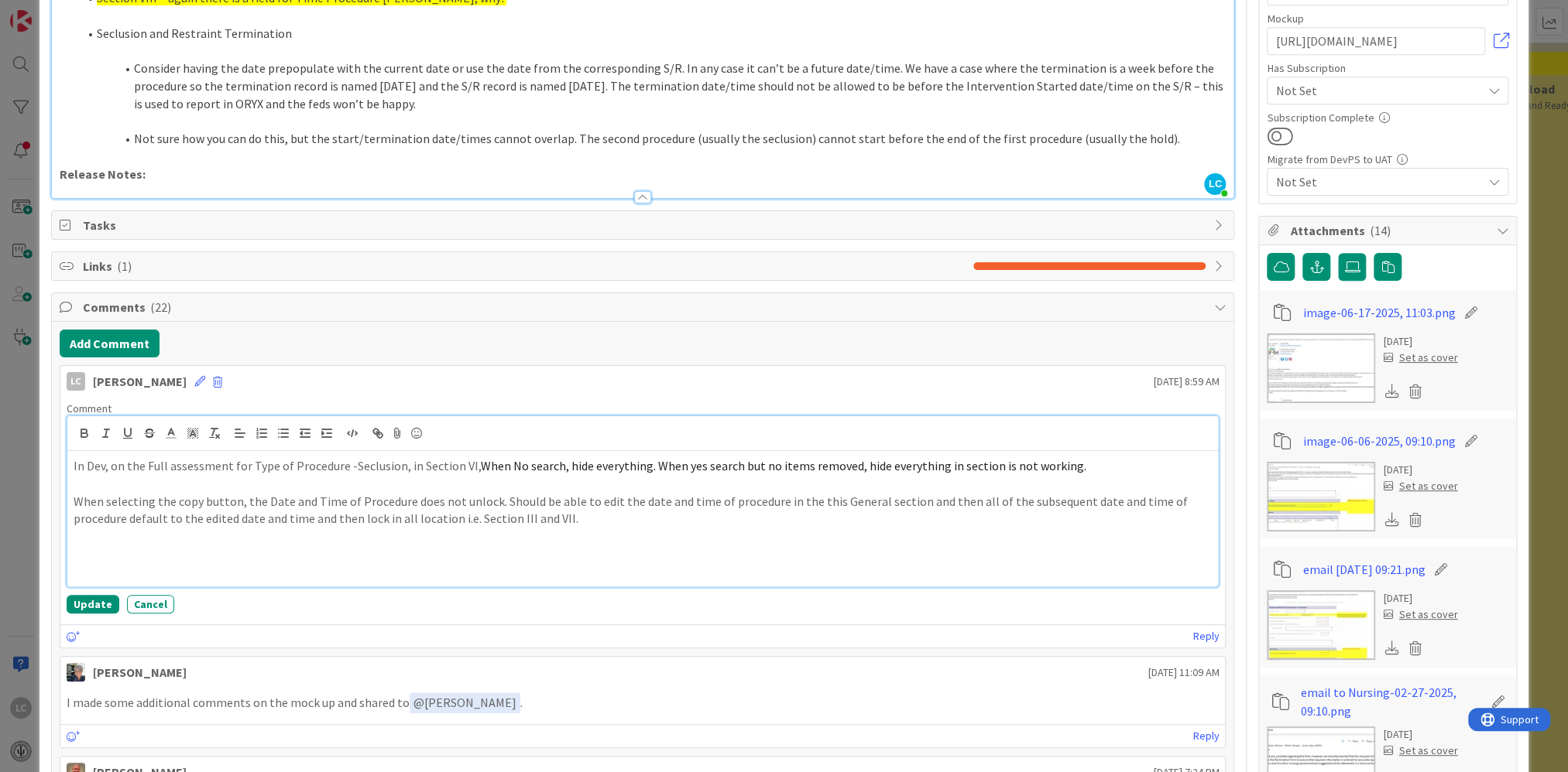
scroll to position [542, 0]
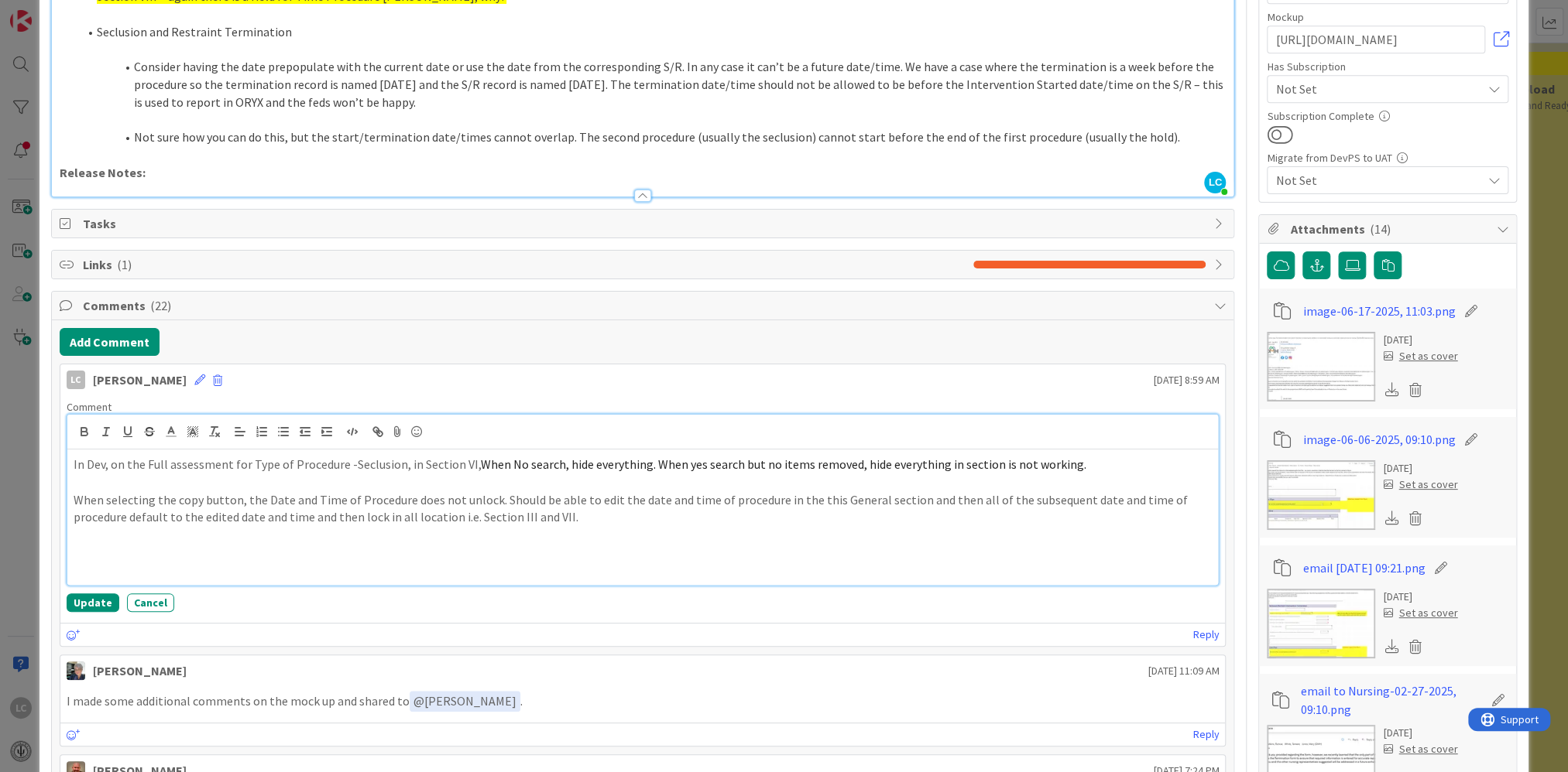
click at [104, 503] on p at bounding box center [643, 553] width 1139 height 18
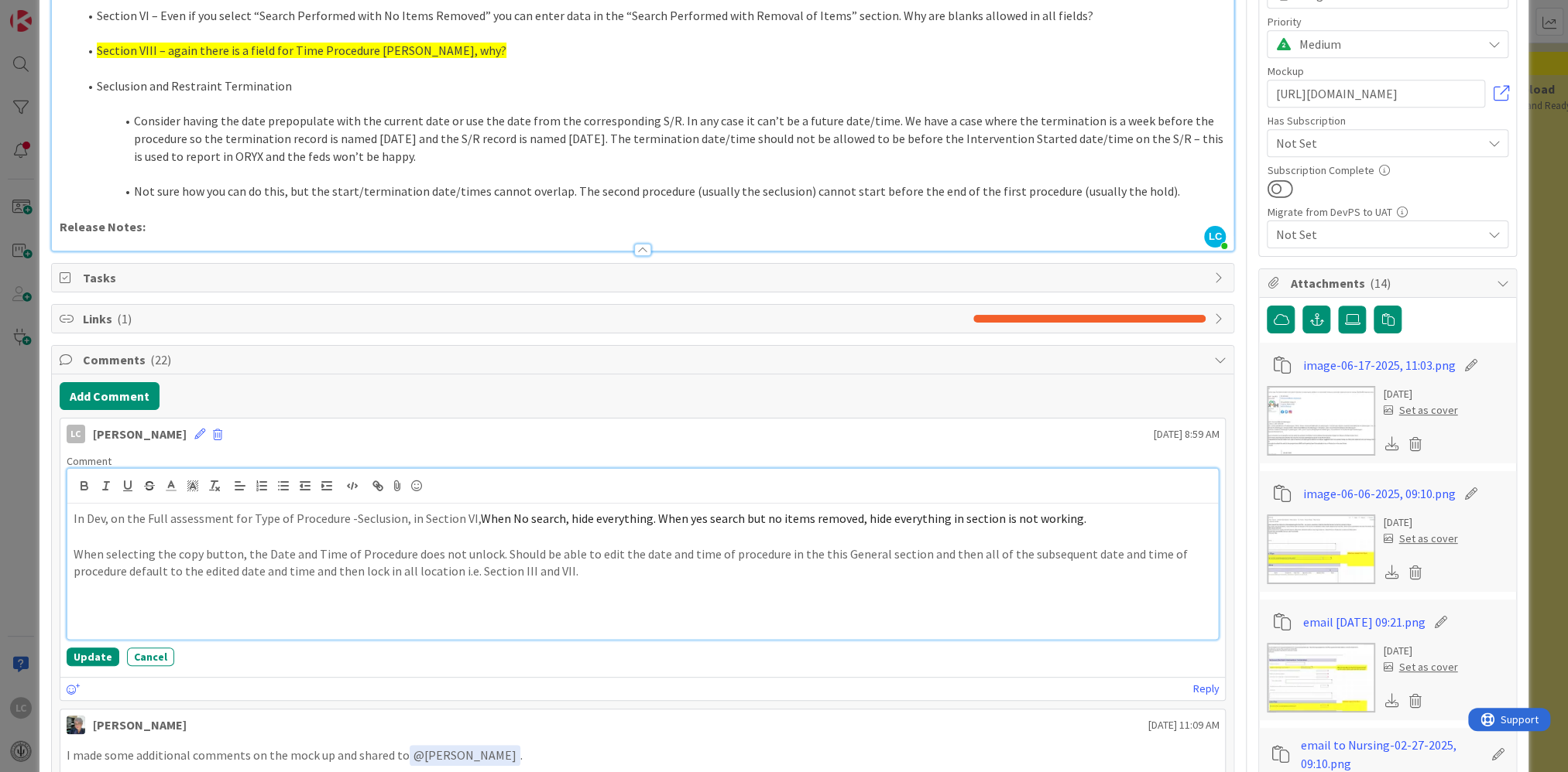
scroll to position [464, 0]
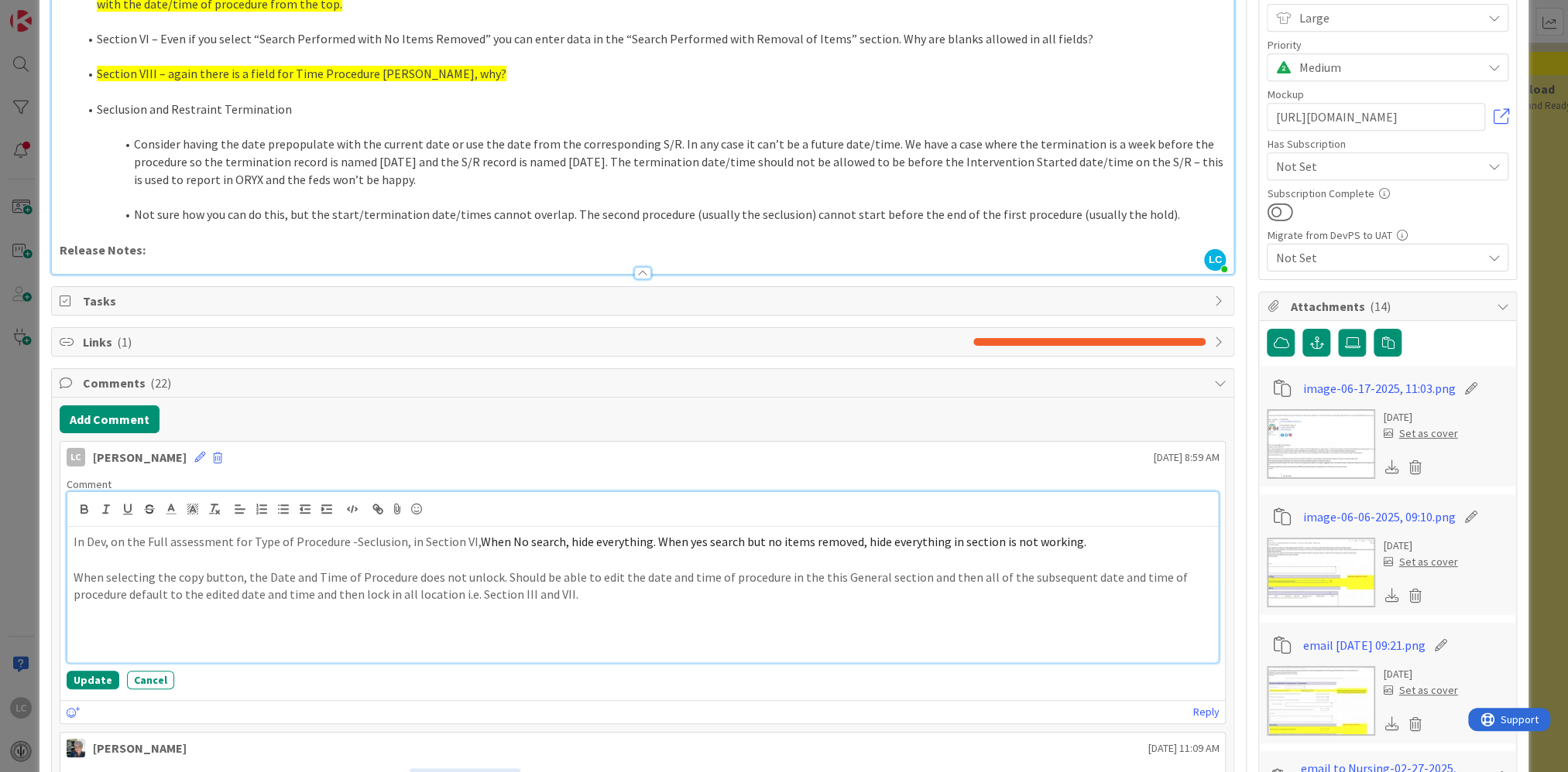
click at [107, 503] on p at bounding box center [643, 630] width 1139 height 18
click at [226, 503] on p "On the Seclusion and Restraing Termination for the Intervention Termination Dat…" at bounding box center [643, 630] width 1139 height 18
click at [292, 503] on p "On the Seclusion and Restraint Termination for the Intervention Termination Dat…" at bounding box center [643, 630] width 1139 height 18
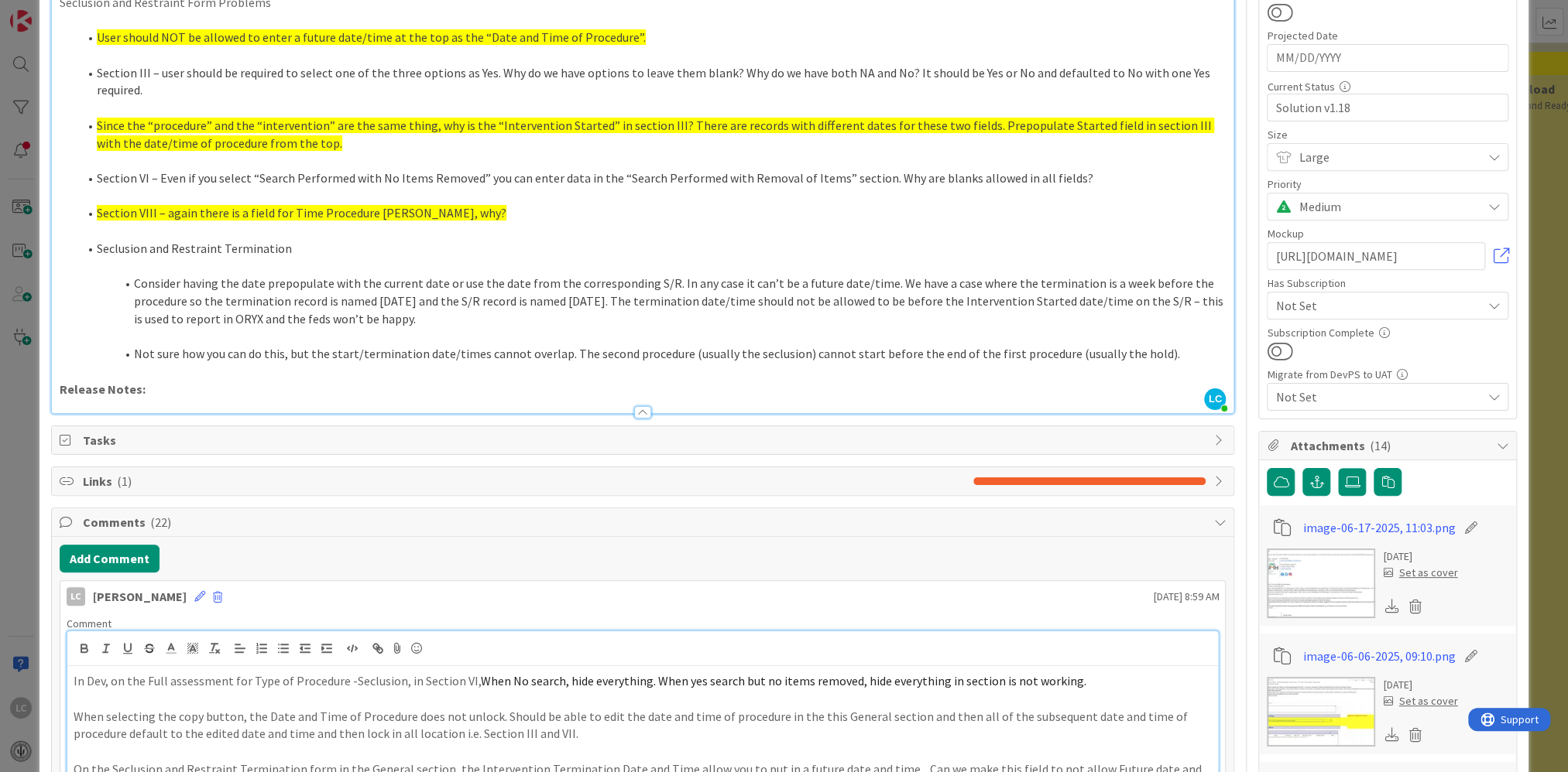
scroll to position [310, 0]
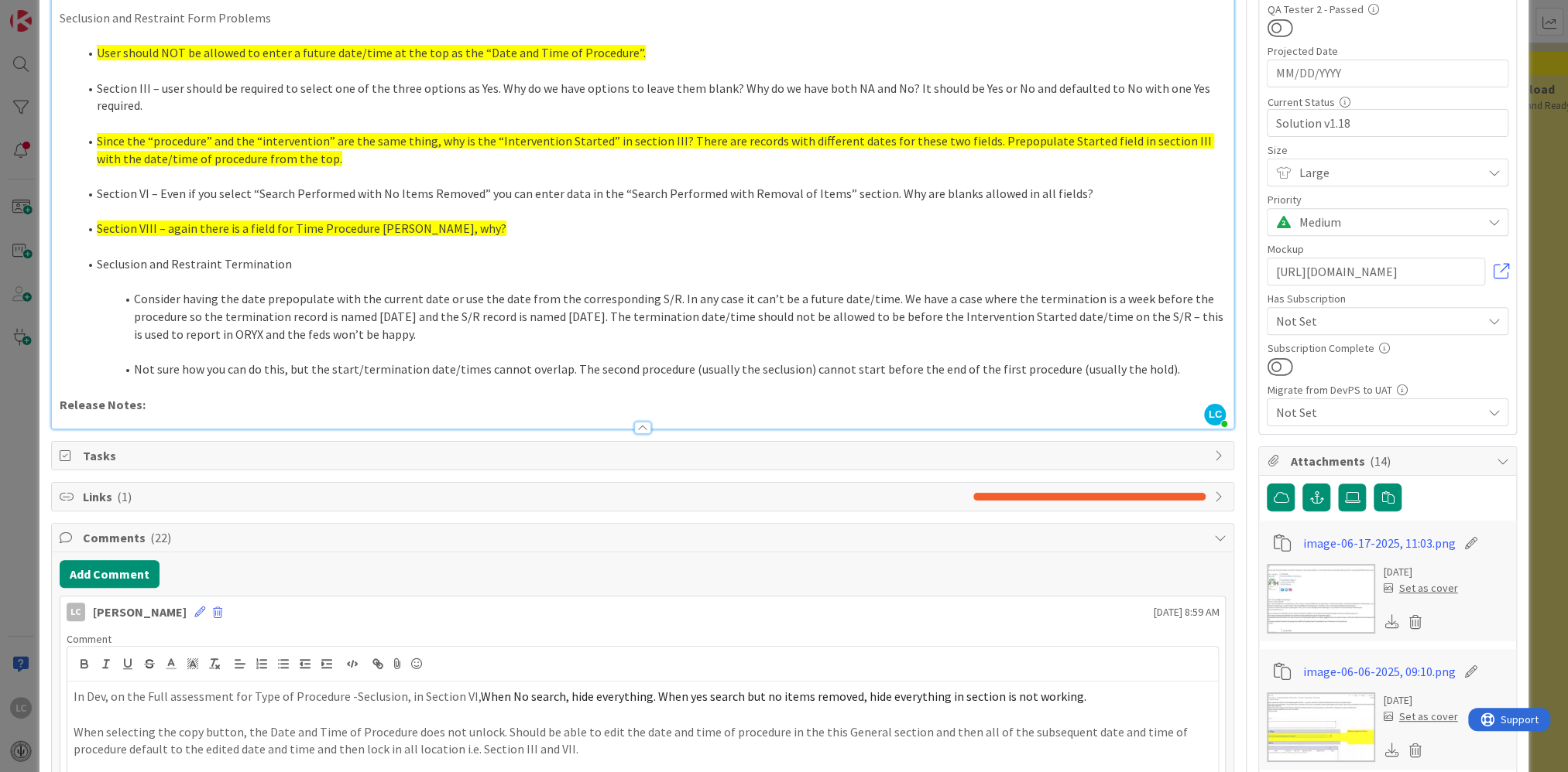
click at [674, 369] on li "Not sure how you can do this, but the start/termination date/times cannot overl…" at bounding box center [652, 370] width 1149 height 18
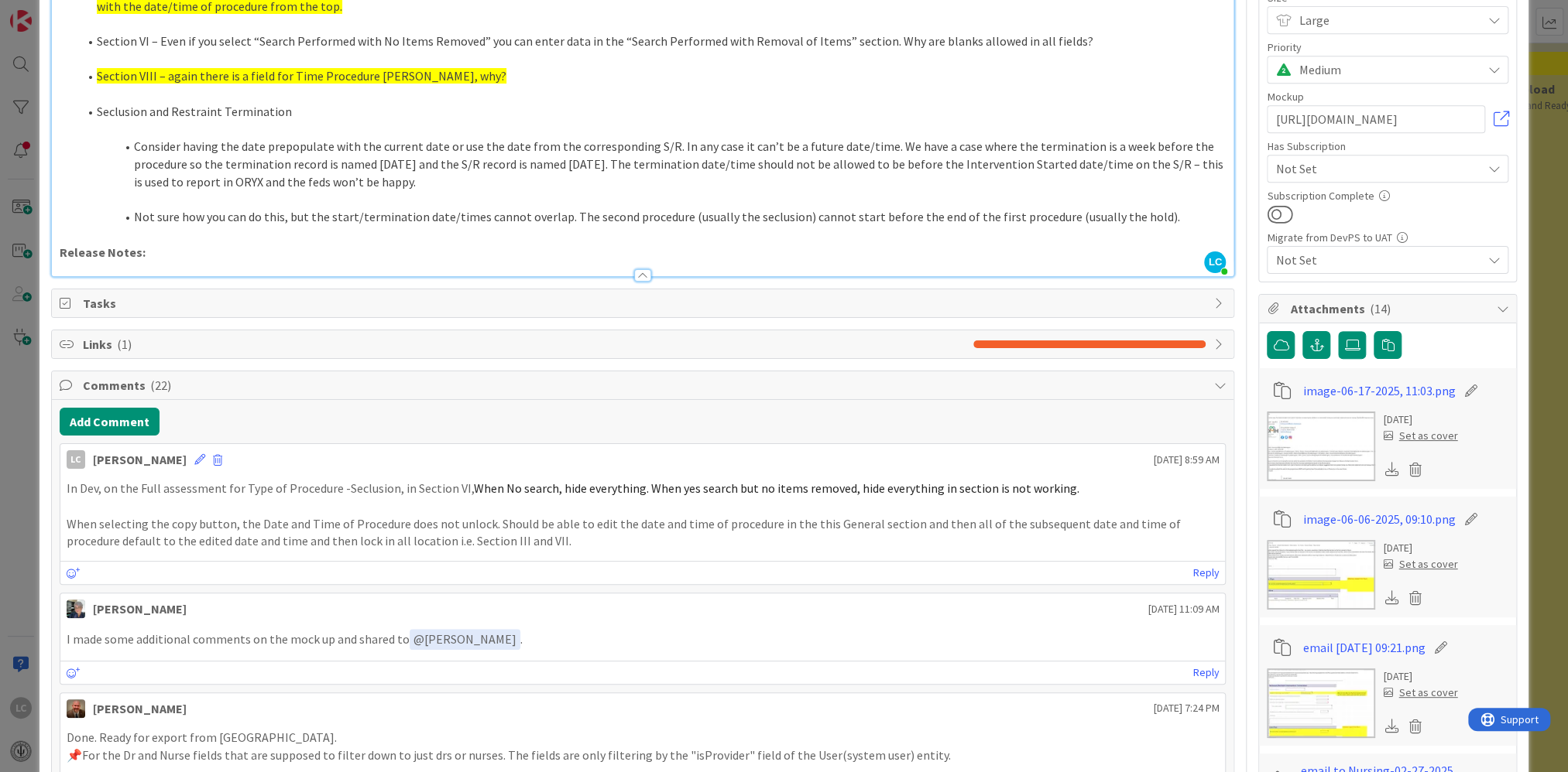
scroll to position [464, 0]
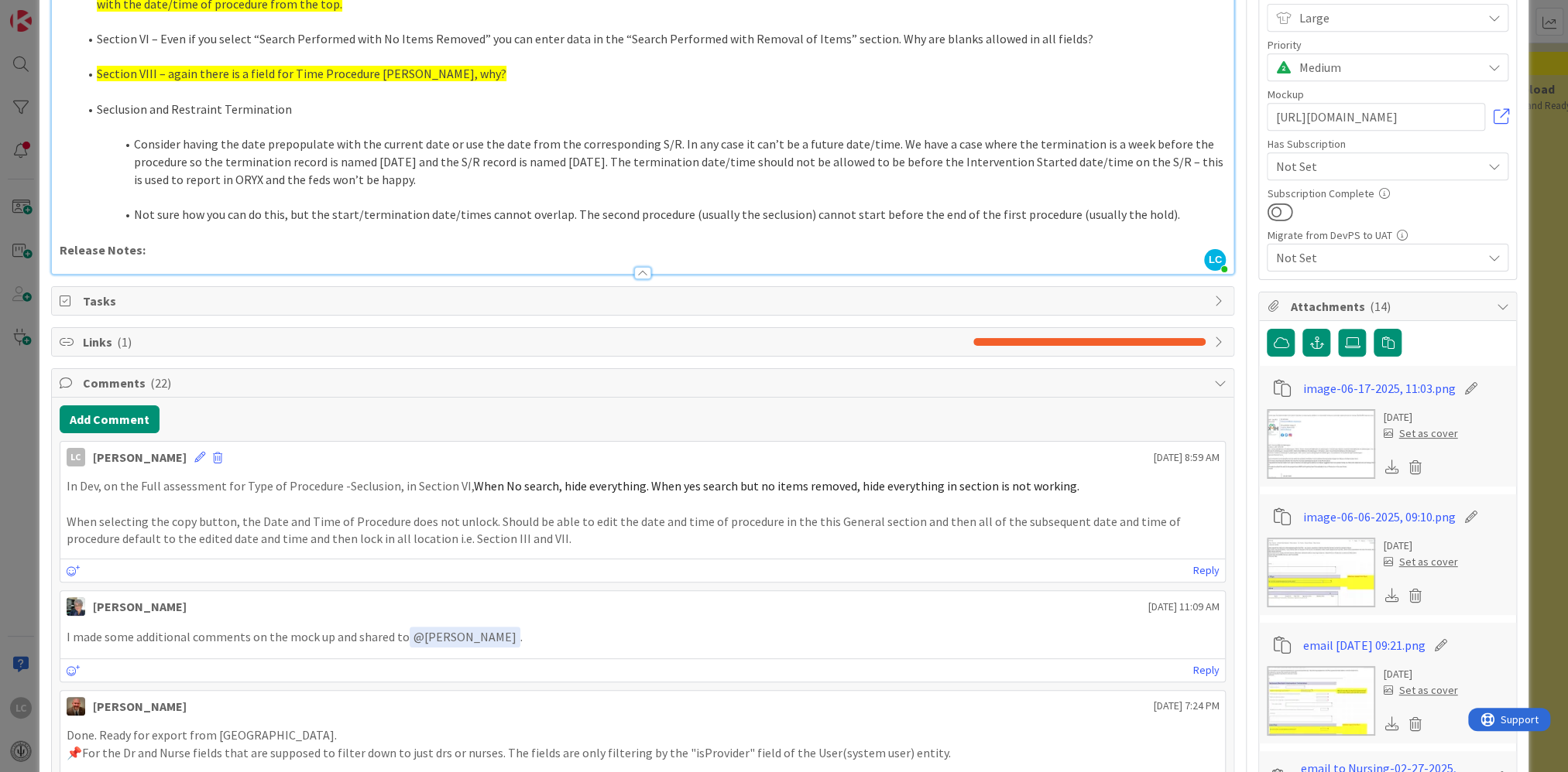
click at [604, 503] on p "When selecting the copy button, the Date and Time of Procedure does not unlock.…" at bounding box center [643, 530] width 1153 height 35
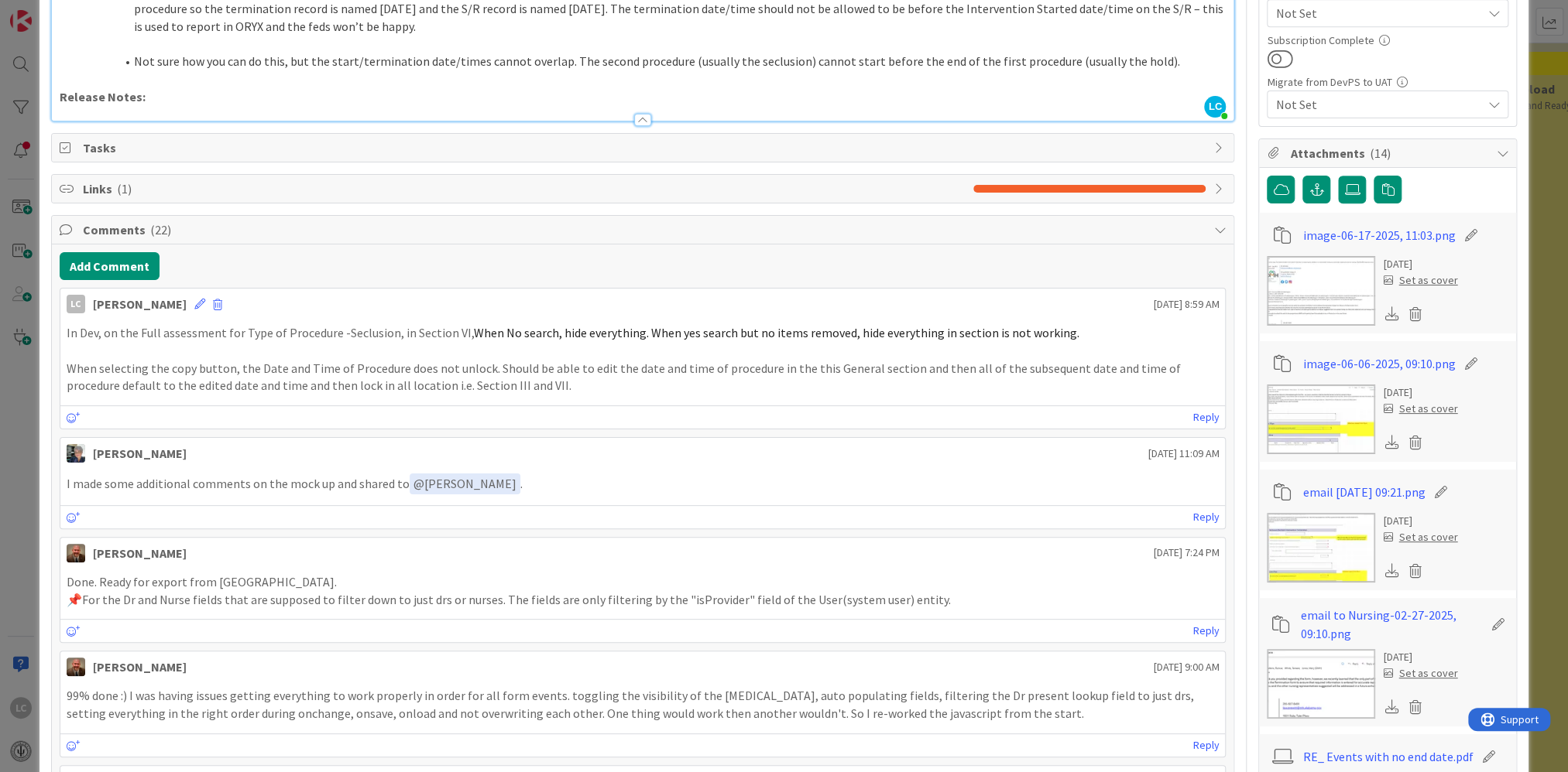
scroll to position [619, 0]
click at [205, 298] on icon at bounding box center [200, 302] width 11 height 11
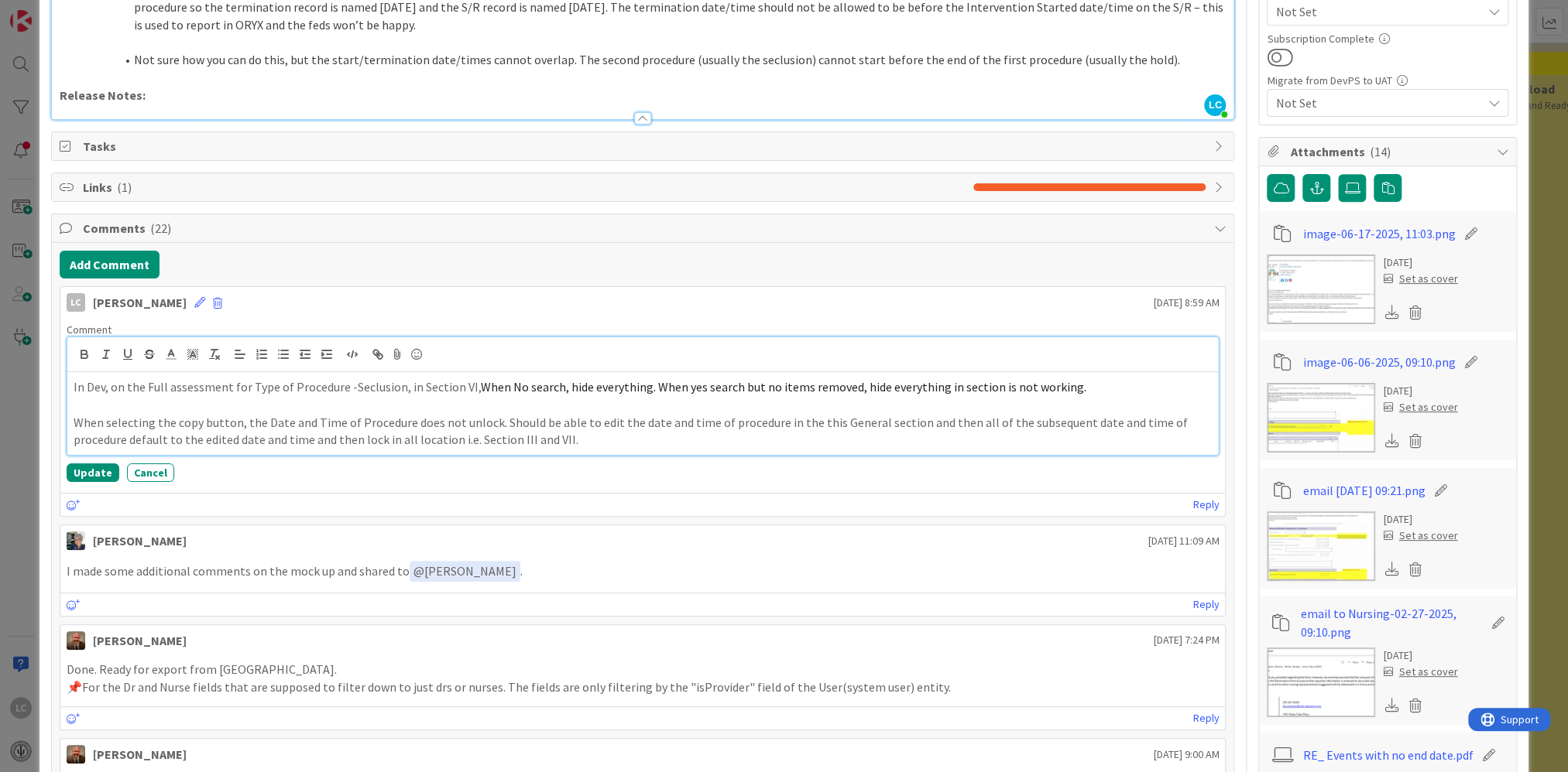
click at [576, 439] on p "When selecting the copy button, the Date and Time of Procedure does not unlock.…" at bounding box center [643, 432] width 1139 height 35
click at [88, 473] on button "Update" at bounding box center [93, 472] width 53 height 18
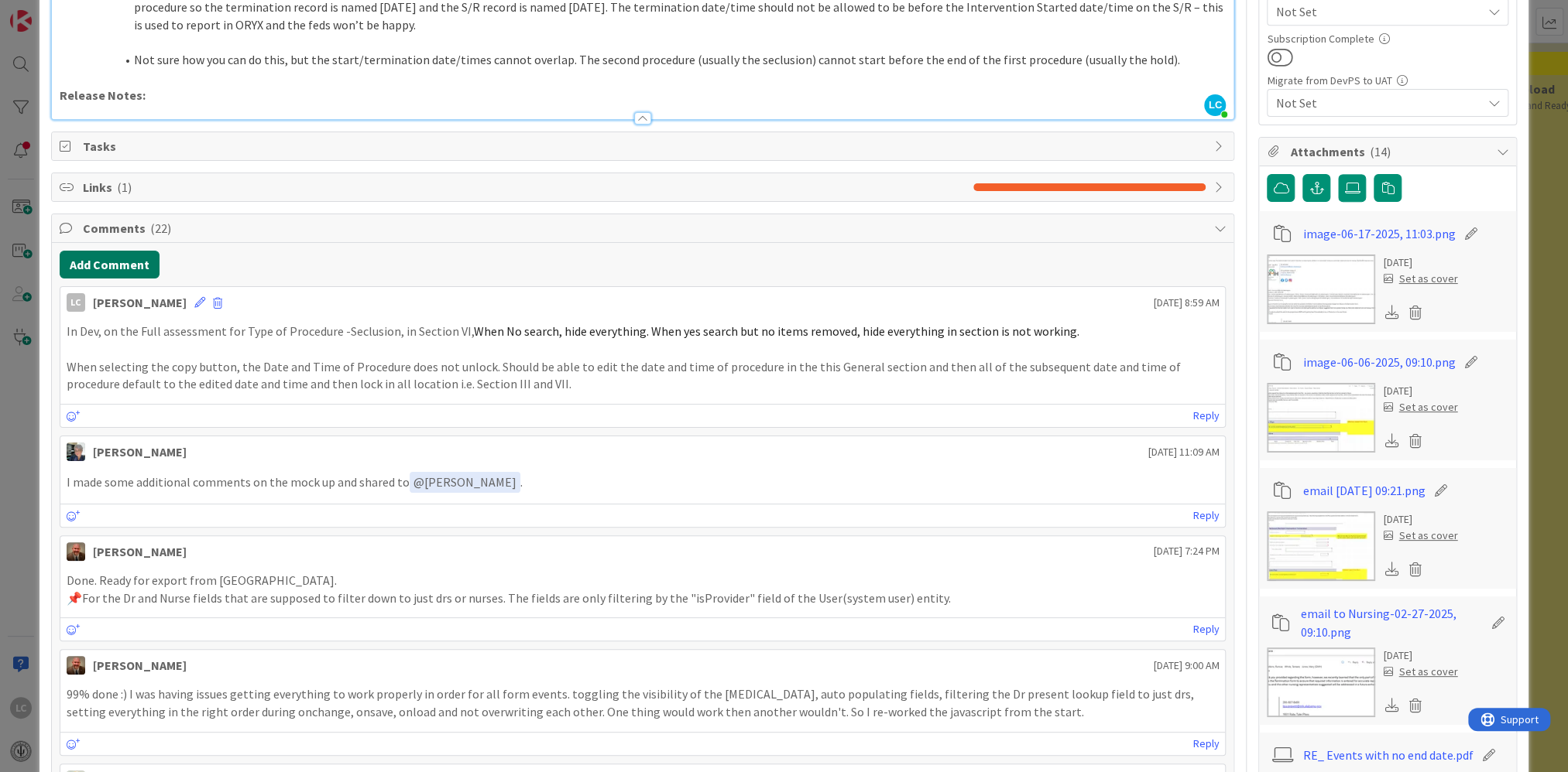
click at [86, 261] on button "Add Comment" at bounding box center [109, 264] width 100 height 28
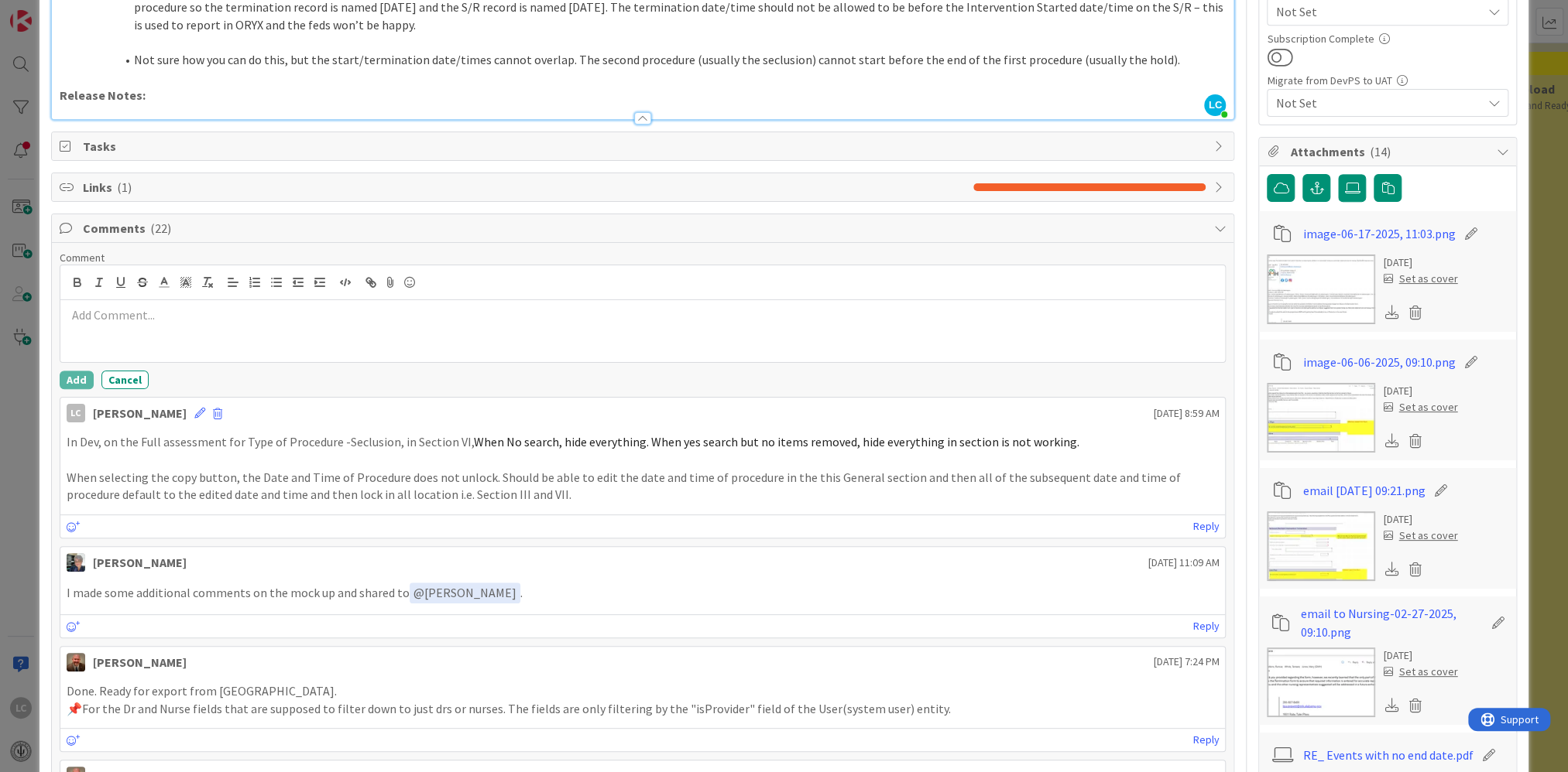
click at [535, 490] on p "When selecting the copy button, the Date and Time of Procedure does not unlock.…" at bounding box center [643, 486] width 1153 height 35
click at [123, 381] on button "Cancel" at bounding box center [125, 379] width 47 height 18
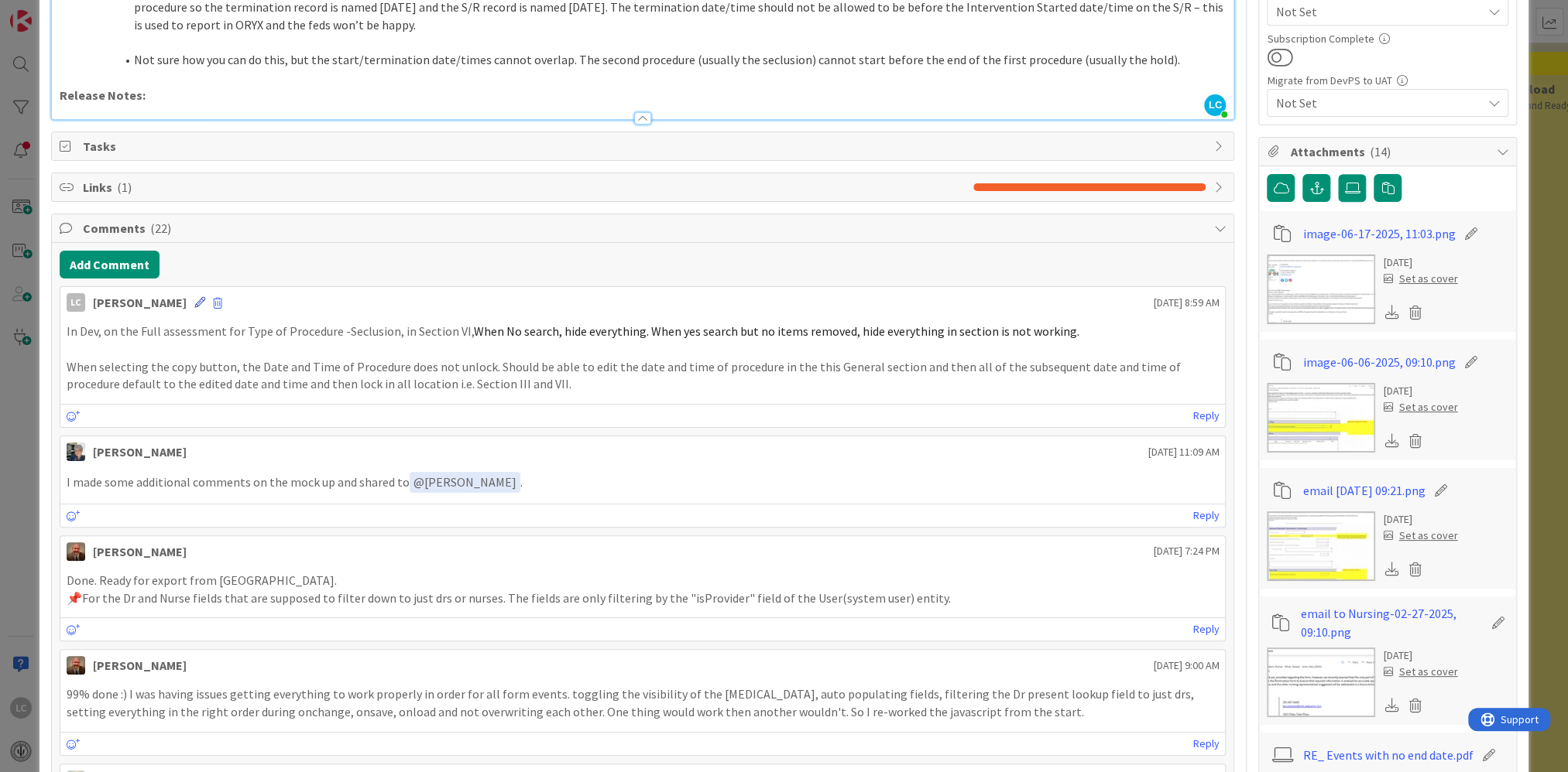
click at [205, 299] on icon at bounding box center [200, 302] width 11 height 11
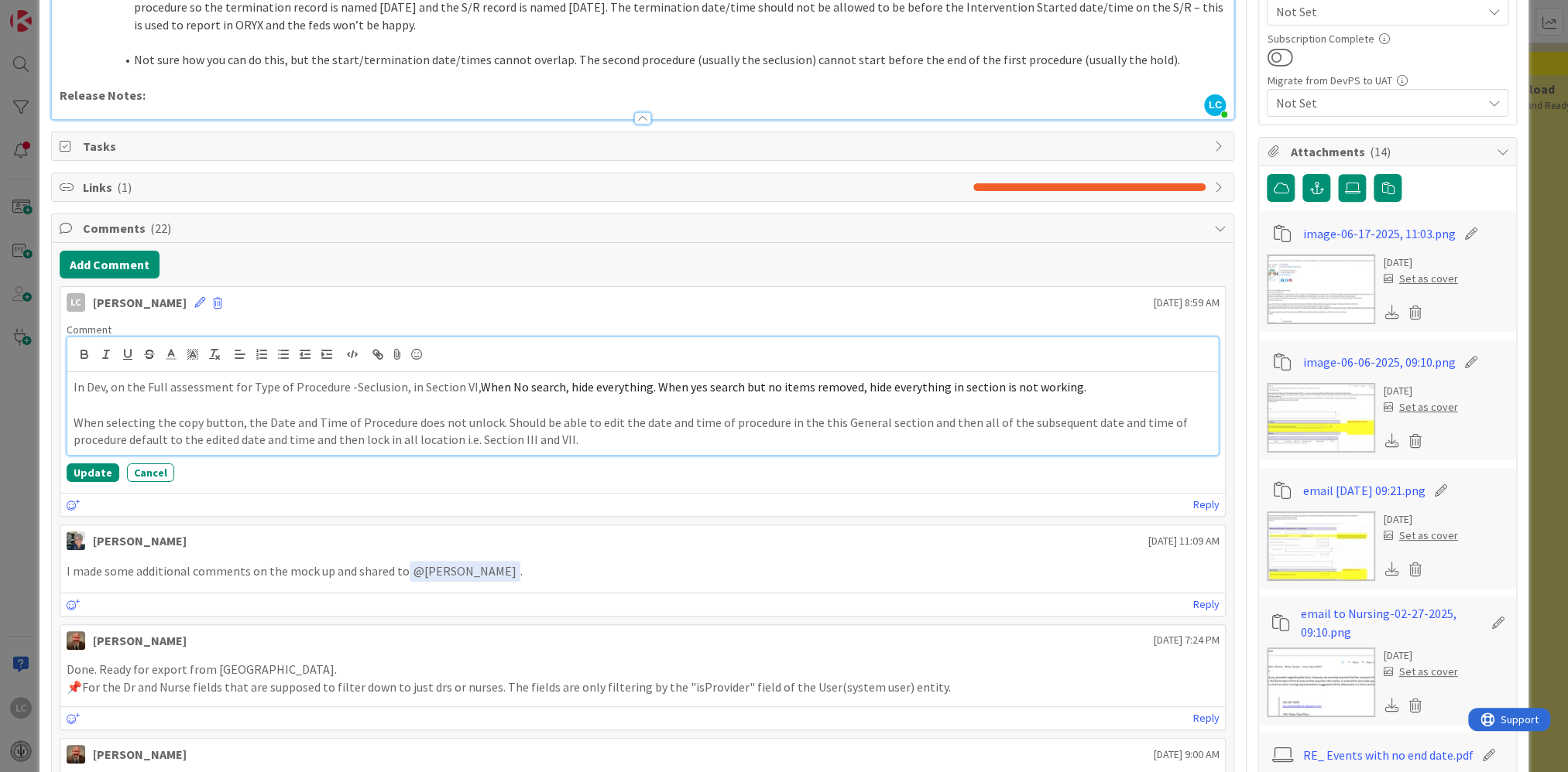
click at [586, 437] on p "When selecting the copy button, the Date and Time of Procedure does not unlock.…" at bounding box center [643, 432] width 1139 height 35
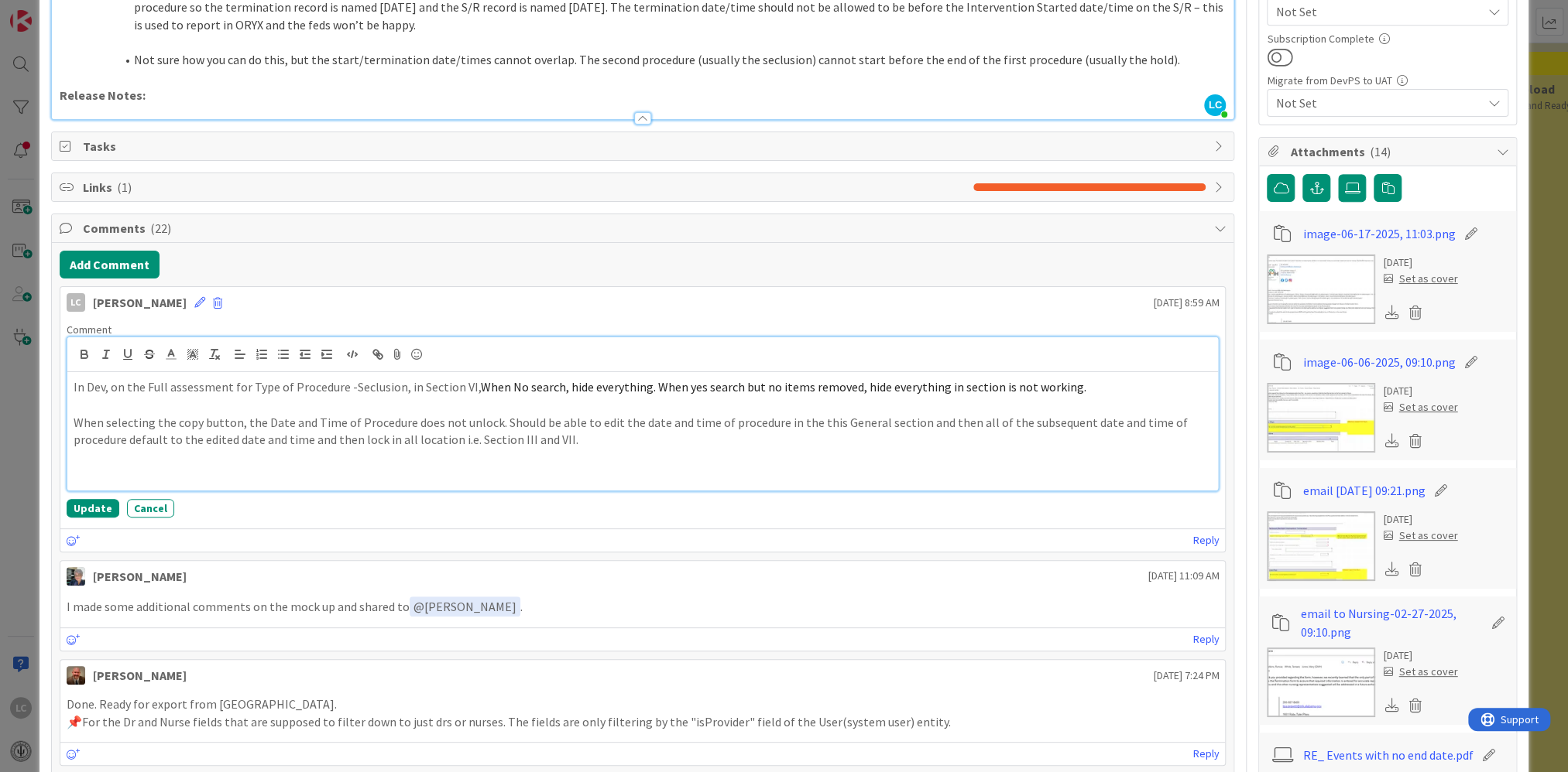
click at [87, 466] on p at bounding box center [643, 475] width 1139 height 18
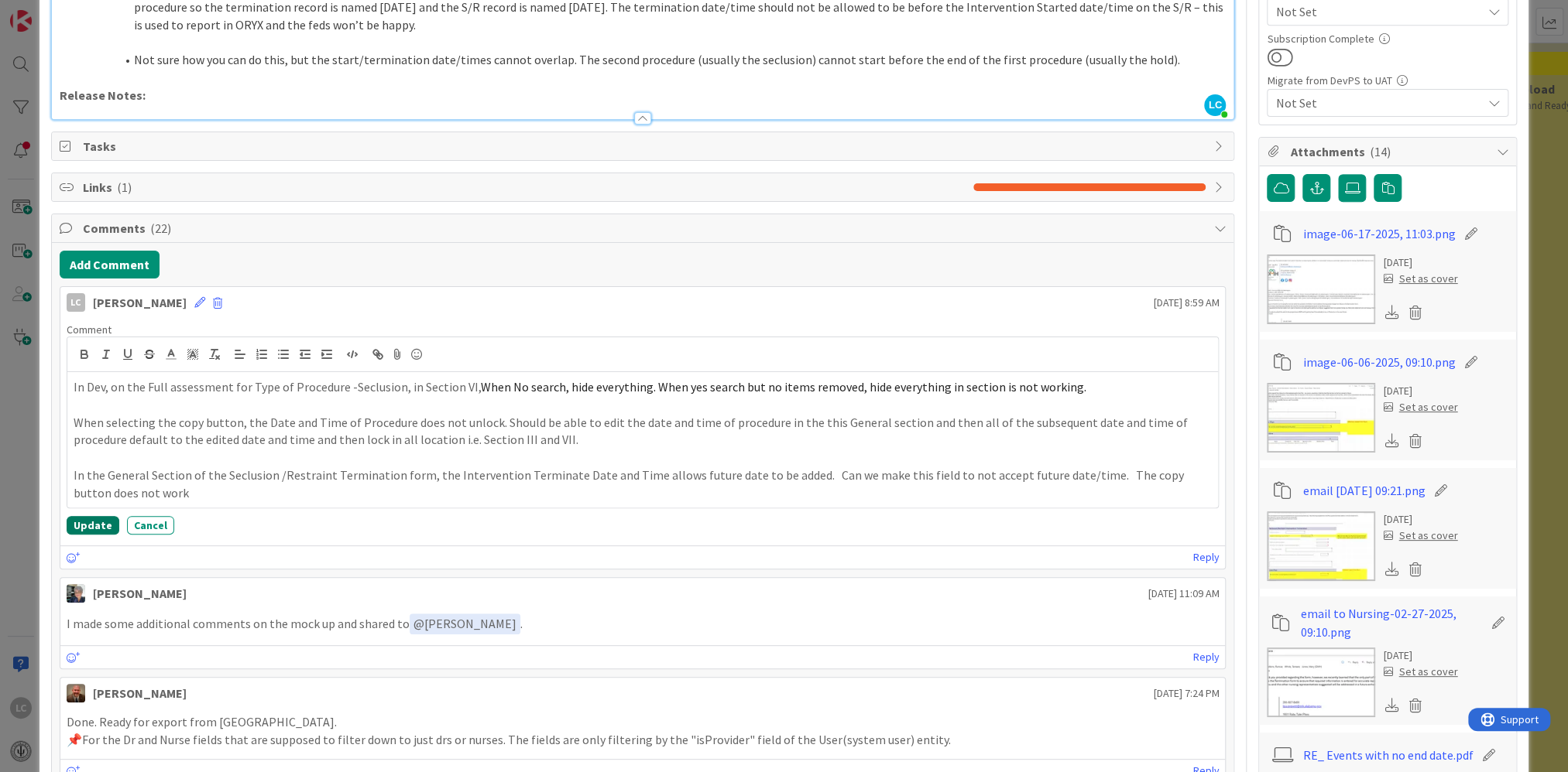
click at [90, 503] on button "Update" at bounding box center [93, 525] width 53 height 18
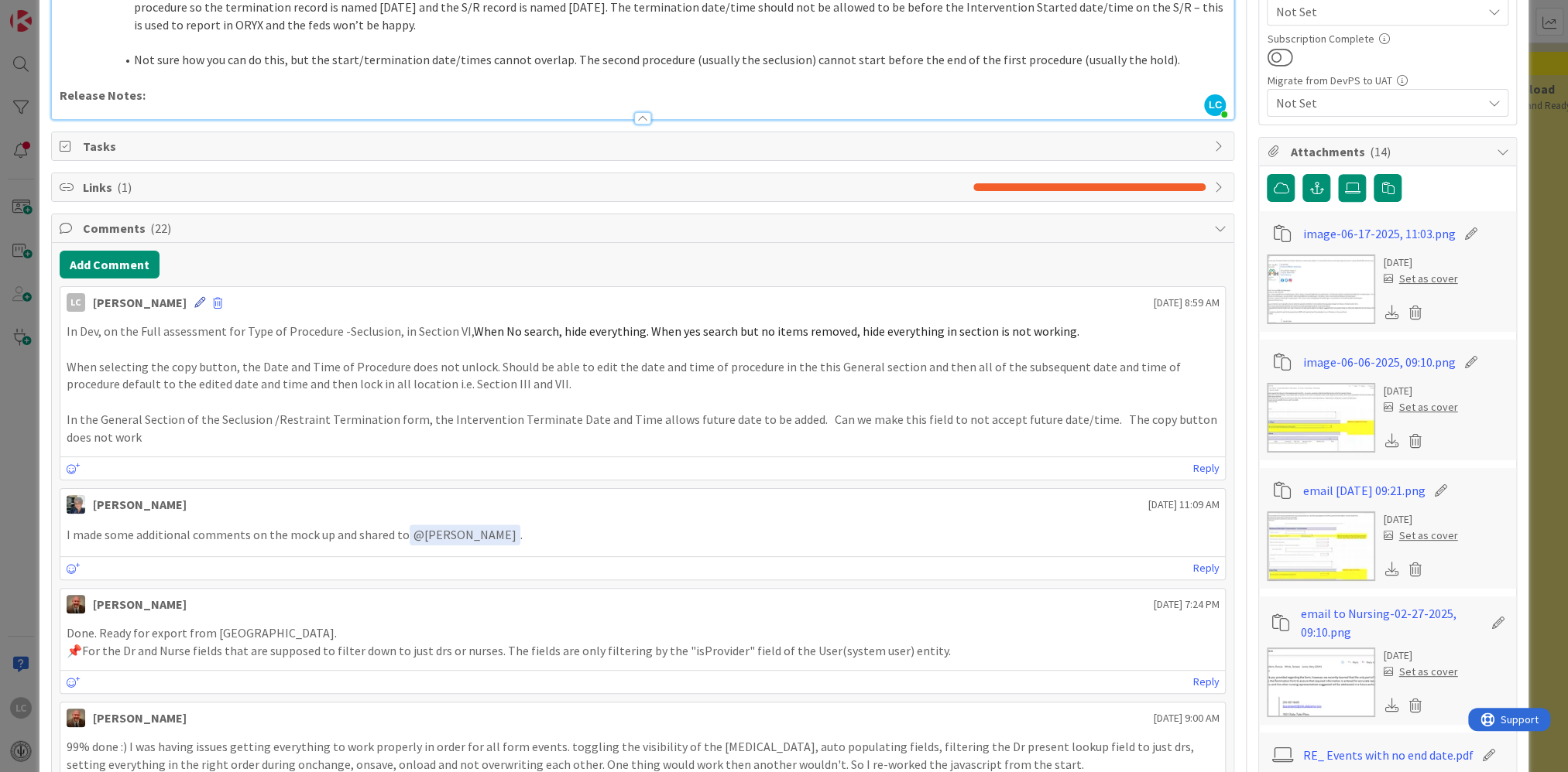
click at [205, 298] on icon at bounding box center [200, 302] width 11 height 11
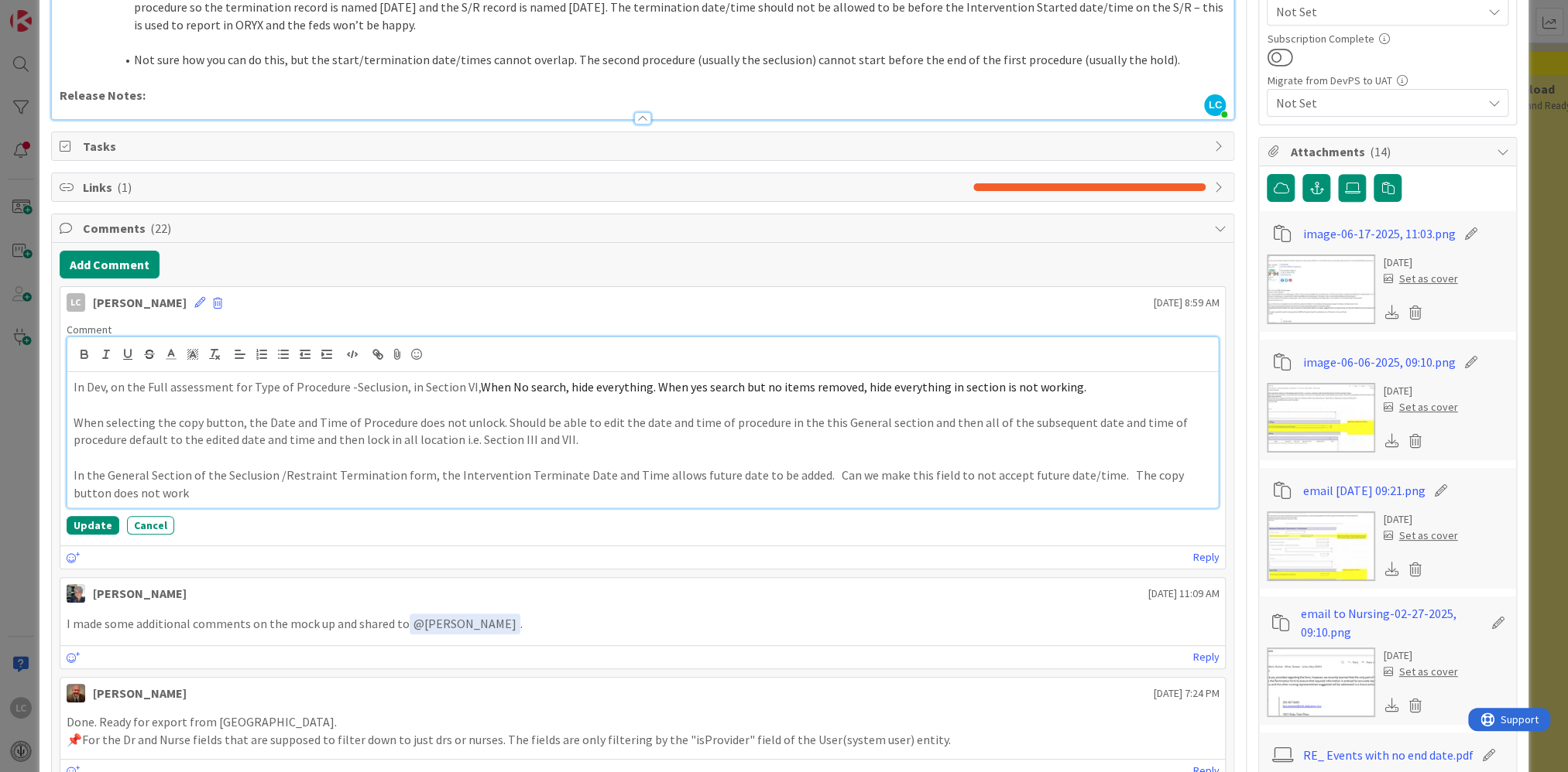
click at [162, 495] on p "In the General Section of the Seclusion /Restraint Termination form, the Interv…" at bounding box center [643, 484] width 1139 height 35
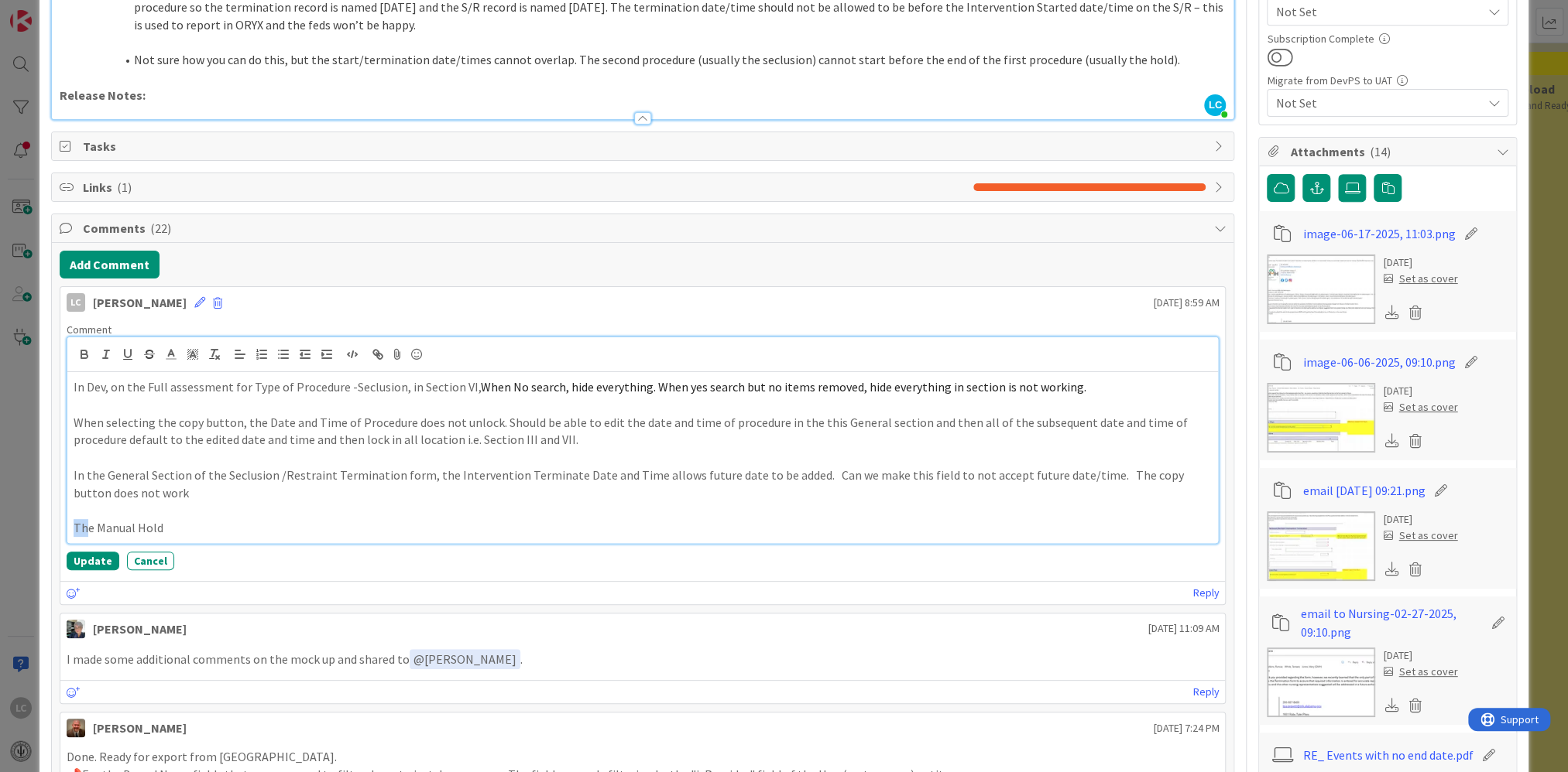
drag, startPoint x: 89, startPoint y: 527, endPoint x: 58, endPoint y: 522, distance: 31.4
click at [59, 503] on div "LC [PERSON_NAME] [DATE] 8:59 AM Comment In Dev, on the Full assessment for Type…" at bounding box center [643, 446] width 1167 height 318
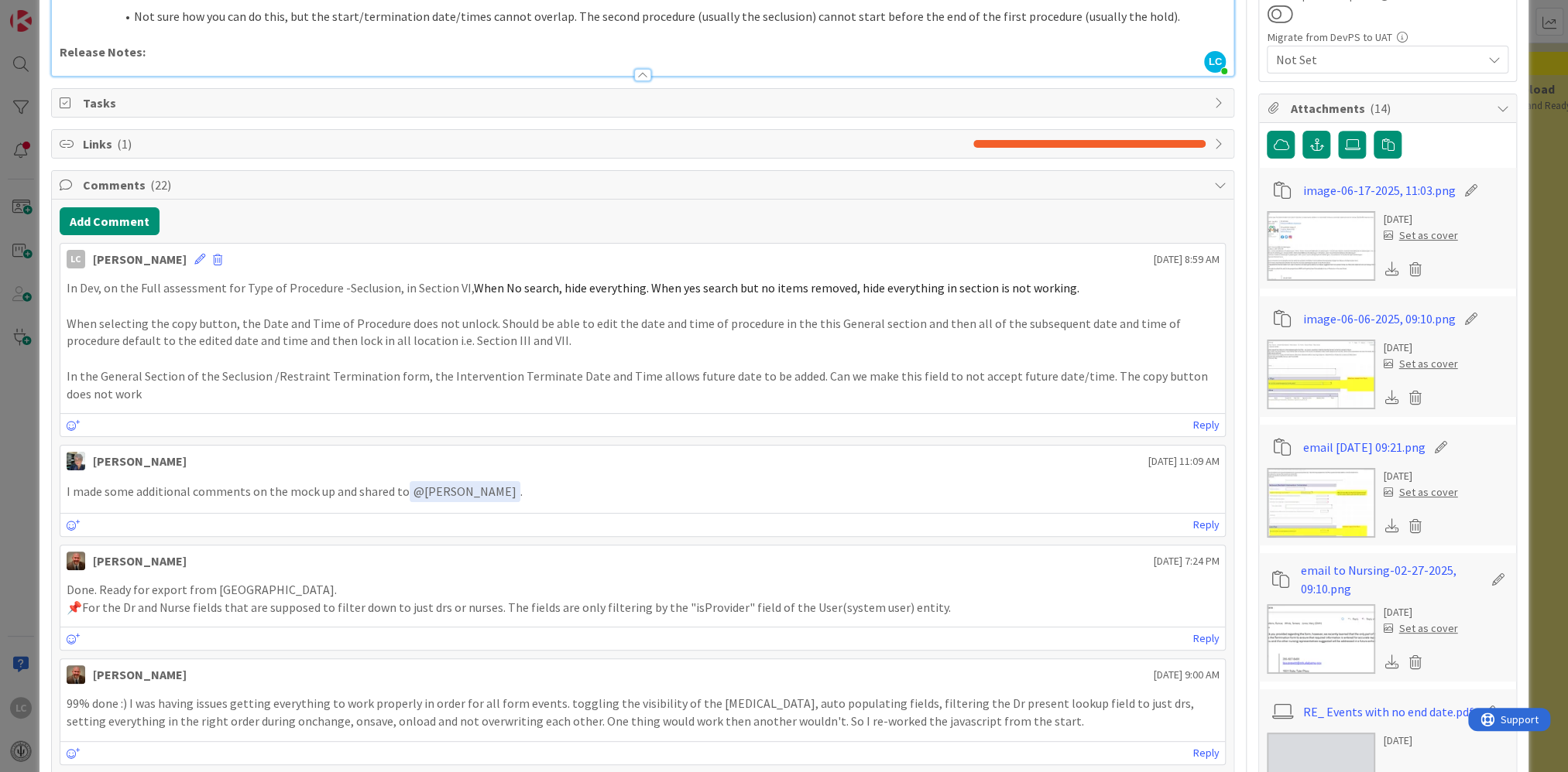
scroll to position [625, 0]
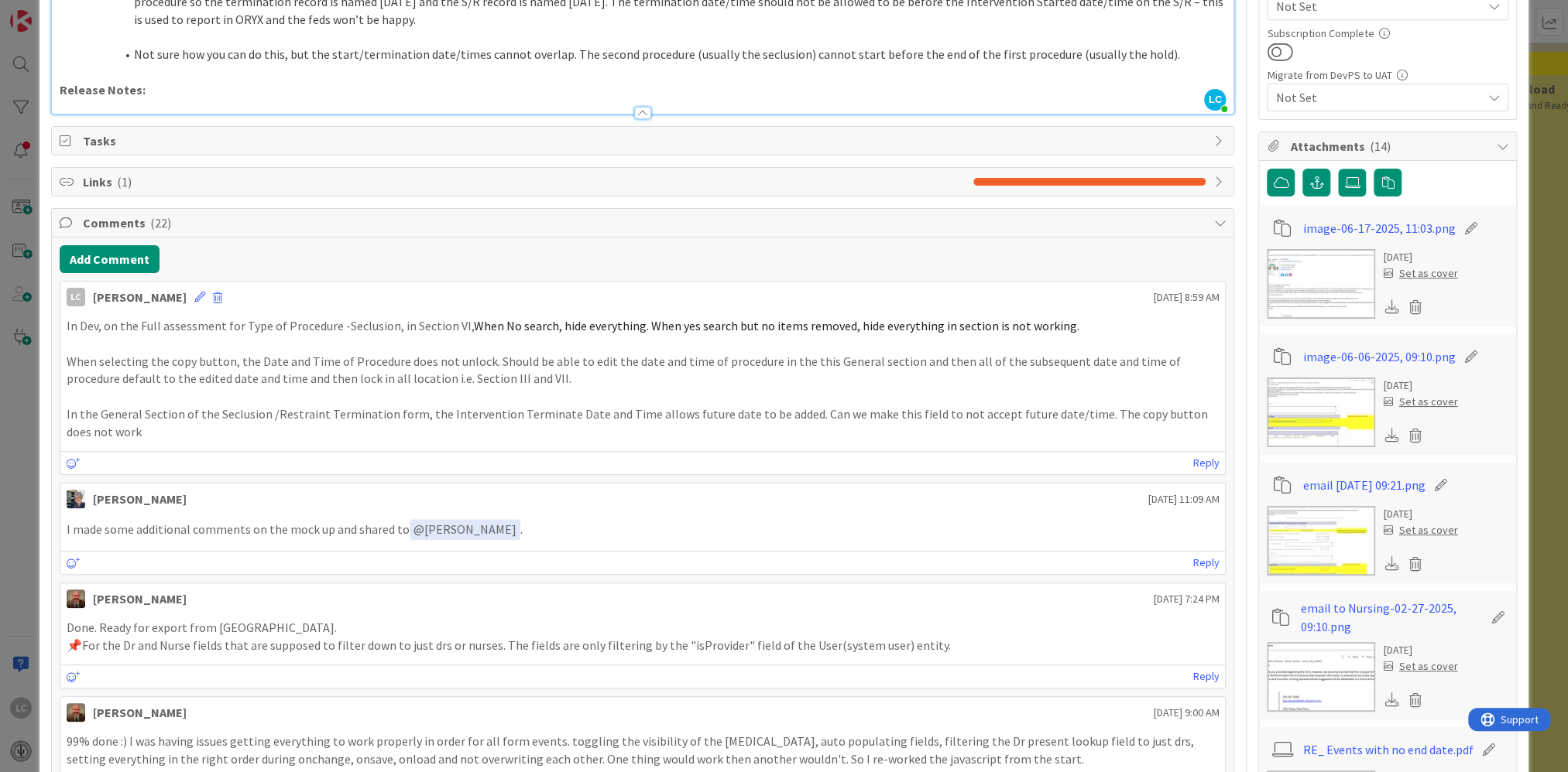
click at [279, 432] on p "In the General Section of the Seclusion /Restraint Termination form, the Interv…" at bounding box center [643, 423] width 1153 height 35
click at [204, 292] on icon at bounding box center [200, 298] width 11 height 11
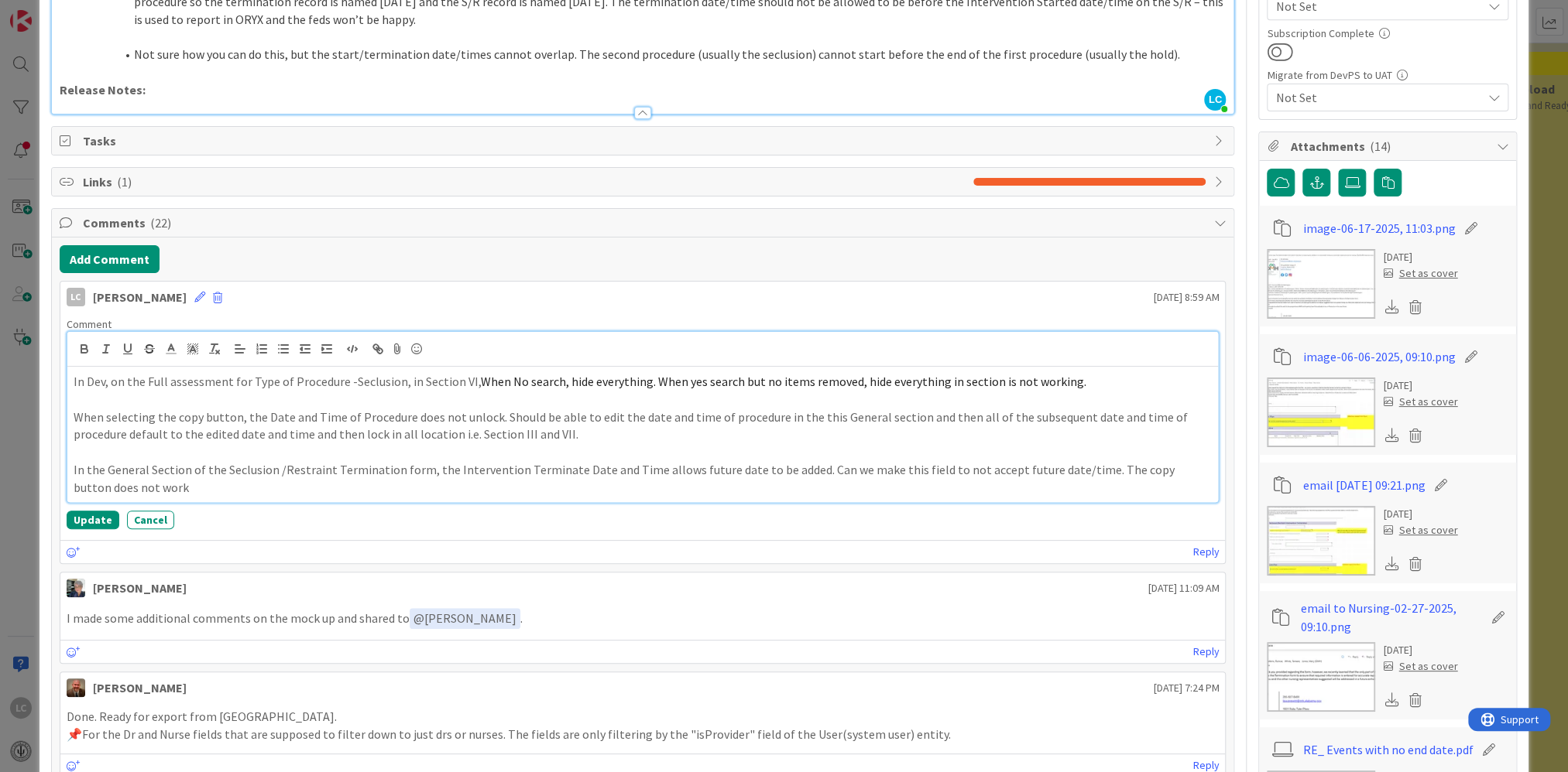
click at [144, 478] on p "In the General Section of the Seclusion /Restraint Termination form, the Interv…" at bounding box center [643, 479] width 1139 height 35
click at [205, 295] on icon at bounding box center [200, 298] width 11 height 11
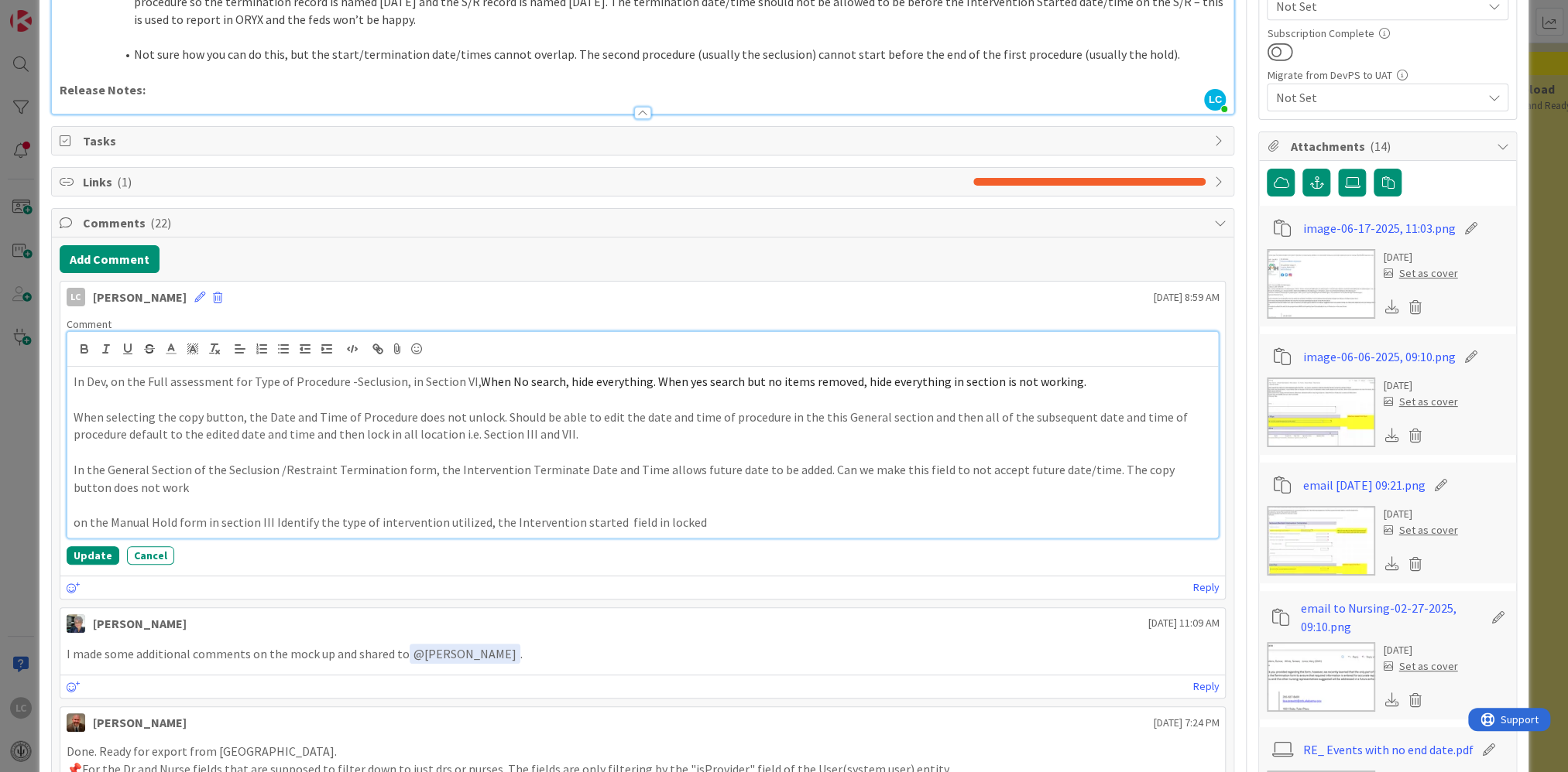
click at [674, 503] on p "on the Manual Hold form in section III Identify the type of intervention utiliz…" at bounding box center [643, 522] width 1139 height 18
click at [76, 503] on button "Update" at bounding box center [93, 555] width 53 height 18
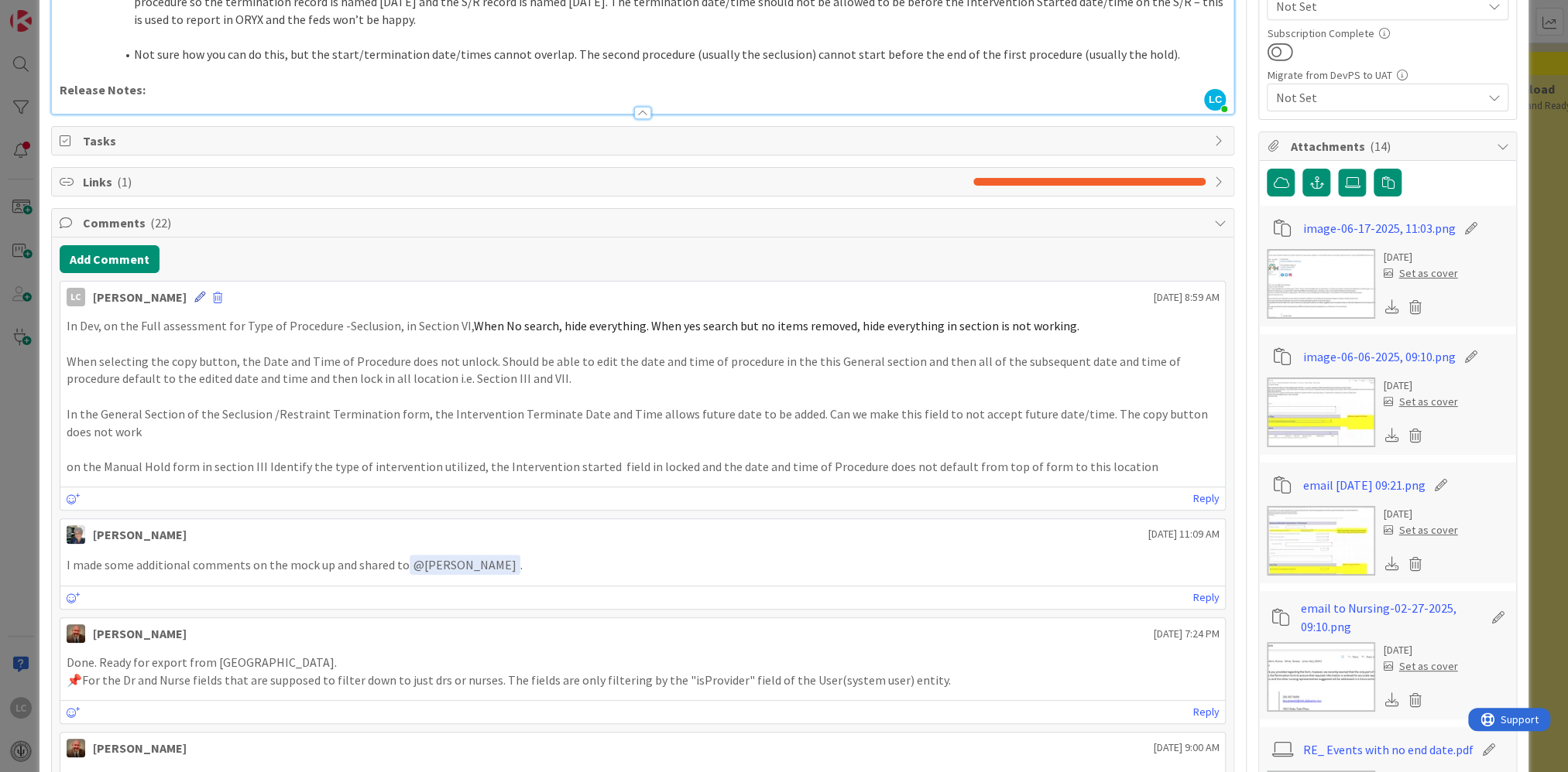
click at [205, 292] on icon at bounding box center [200, 298] width 11 height 11
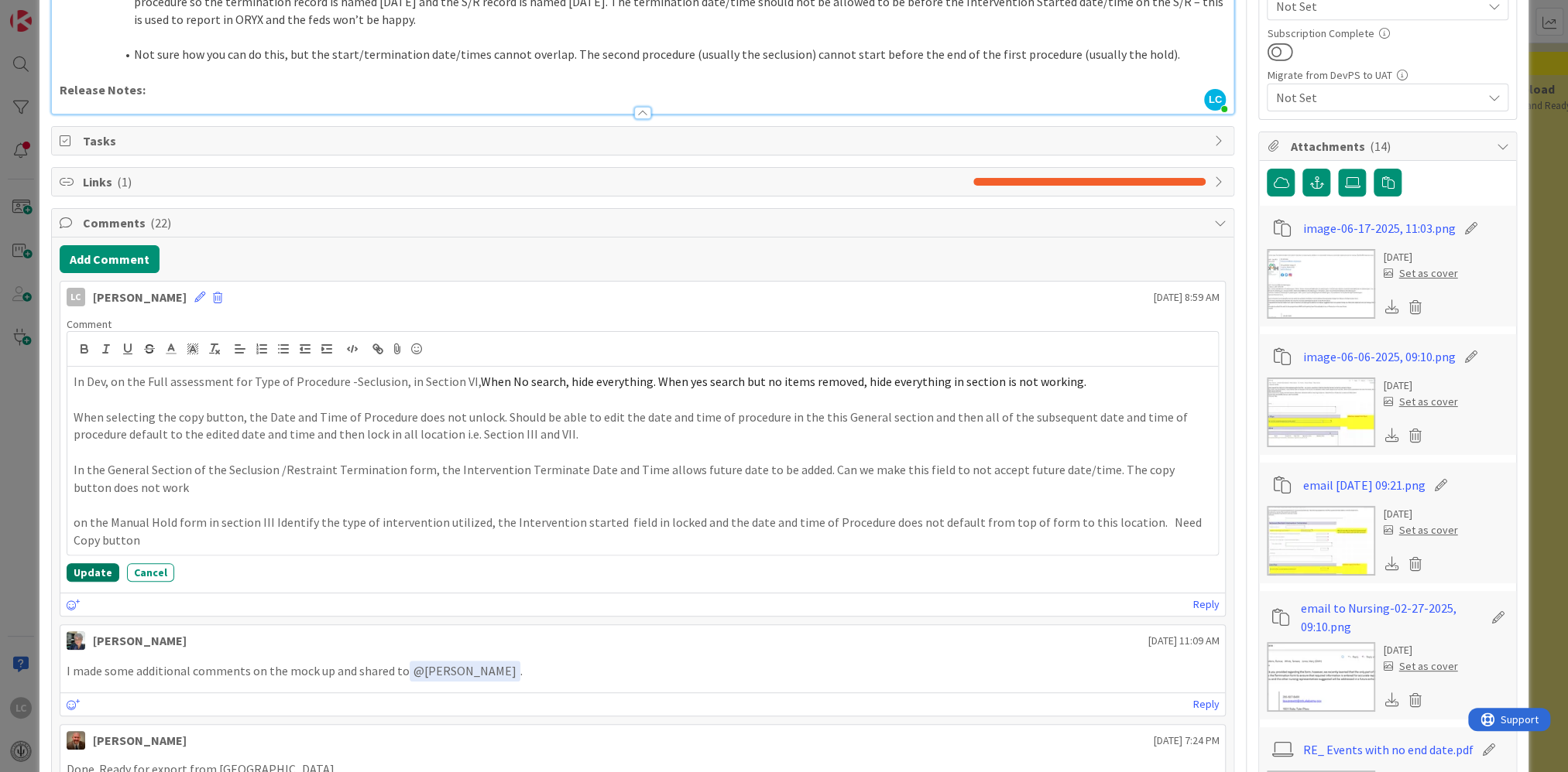
click at [92, 503] on button "Update" at bounding box center [93, 572] width 53 height 18
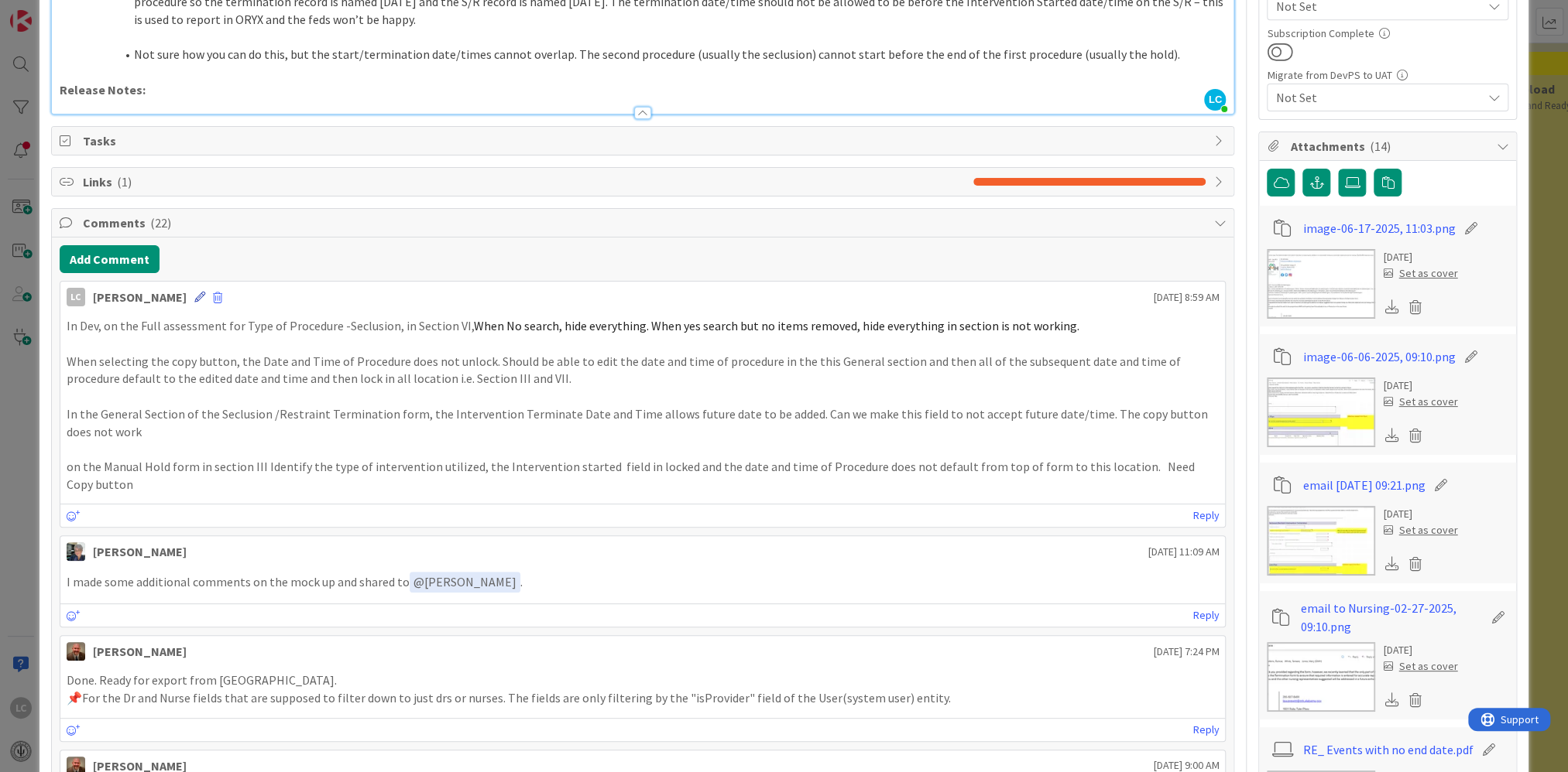
click at [205, 294] on icon at bounding box center [200, 298] width 11 height 11
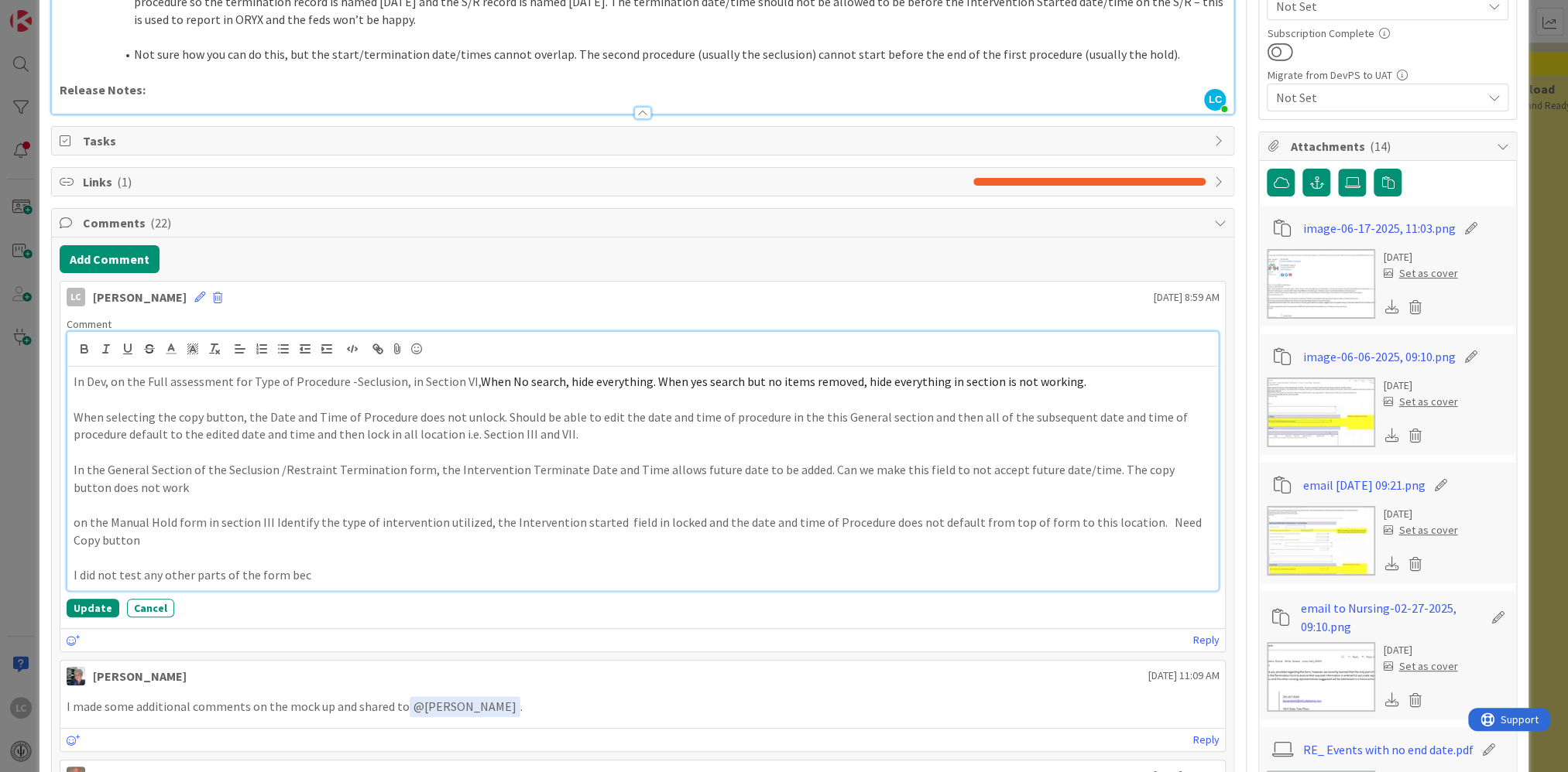
click at [78, 503] on p "I did not test any other parts of the form bec" at bounding box center [643, 575] width 1139 height 18
click at [113, 503] on p "I did not test any other parts of the form bec" at bounding box center [643, 575] width 1139 height 18
click at [81, 503] on p "I did not test any other parts of the form bec" at bounding box center [643, 575] width 1139 height 18
click at [67, 503] on div "In Dev, on the Full assessment for Type of Procedure -Seclusion, in Section VI,…" at bounding box center [643, 479] width 1152 height 224
click at [384, 503] on p "Did not tests any other parts of the Seclusion/Restraint form need to be tested" at bounding box center [643, 575] width 1139 height 18
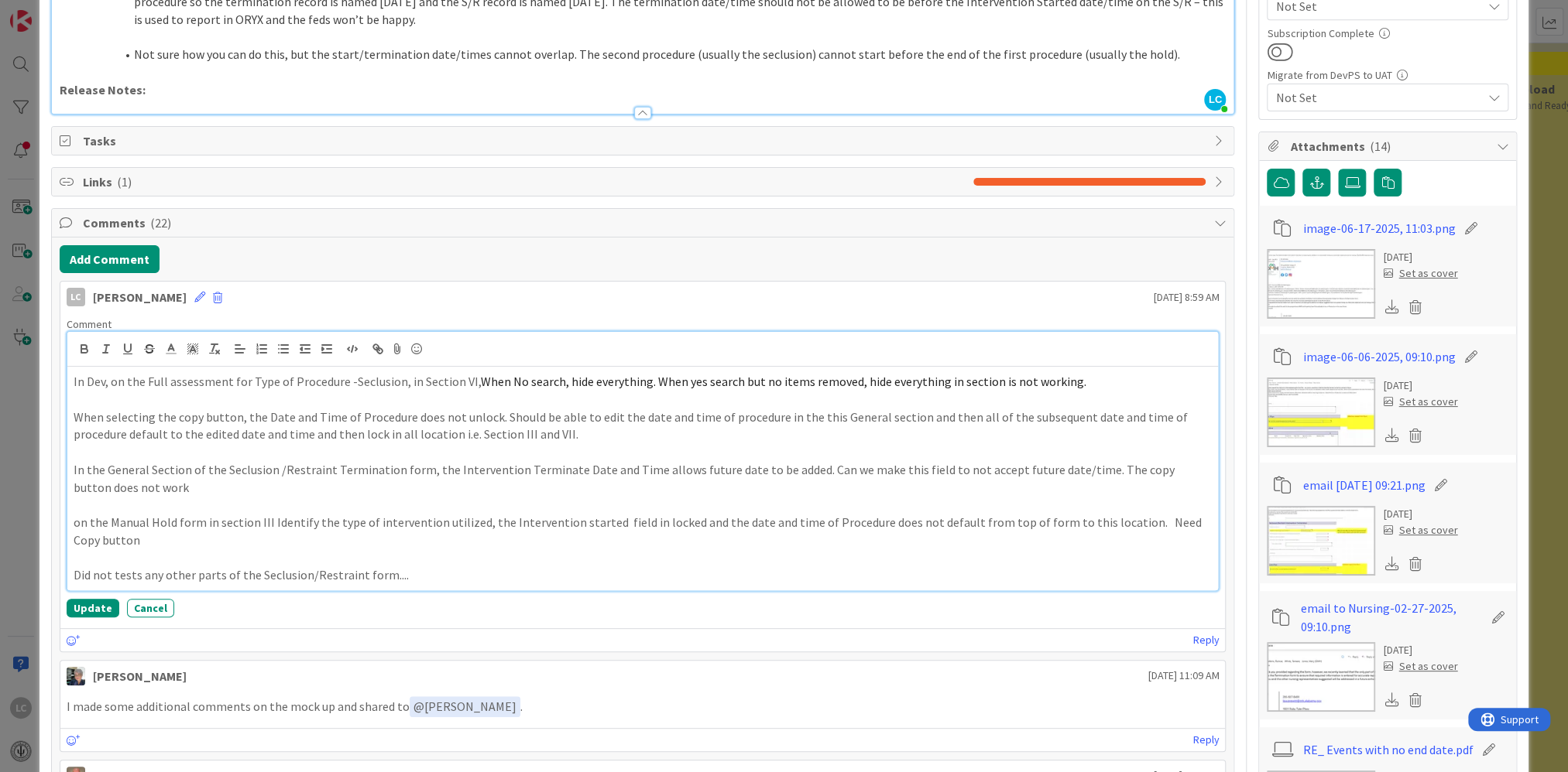
click at [74, 380] on p "In Dev, on the Full assessment for Type of Procedure -Seclusion, in Section VI,…" at bounding box center [643, 382] width 1139 height 18
click at [147, 415] on li "[PERSON_NAME]" at bounding box center [198, 413] width 247 height 30
click at [399, 503] on p "Did not tests any other parts of the Seclusion/Restraint form...." at bounding box center [643, 578] width 1139 height 18
click at [68, 503] on div "﻿ @ [PERSON_NAME] ﻿ In Dev, on the Full assessment for Type of Procedure -Seclu…" at bounding box center [643, 480] width 1152 height 226
click at [89, 503] on button "Update" at bounding box center [93, 611] width 53 height 18
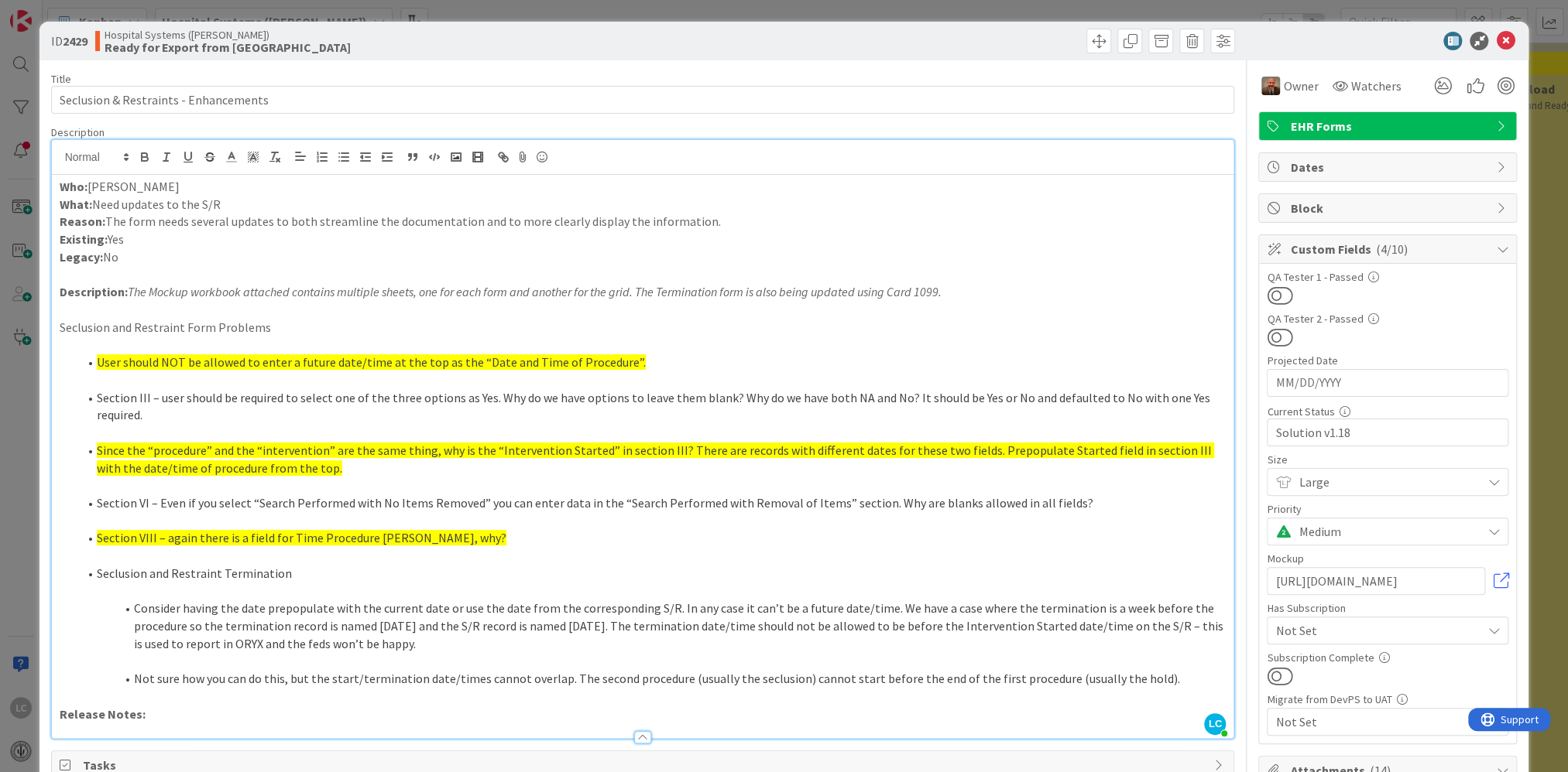
scroll to position [0, 0]
click at [674, 36] on icon at bounding box center [1505, 41] width 18 height 18
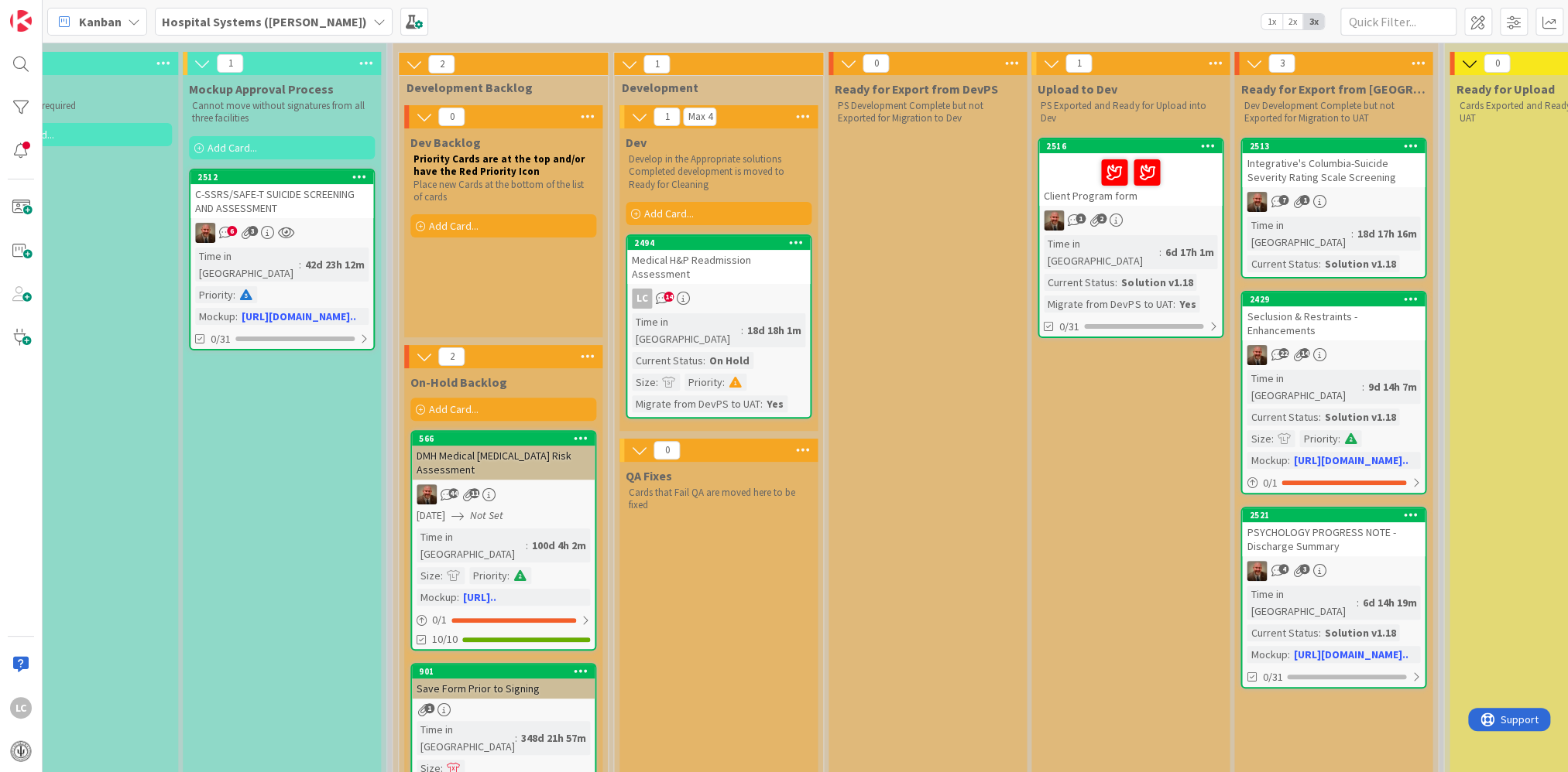
click at [674, 235] on div "Time in [GEOGRAPHIC_DATA]" at bounding box center [1101, 252] width 114 height 34
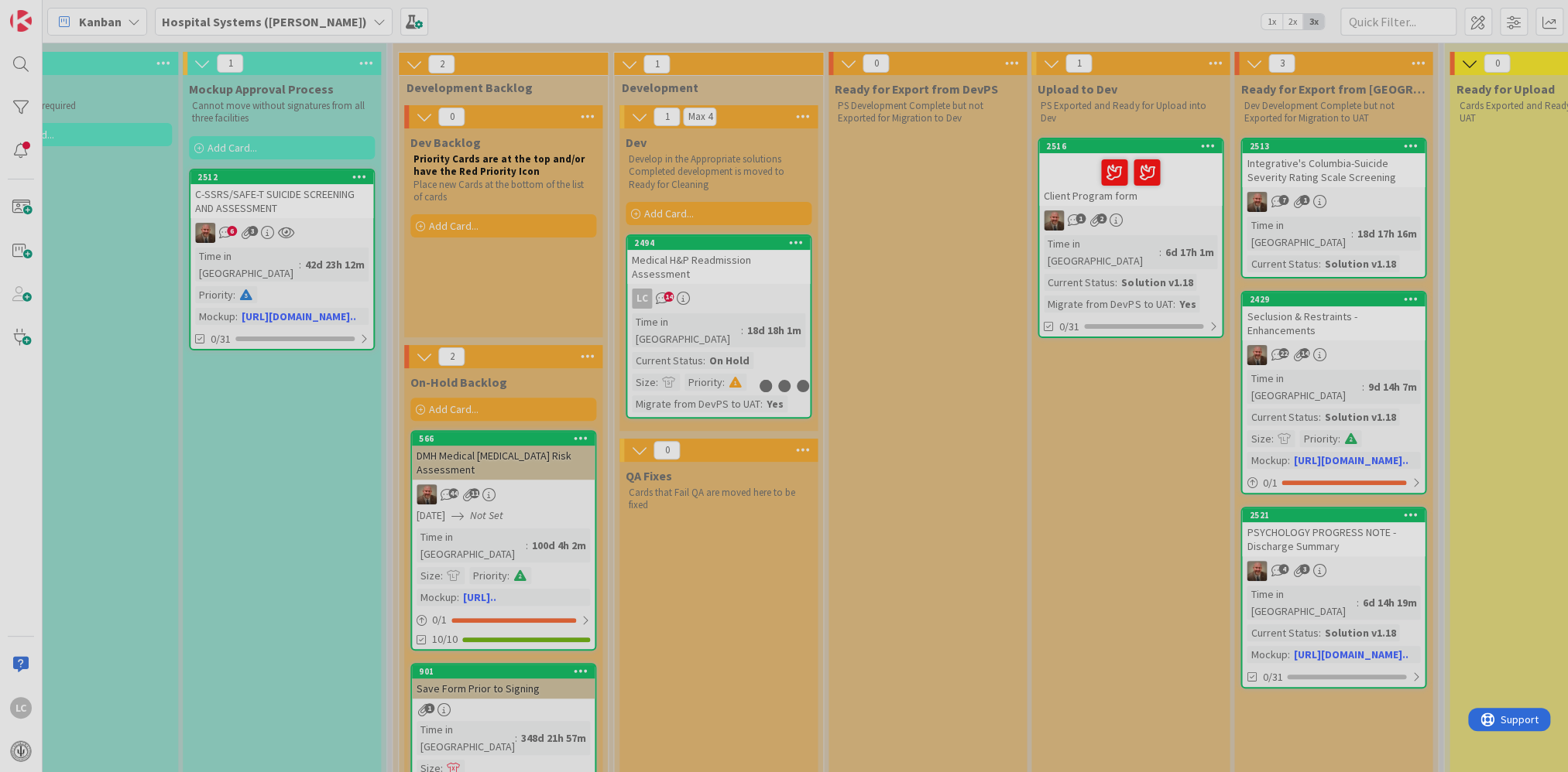
click at [674, 234] on div at bounding box center [784, 386] width 1568 height 772
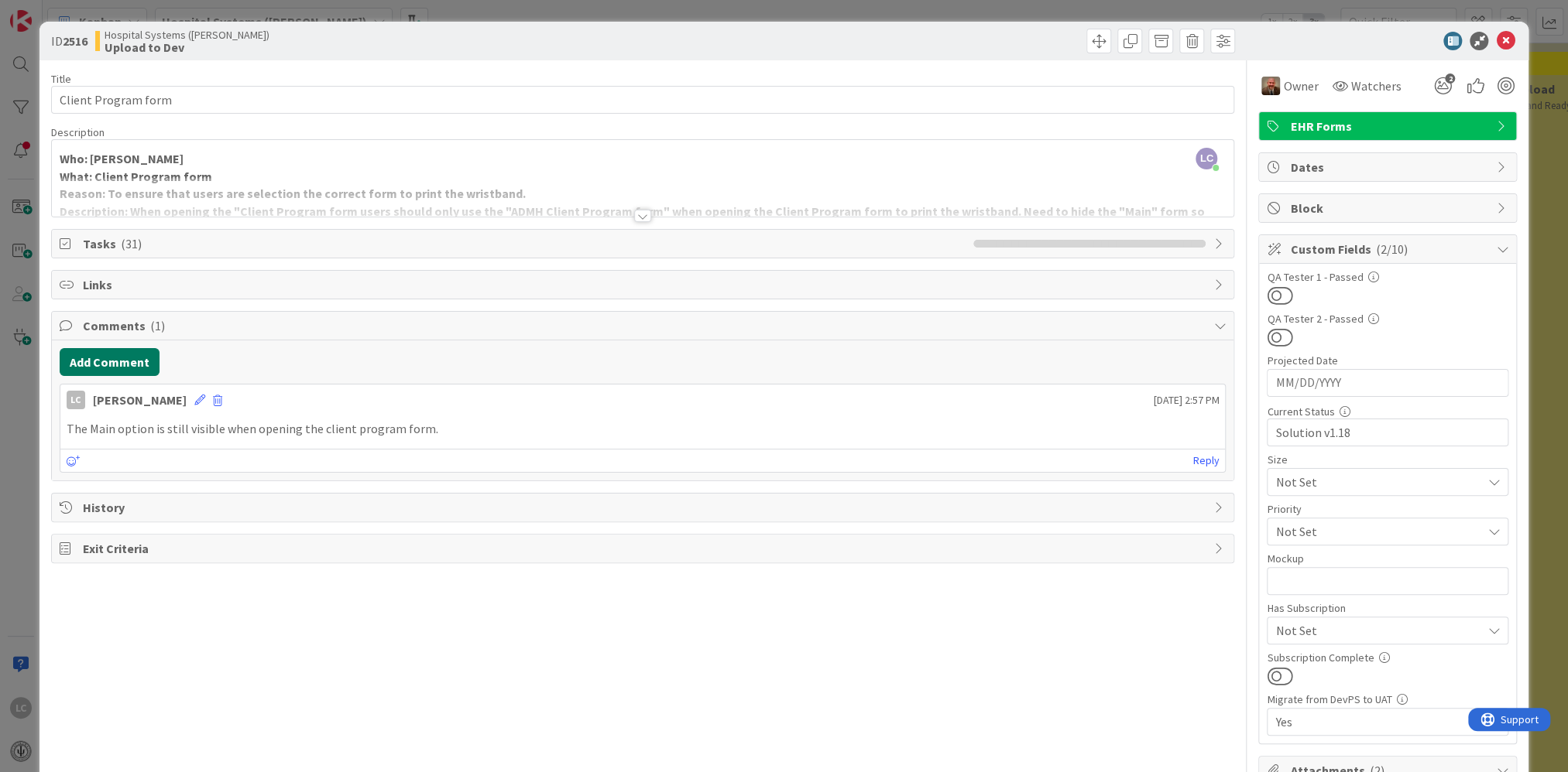
click at [106, 359] on button "Add Comment" at bounding box center [109, 362] width 100 height 28
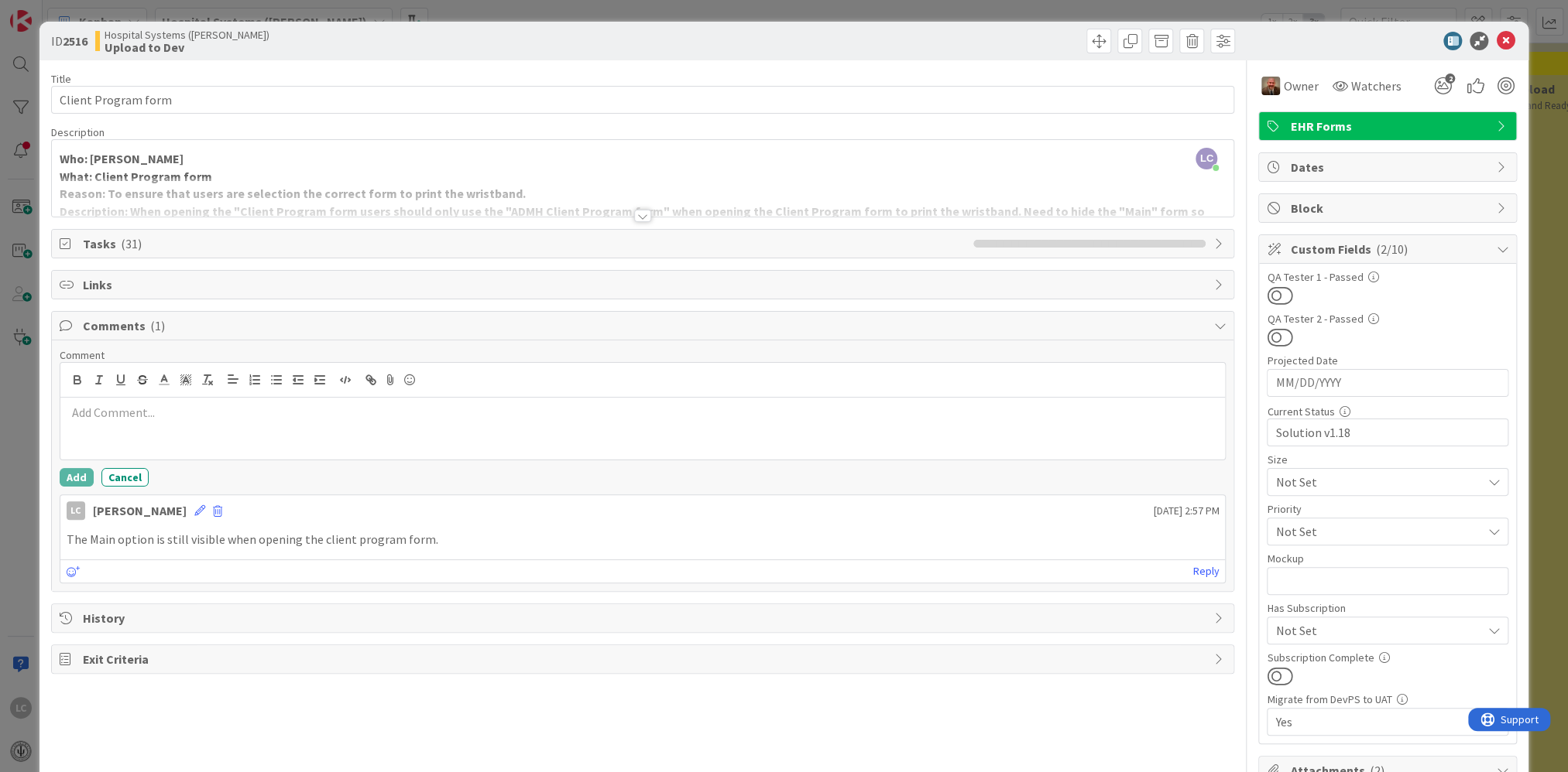
click at [74, 407] on p at bounding box center [643, 413] width 1153 height 18
click at [64, 468] on button "Add" at bounding box center [76, 477] width 34 height 18
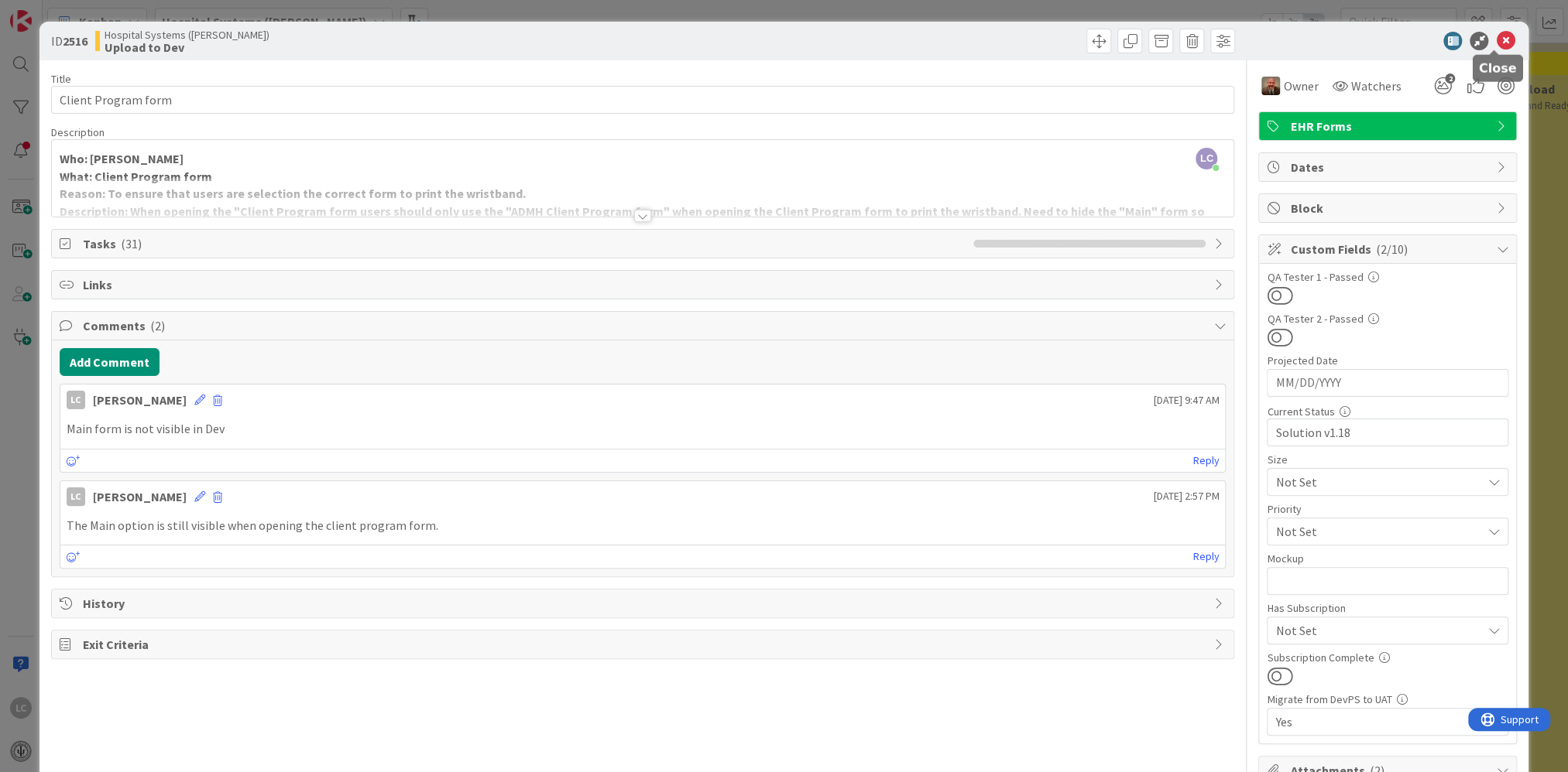
drag, startPoint x: 1494, startPoint y: 38, endPoint x: 1486, endPoint y: 44, distance: 10.0
click at [674, 39] on icon at bounding box center [1505, 41] width 18 height 18
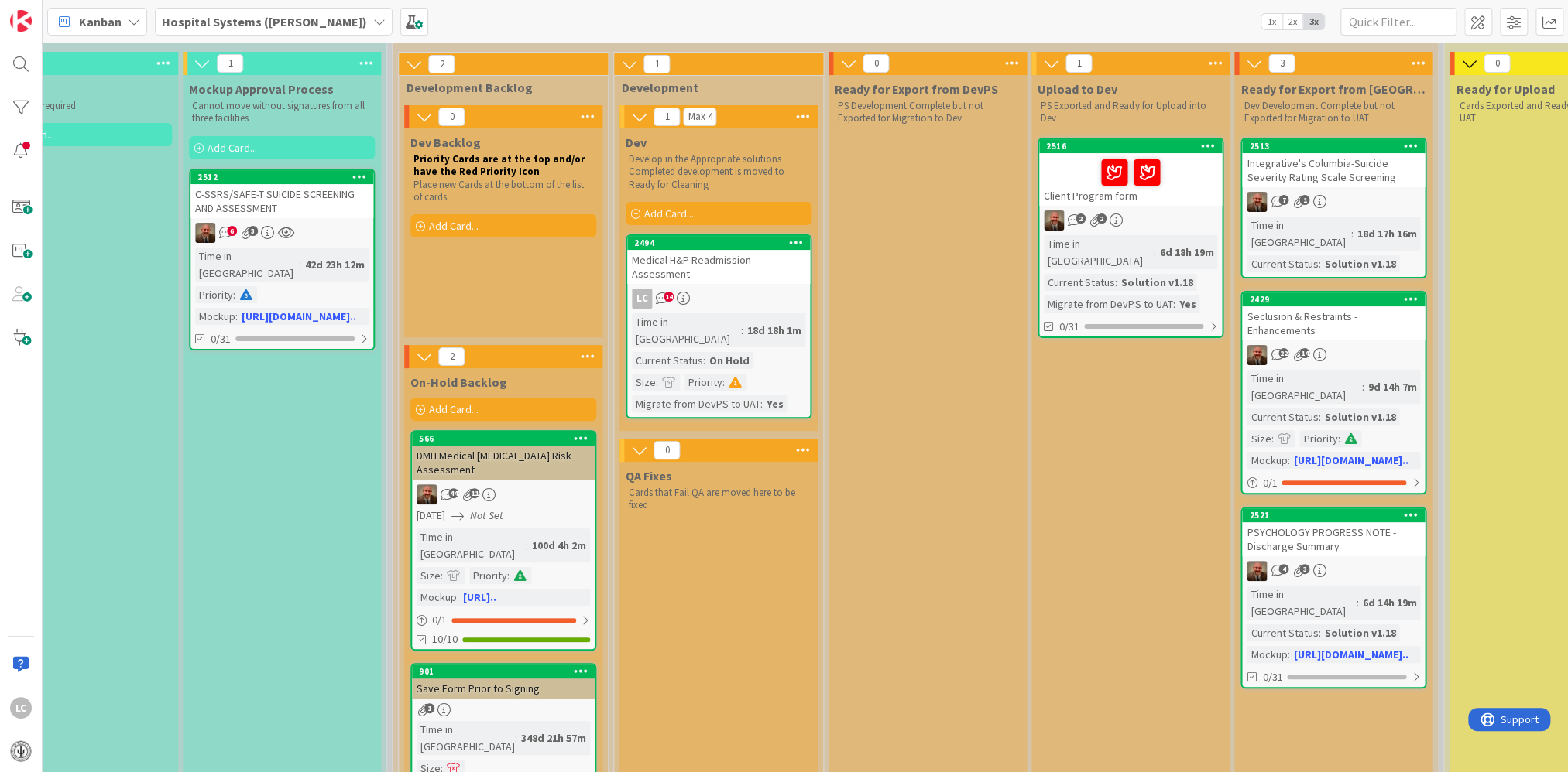
click at [674, 206] on link "2516 Client Program form 2 2 Time in Column : 6d 18h 19m Current Status : Solut…" at bounding box center [1130, 238] width 186 height 201
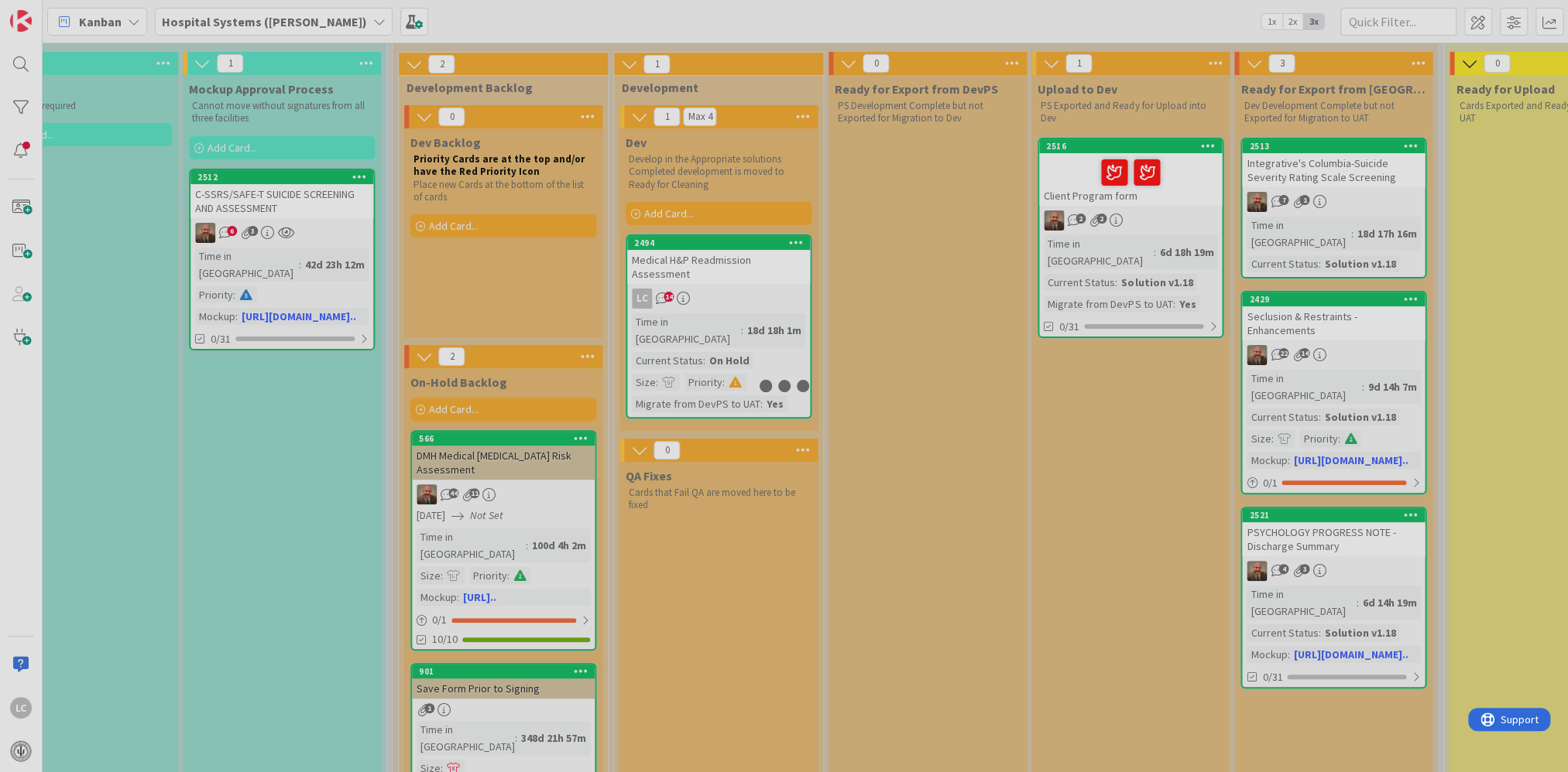
click at [674, 206] on div at bounding box center [784, 386] width 1568 height 772
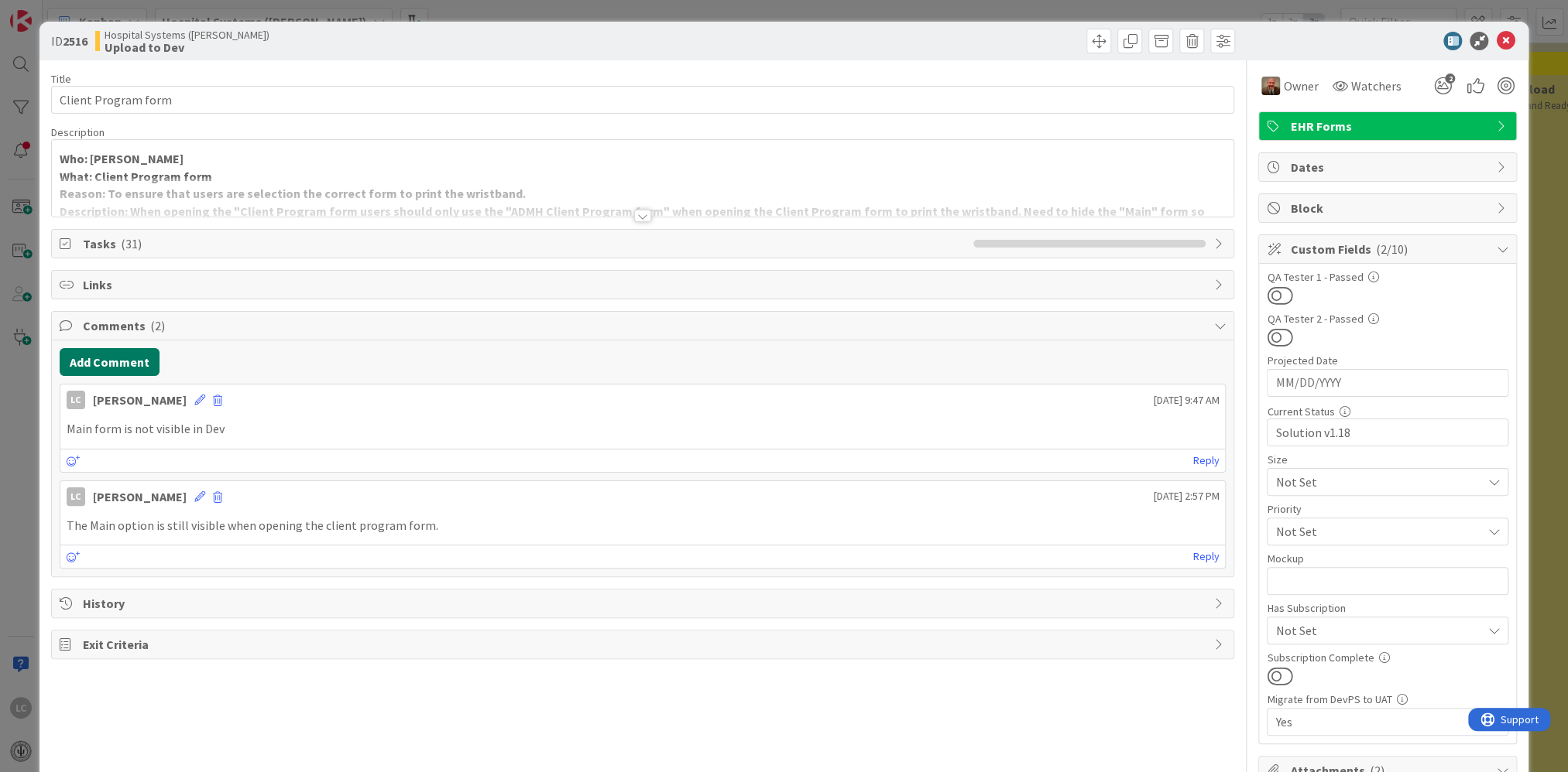
click at [115, 362] on button "Add Comment" at bounding box center [109, 362] width 100 height 28
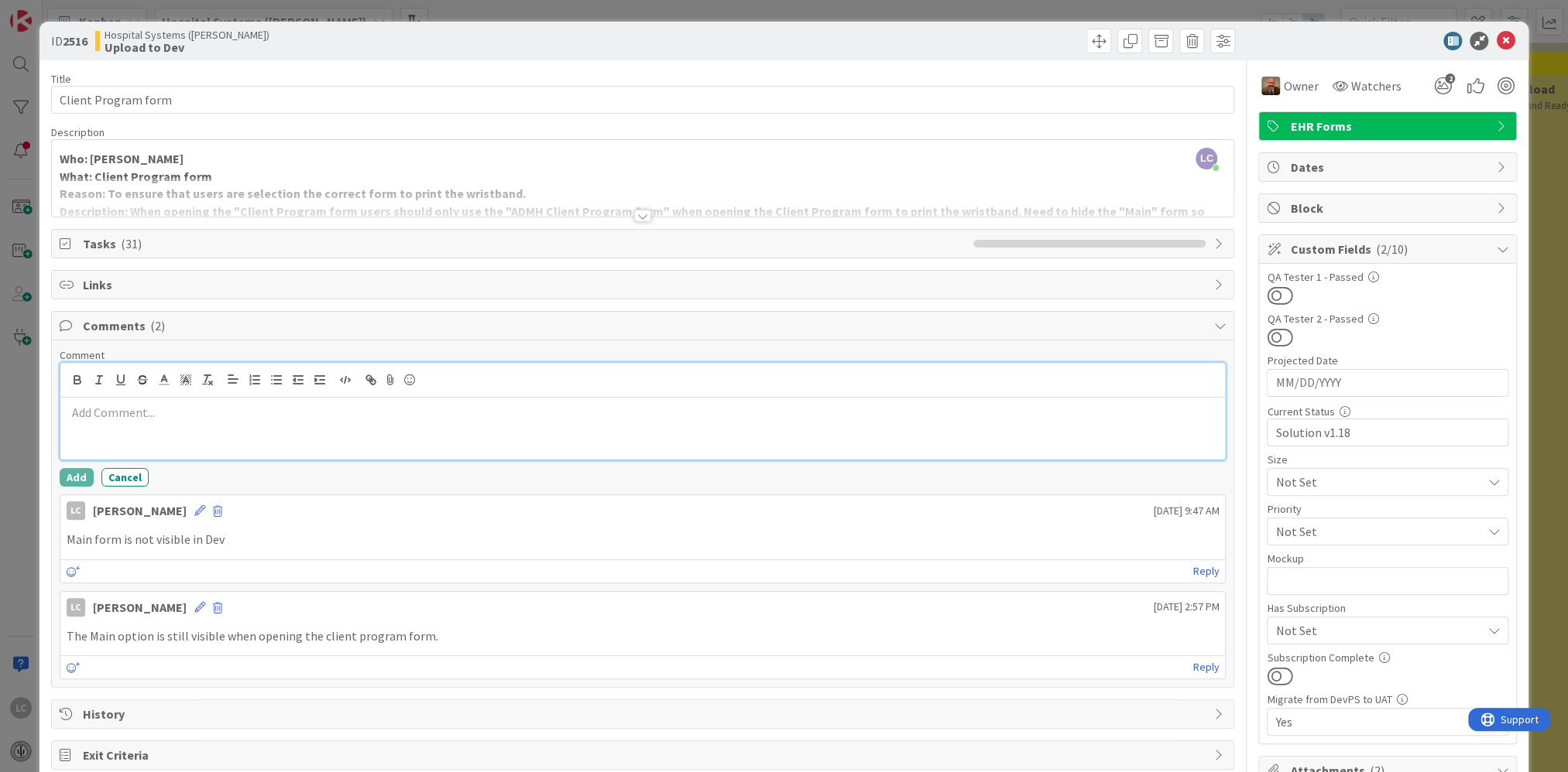
click at [83, 409] on p at bounding box center [643, 413] width 1153 height 18
click at [121, 426] on div "Integrative response to the Main form being" at bounding box center [643, 428] width 1165 height 62
click at [204, 408] on p "Integrative response to the Main form being" at bounding box center [643, 413] width 1153 height 18
click at [336, 410] on p "Integrative response to the client Program Main form being" at bounding box center [643, 413] width 1153 height 18
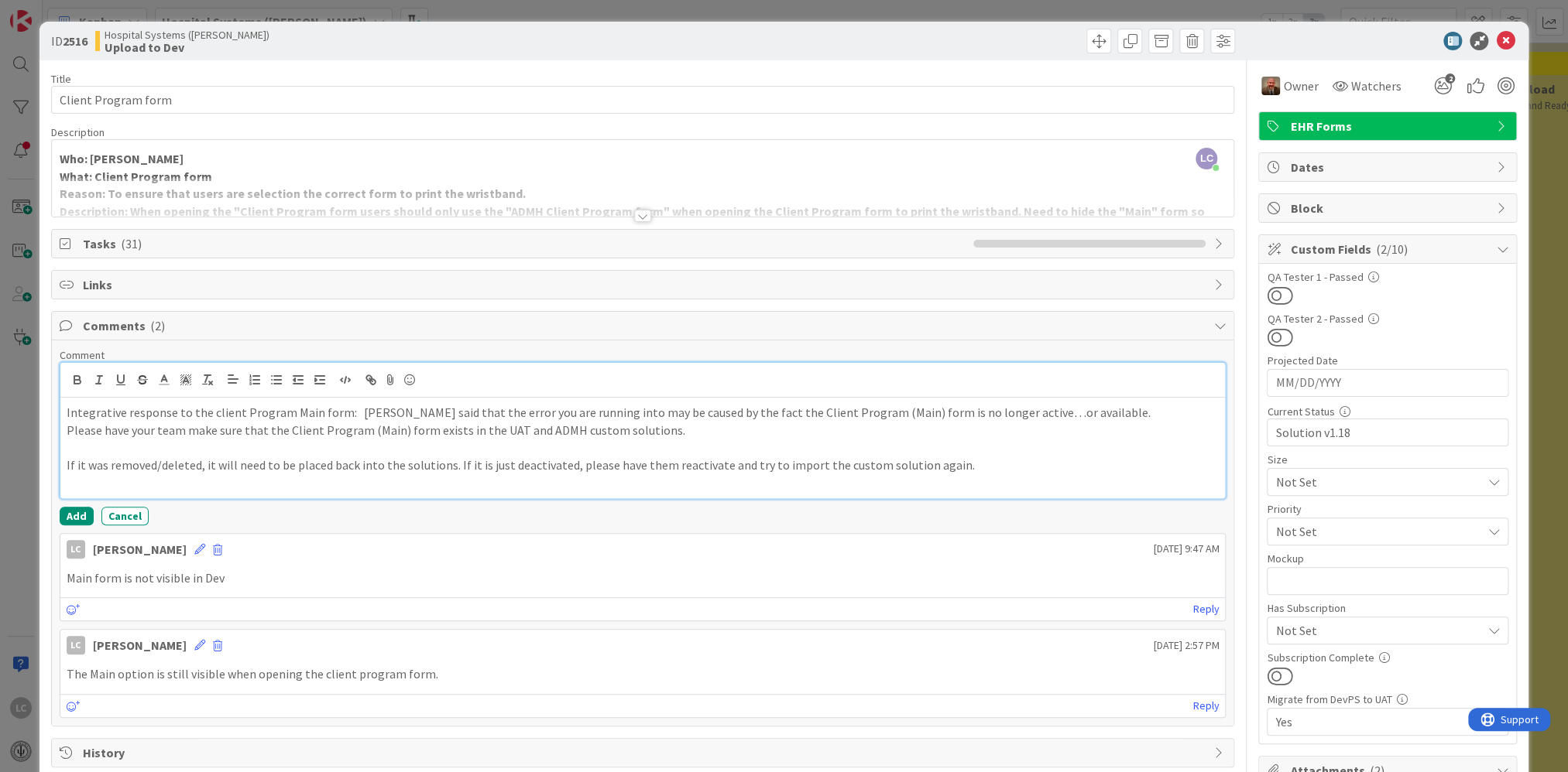
click at [60, 409] on div "Integrative response to the client Program Main form: [PERSON_NAME] said that t…" at bounding box center [643, 448] width 1165 height 101
click at [124, 442] on li "[PERSON_NAME]" at bounding box center [190, 443] width 247 height 30
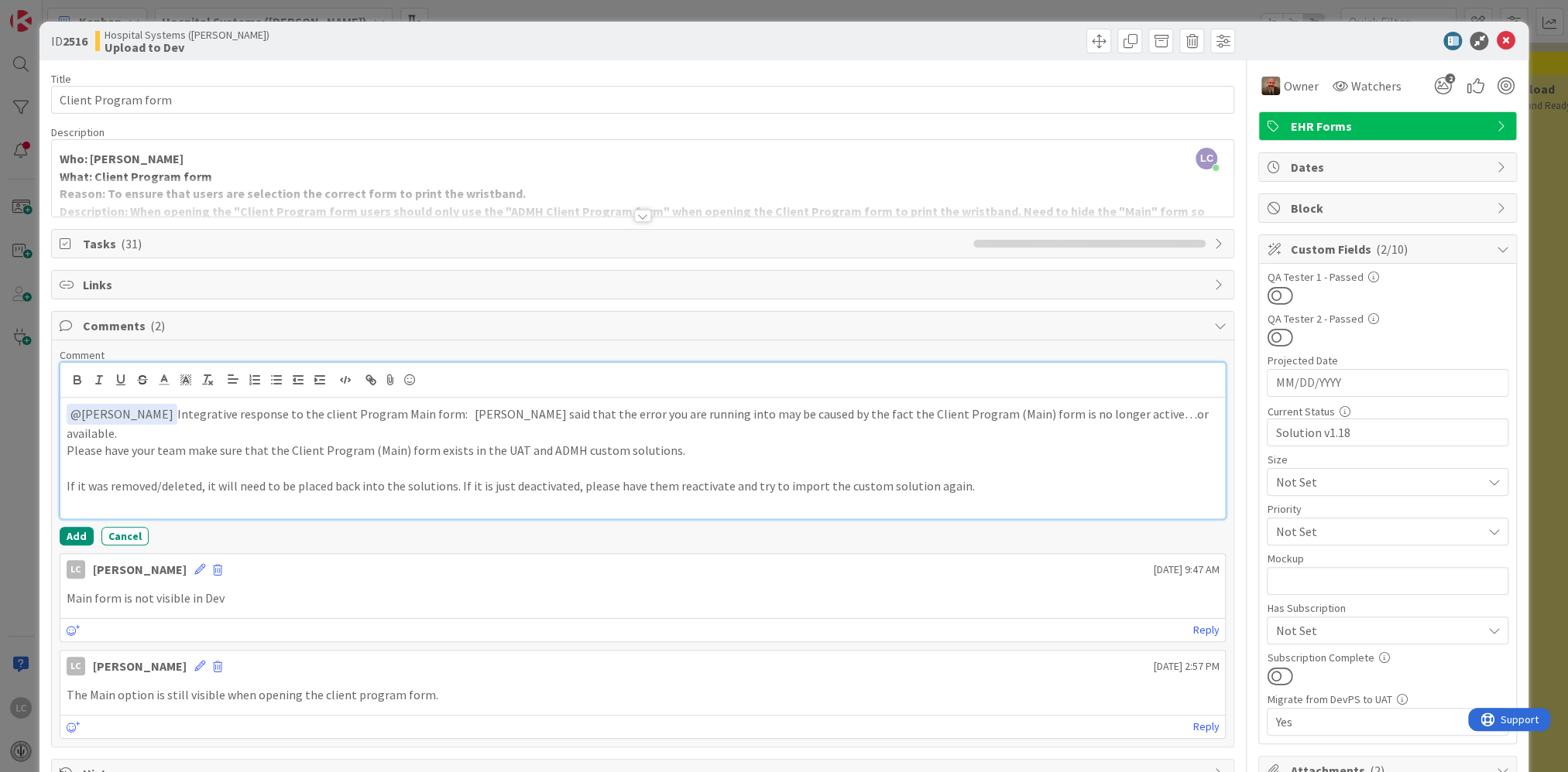
click at [273, 411] on p "﻿ @ [PERSON_NAME] ﻿ Integrative response to the client Program Main form: [PERS…" at bounding box center [643, 422] width 1153 height 38
click at [289, 410] on p "﻿ @ [PERSON_NAME] ﻿ Integrative response to the client Program Main form: [PERS…" at bounding box center [643, 422] width 1153 height 38
click at [284, 413] on p "﻿ @ [PERSON_NAME] ﻿ Integrative response to the client Program Main form: [PERS…" at bounding box center [643, 422] width 1153 height 38
click at [182, 434] on p "﻿ @ [PERSON_NAME] ﻿ Integrative response to not being able to import ADMH Custo…" at bounding box center [643, 422] width 1153 height 38
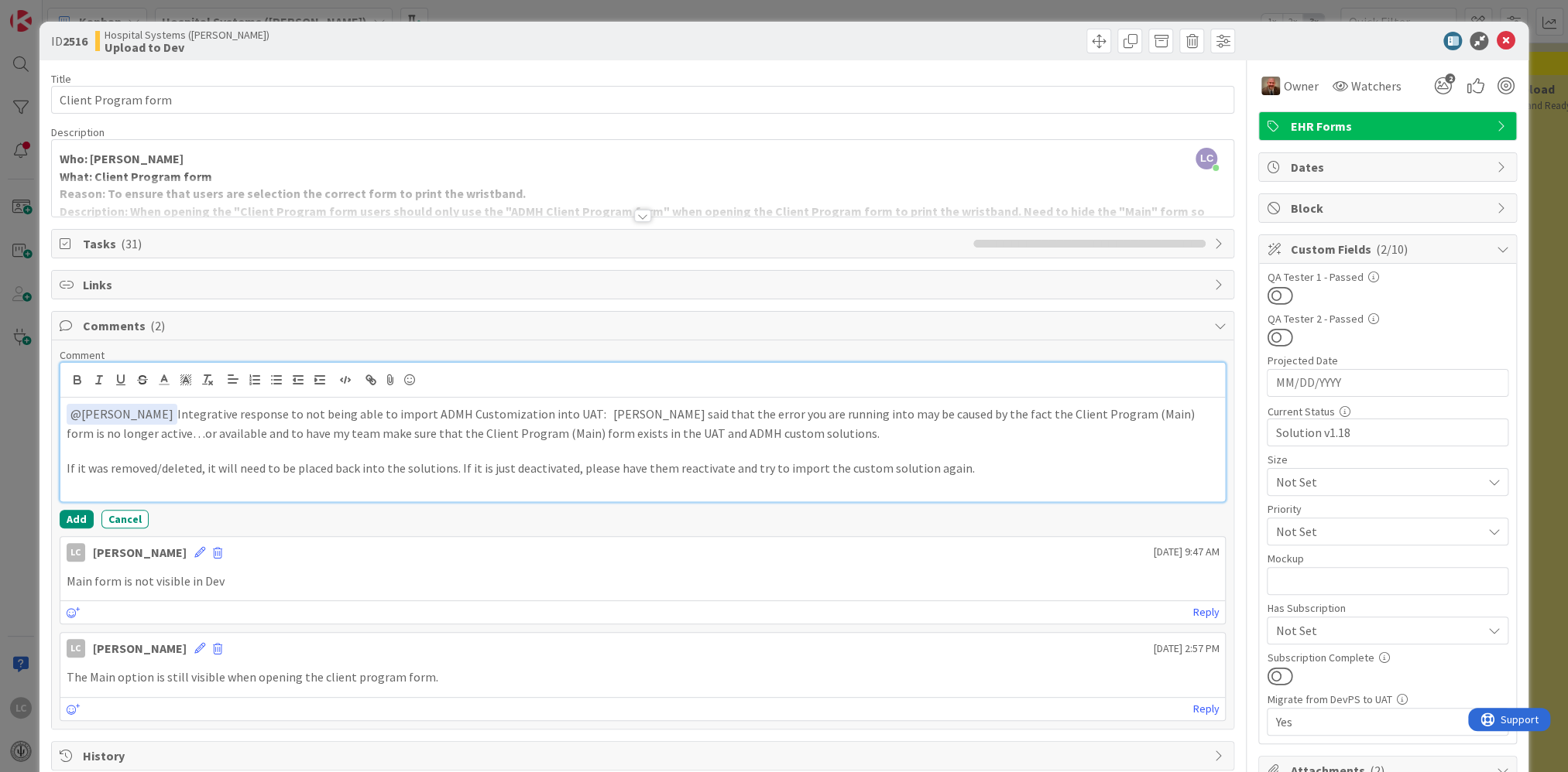
click at [674, 434] on p "﻿ @ [PERSON_NAME] ﻿ Integrative response to not being able to import ADMH Custo…" at bounding box center [643, 422] width 1153 height 38
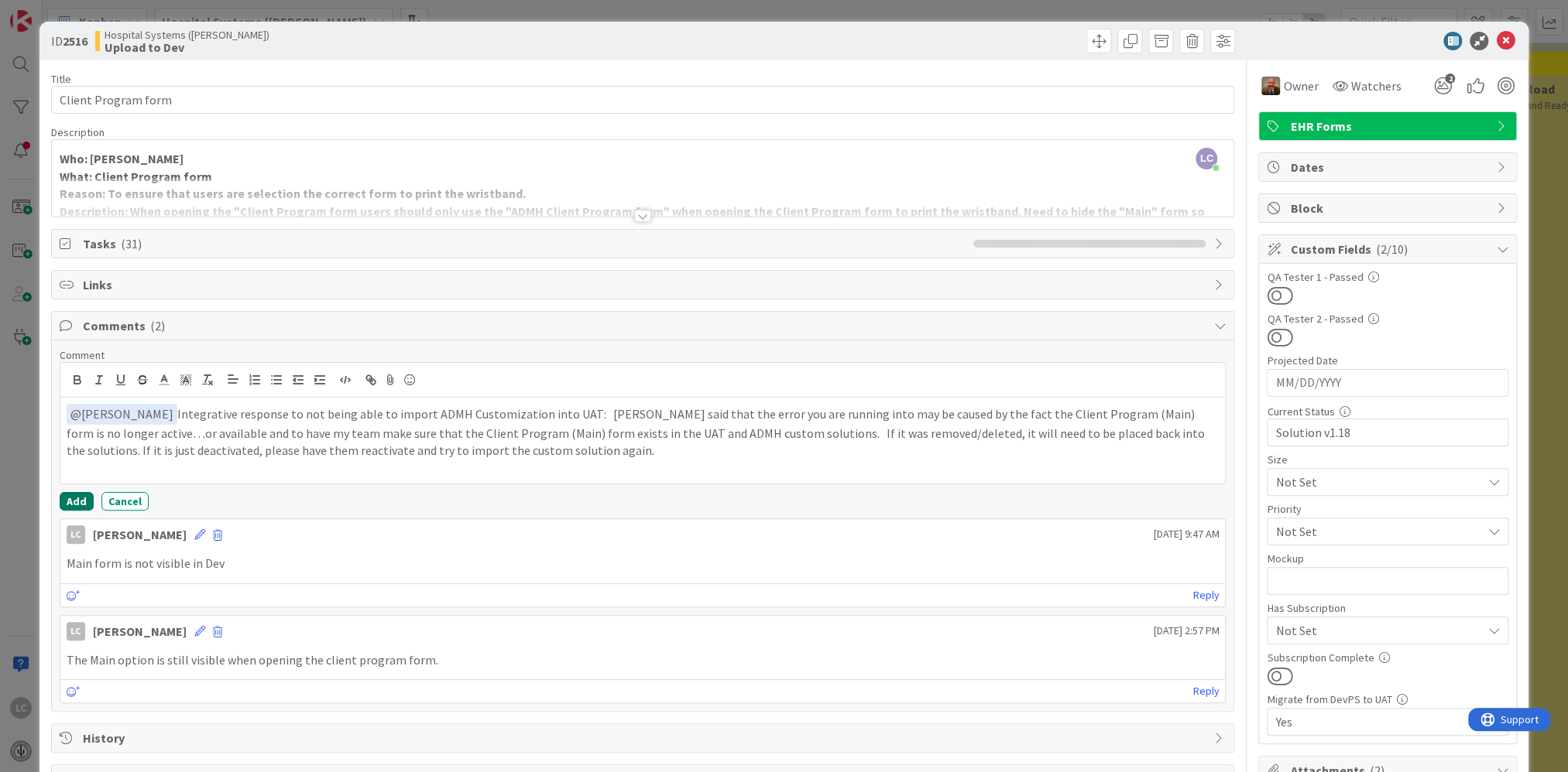
click at [62, 499] on button "Add" at bounding box center [76, 501] width 34 height 18
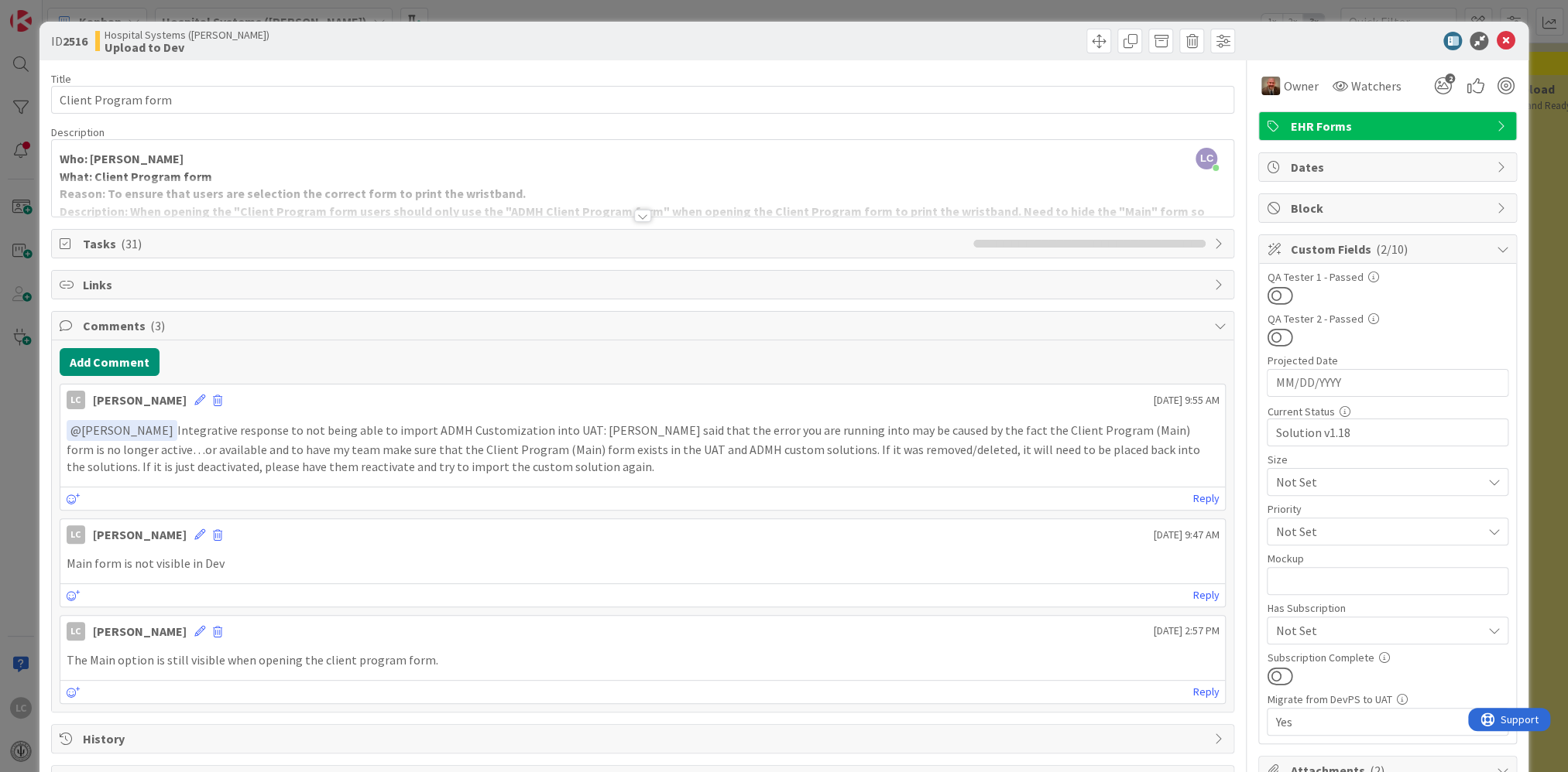
drag, startPoint x: 163, startPoint y: 428, endPoint x: 487, endPoint y: 478, distance: 327.8
click at [479, 485] on div "LC [PERSON_NAME] [DATE] 9:55 AM ﻿ @ [PERSON_NAME] ﻿ Integrative response to not…" at bounding box center [643, 447] width 1167 height 127
click at [557, 455] on p "﻿ @ [PERSON_NAME] ﻿ Integrative response to not being able to import ADMH Custo…" at bounding box center [643, 448] width 1153 height 56
drag, startPoint x: 175, startPoint y: 429, endPoint x: 243, endPoint y: 442, distance: 69.2
click at [243, 442] on p "﻿ @ [PERSON_NAME] ﻿ Integrative response to not being able to import ADMH Custo…" at bounding box center [643, 448] width 1153 height 56
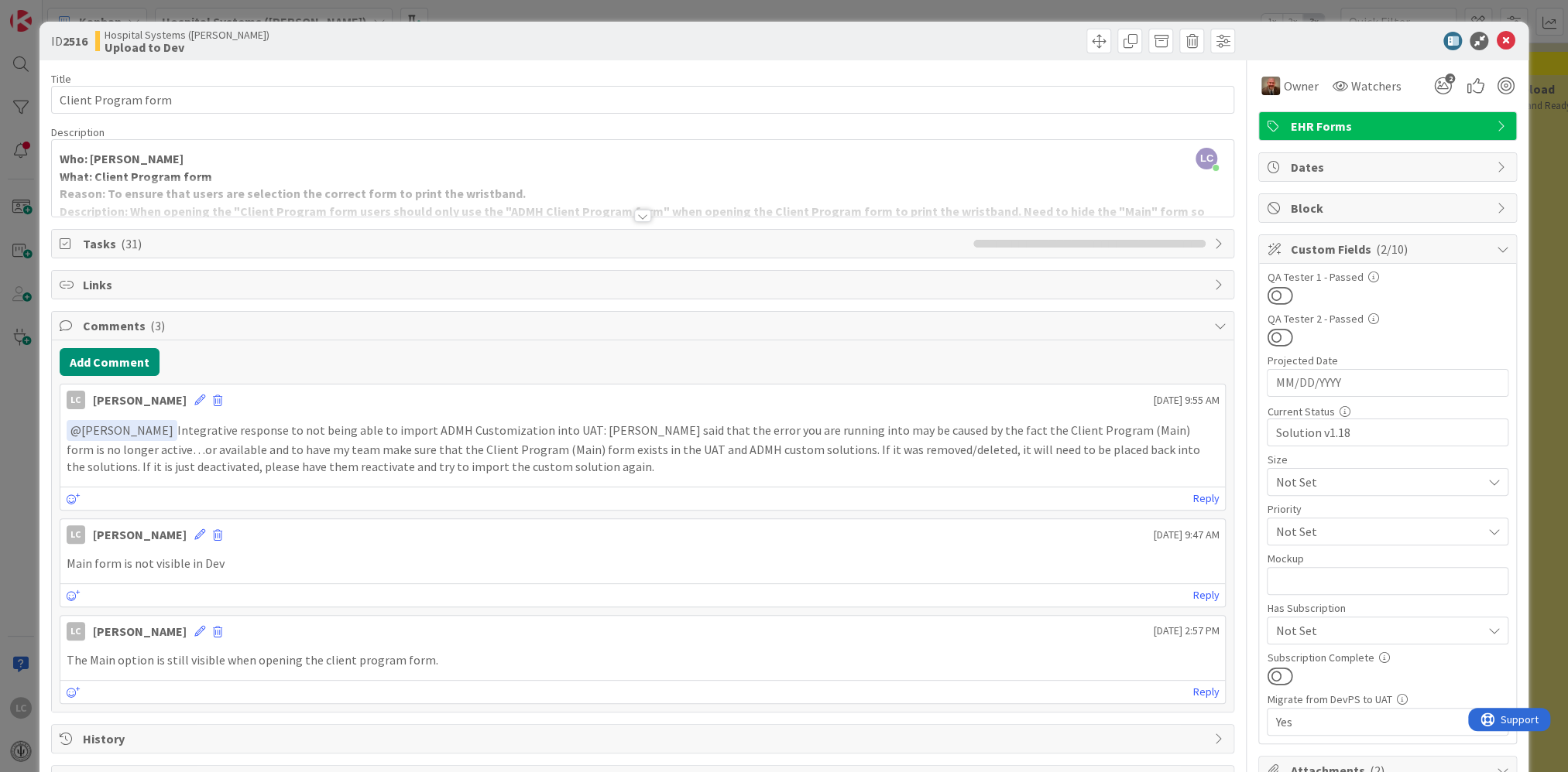
click at [250, 435] on p "﻿ @ [PERSON_NAME] ﻿ Integrative response to not being able to import ADMH Custo…" at bounding box center [643, 448] width 1153 height 56
click at [459, 503] on div "Reply" at bounding box center [643, 594] width 1165 height 23
click at [202, 439] on p "﻿ @ [PERSON_NAME] ﻿ Integrative response to not being able to import ADMH Custo…" at bounding box center [643, 448] width 1153 height 56
drag, startPoint x: 167, startPoint y: 428, endPoint x: 300, endPoint y: 437, distance: 133.3
click at [300, 437] on p "﻿ @ [PERSON_NAME] ﻿ Integrative response to not being able to import ADMH Custo…" at bounding box center [643, 448] width 1153 height 56
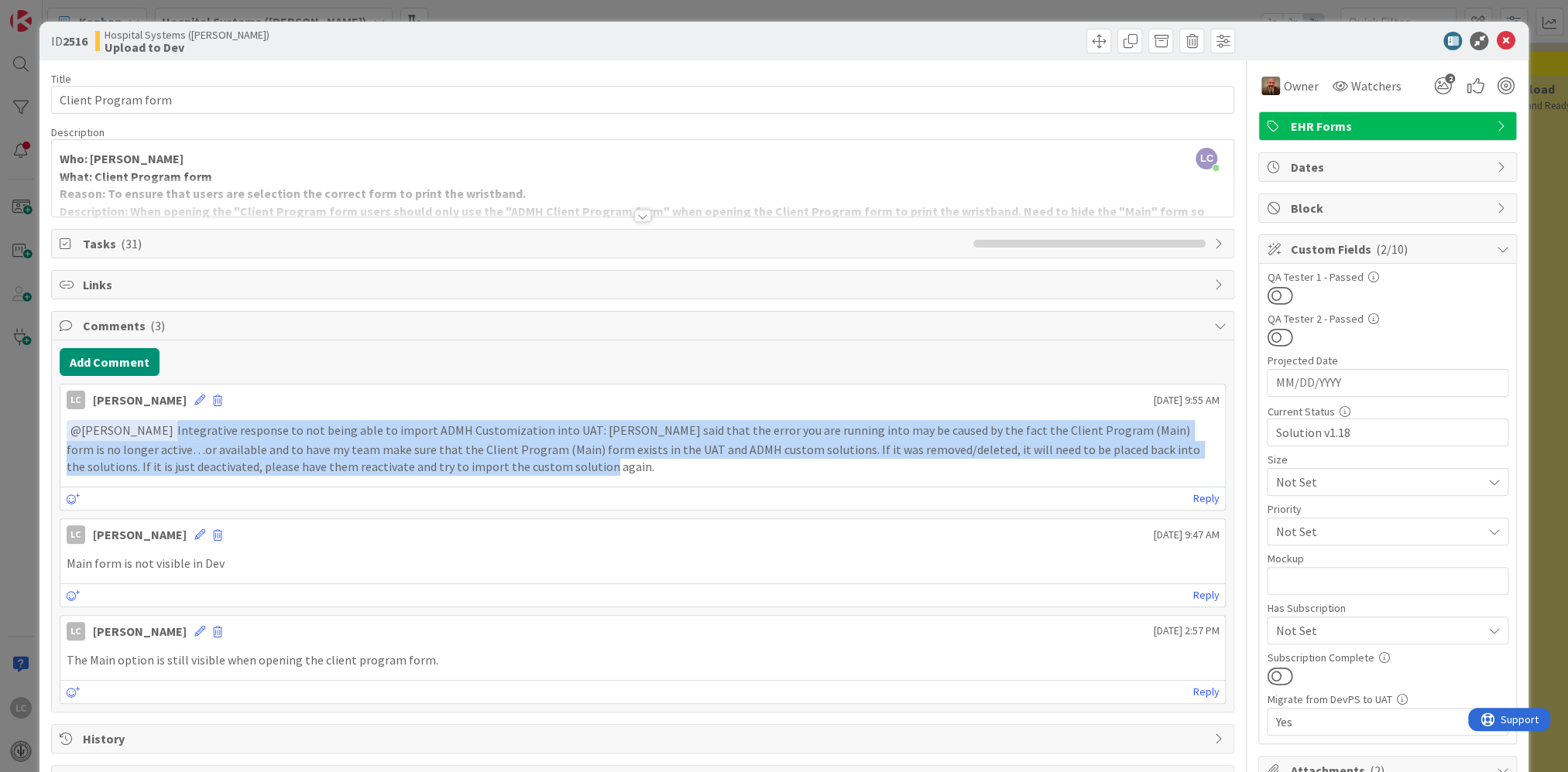
drag, startPoint x: 163, startPoint y: 428, endPoint x: 527, endPoint y: 463, distance: 365.7
click at [527, 463] on p "﻿ @ [PERSON_NAME] ﻿ Integrative response to not being able to import ADMH Custo…" at bounding box center [643, 448] width 1153 height 56
copy p "﻿ @ [PERSON_NAME] ﻿ Integrative response to not being able to import ADMH Custo…"
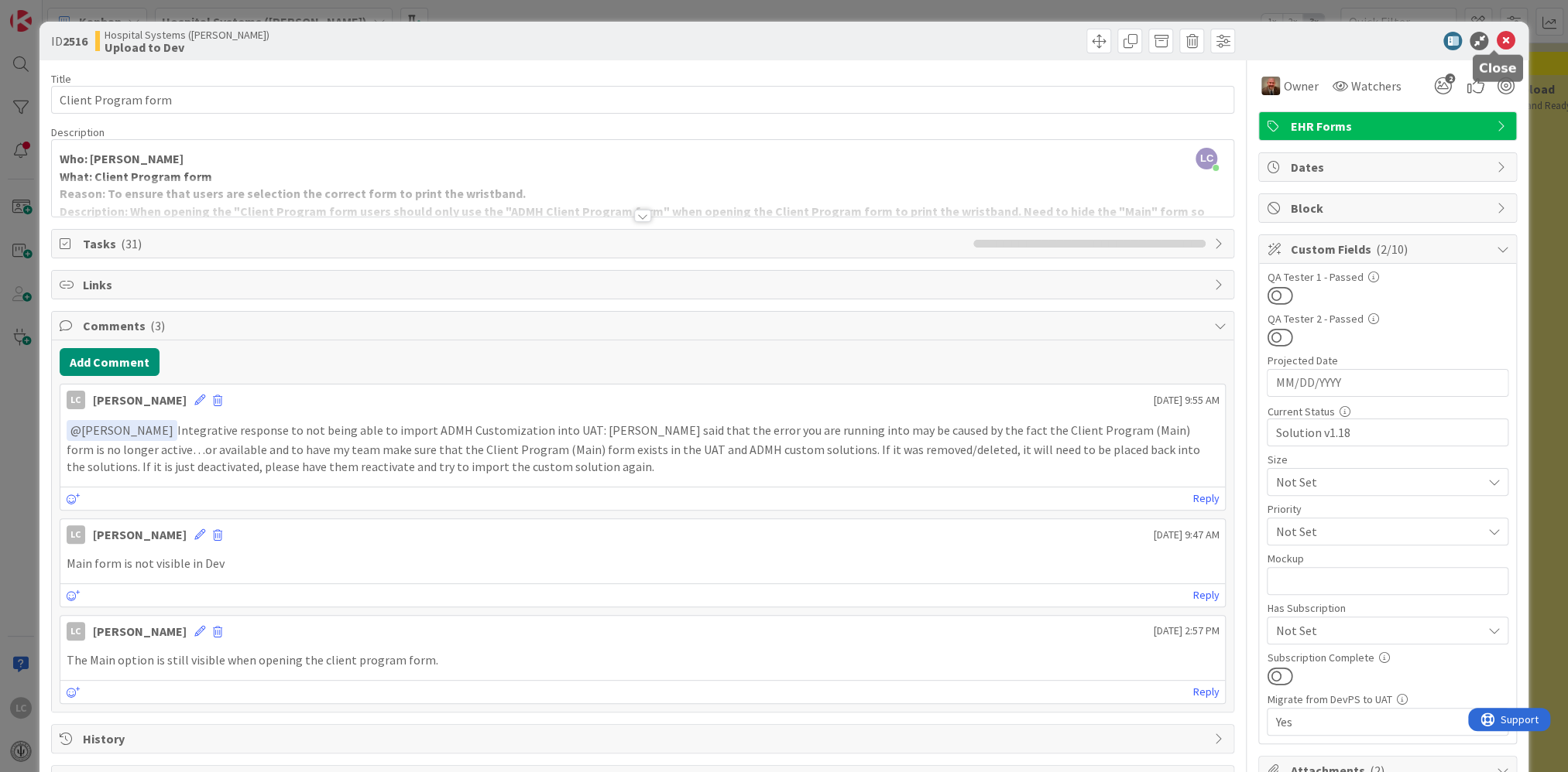
click at [674, 42] on icon at bounding box center [1505, 41] width 18 height 18
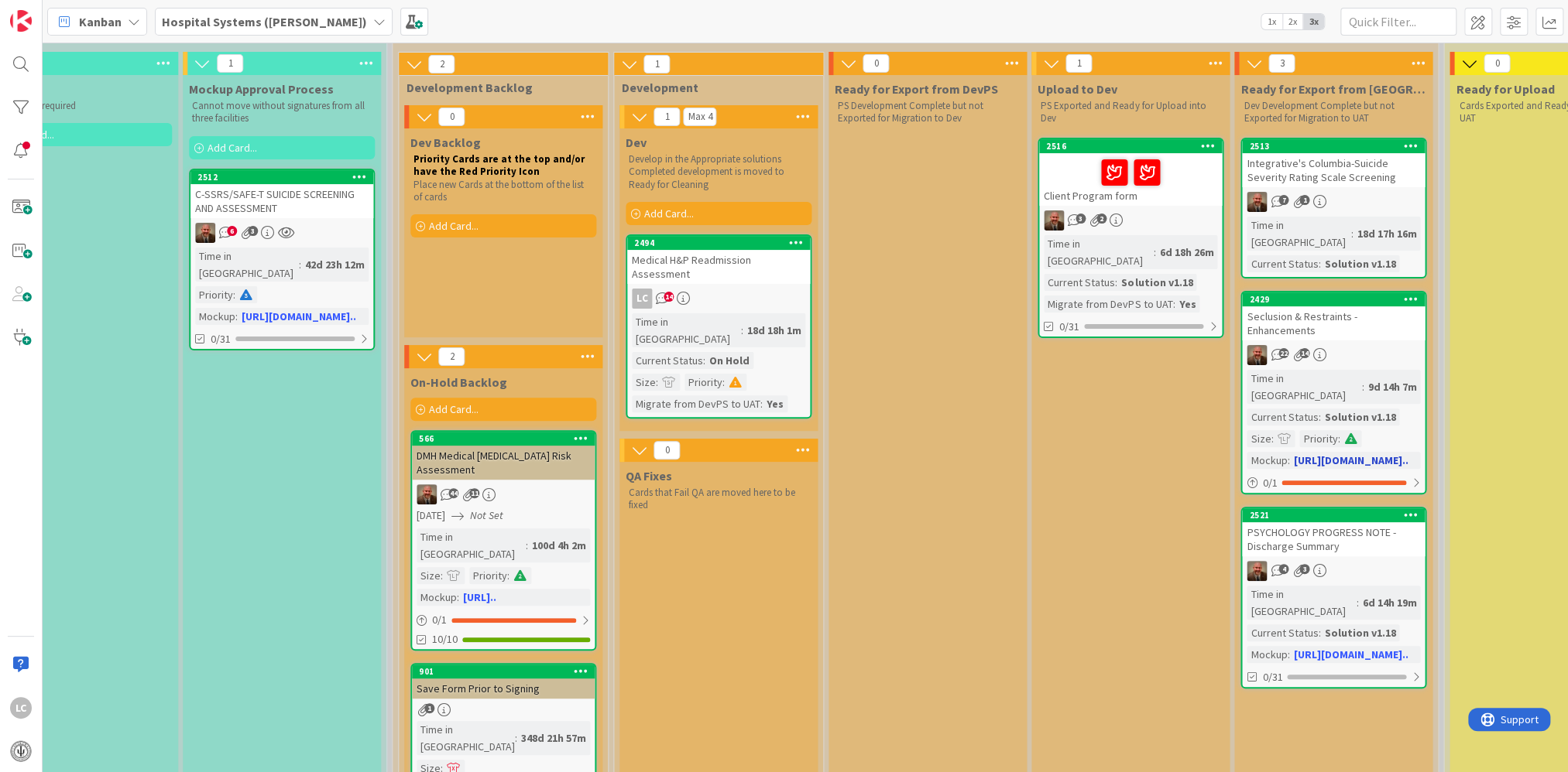
click at [674, 349] on link "2429 Seclusion & Restraints - Enhancements 22 14 Time in [GEOGRAPHIC_DATA] : 9d…" at bounding box center [1333, 393] width 186 height 203
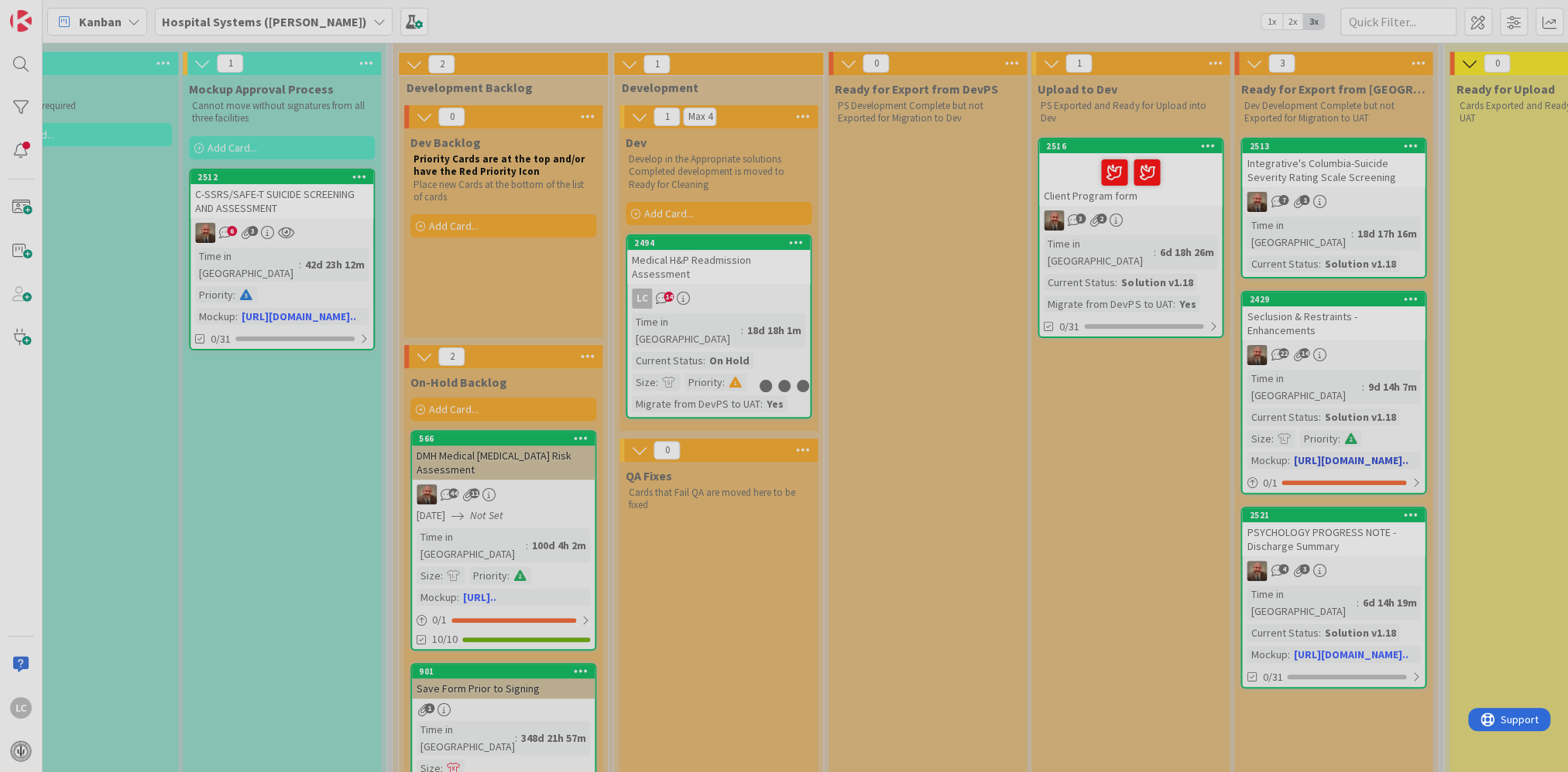
click at [674, 347] on div at bounding box center [784, 386] width 1568 height 772
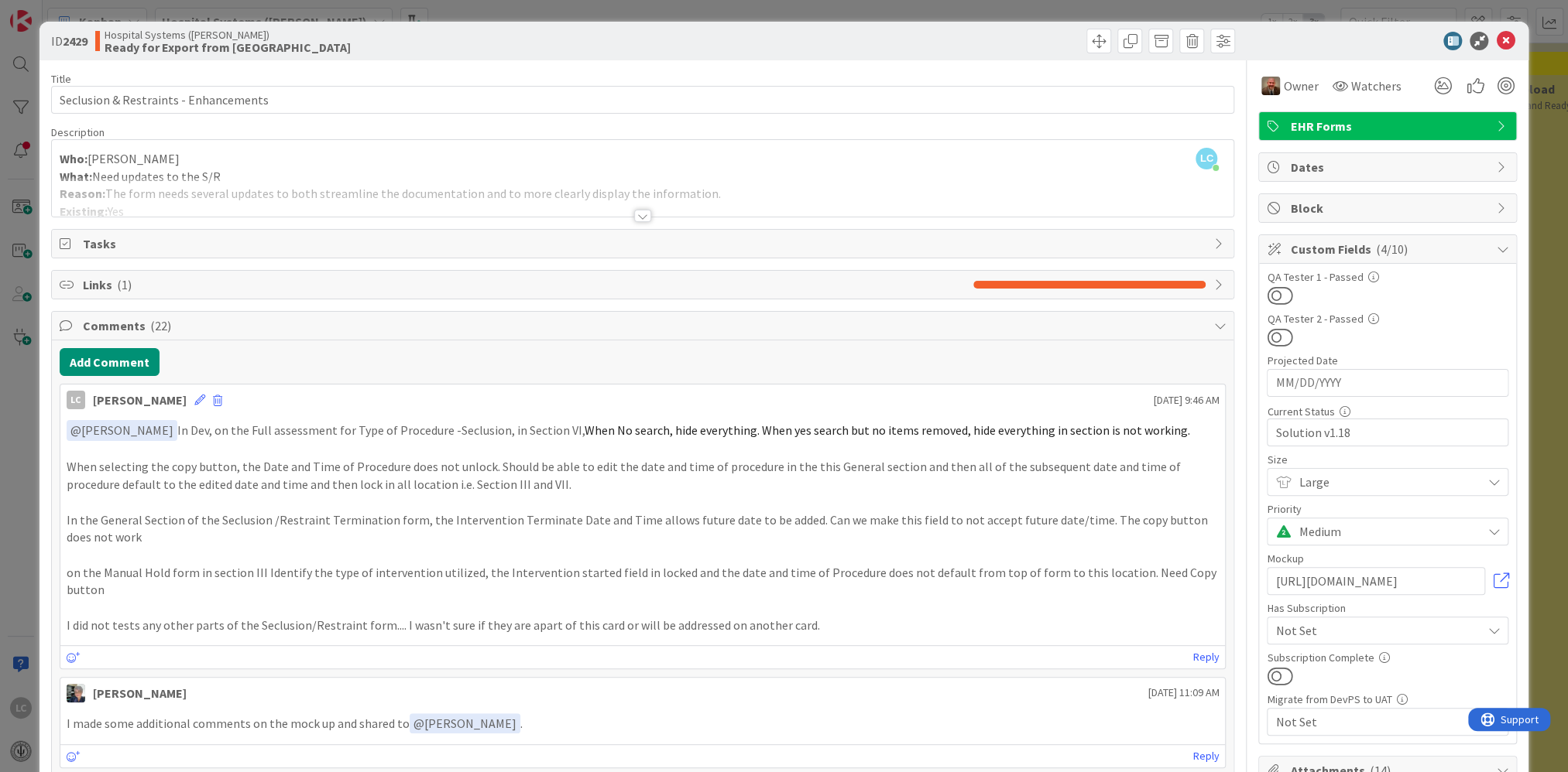
click at [173, 426] on p "﻿ @ [PERSON_NAME] ﻿ In Dev, on the Full assessment for Type of Procedure -Seclu…" at bounding box center [643, 430] width 1153 height 21
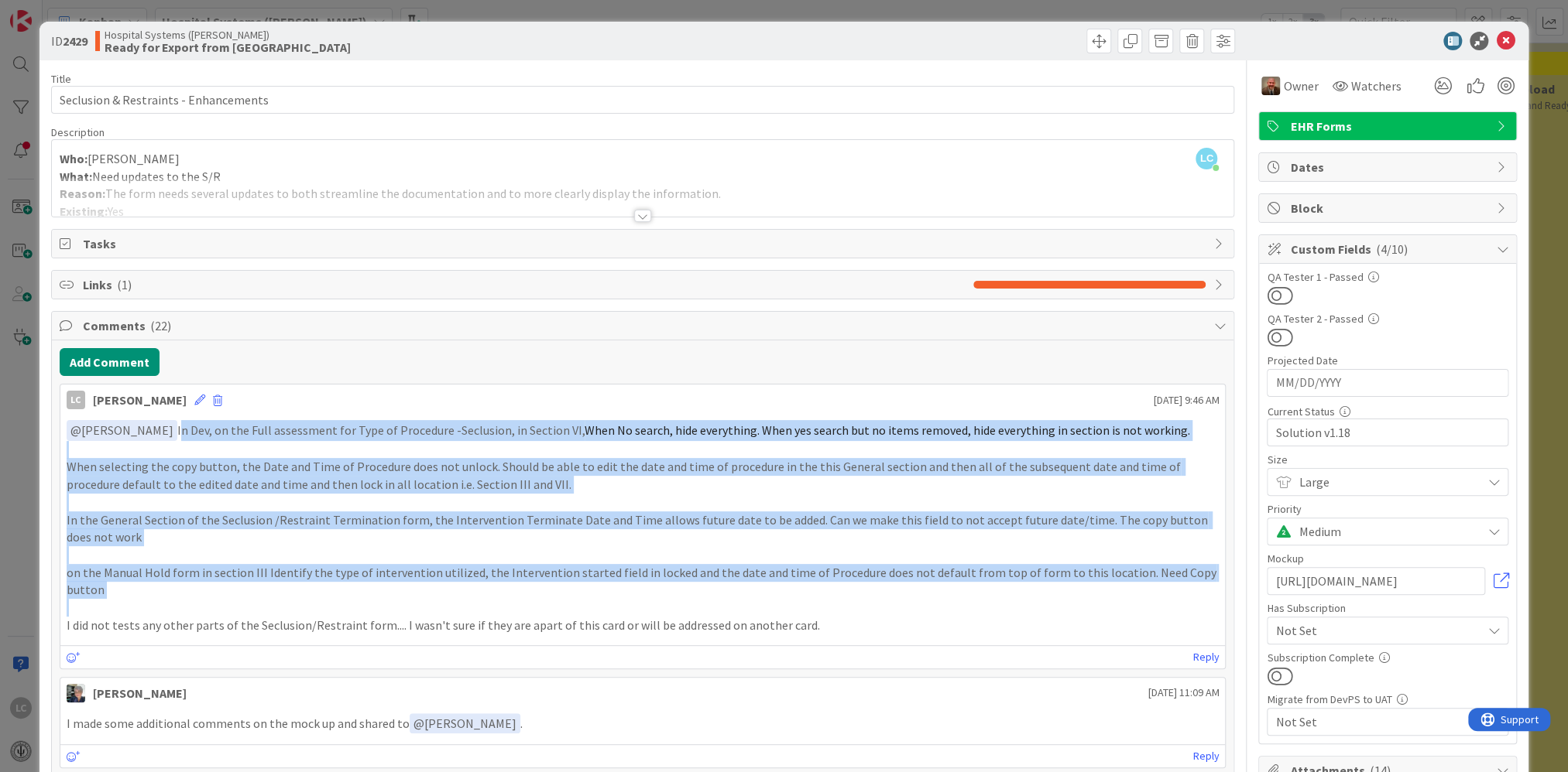
drag, startPoint x: 166, startPoint y: 431, endPoint x: 930, endPoint y: 586, distance: 779.6
click at [674, 503] on div "﻿ @ [PERSON_NAME] ﻿ In Dev, on the Full assessment for Type of Procedure -Seclu…" at bounding box center [643, 527] width 1153 height 214
copy div "In Dev, on the Full assessment for Type of Procedure -Seclusion, in Section VI,…"
click at [202, 503] on p at bounding box center [643, 608] width 1153 height 18
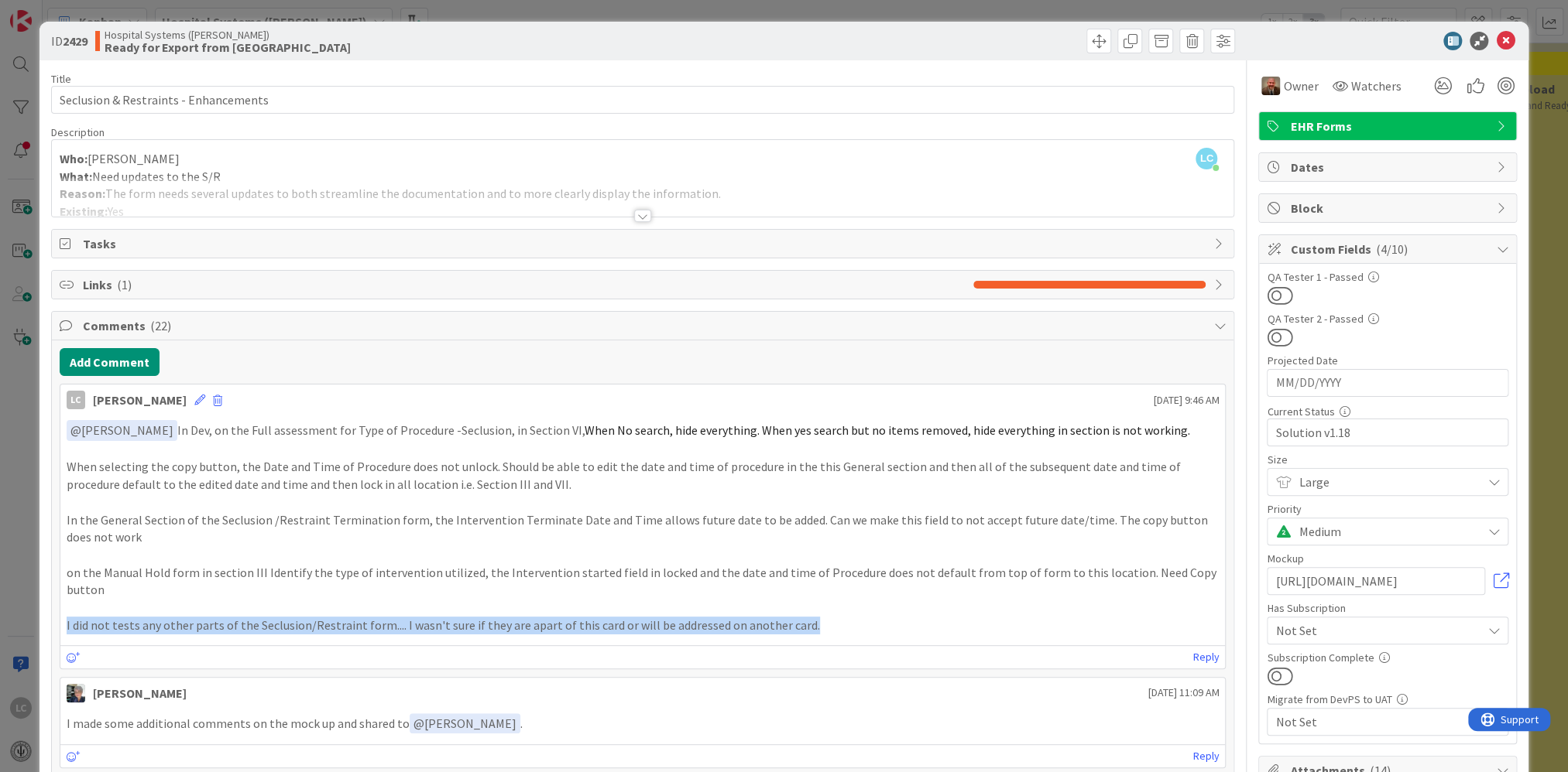
drag, startPoint x: 65, startPoint y: 602, endPoint x: 824, endPoint y: 619, distance: 759.2
click at [674, 503] on div "﻿ @ [PERSON_NAME] ﻿ In Dev, on the Full assessment for Type of Procedure -Seclu…" at bounding box center [643, 527] width 1165 height 226
copy p "I did not tests any other parts of the Seclusion/Restraint form.... I wasn't su…"
